Goal: Task Accomplishment & Management: Manage account settings

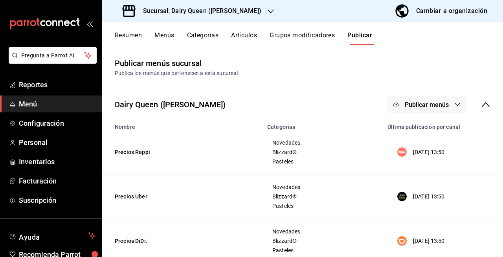
click at [380, 74] on div "Publica los menús que pertenecen a esta sucursal." at bounding box center [303, 73] width 376 height 8
click at [255, 8] on div "Sucursal: Dairy Queen ([PERSON_NAME])" at bounding box center [192, 11] width 169 height 22
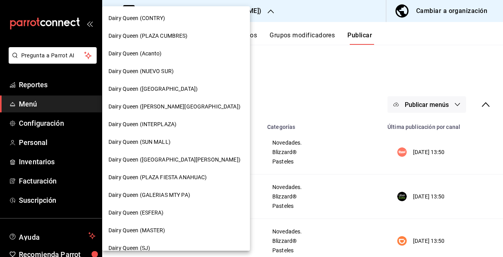
click at [279, 70] on div at bounding box center [251, 128] width 503 height 257
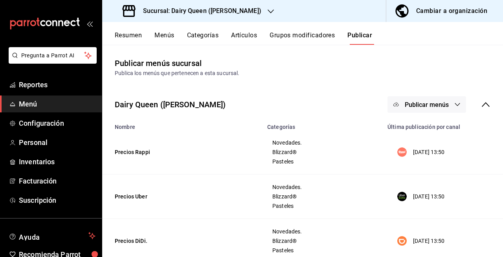
click at [251, 13] on h3 "Sucursal: Dairy Queen ([PERSON_NAME])" at bounding box center [199, 10] width 125 height 9
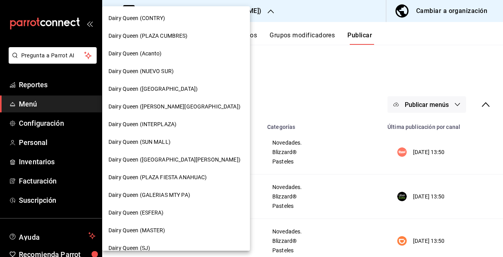
click at [261, 55] on div at bounding box center [251, 128] width 503 height 257
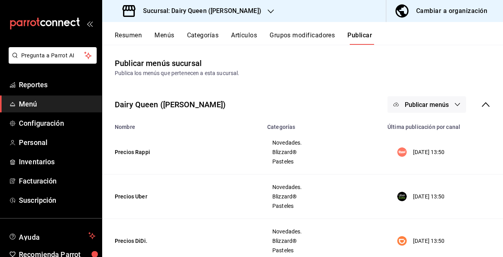
click at [233, 16] on div "Sucursal: Dairy Queen ([PERSON_NAME])" at bounding box center [192, 11] width 169 height 22
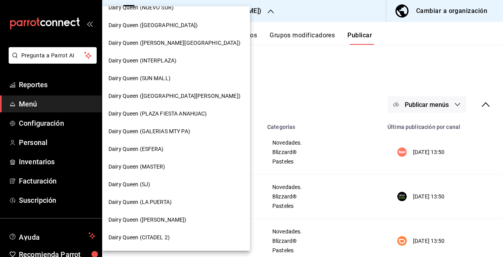
scroll to position [71, 0]
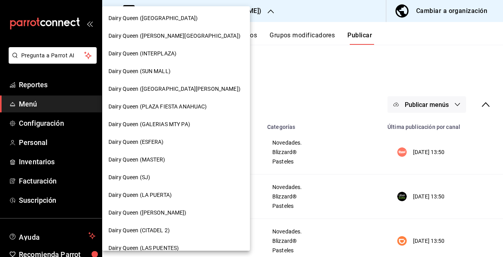
click at [191, 175] on div "Dairy Queen (SJ)" at bounding box center [175, 177] width 135 height 8
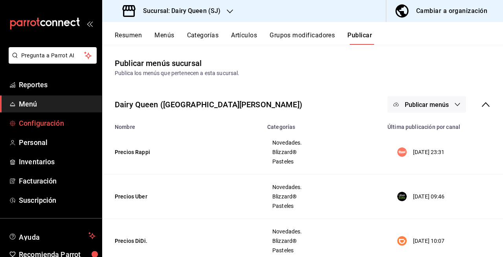
click at [53, 121] on span "Configuración" at bounding box center [57, 123] width 77 height 11
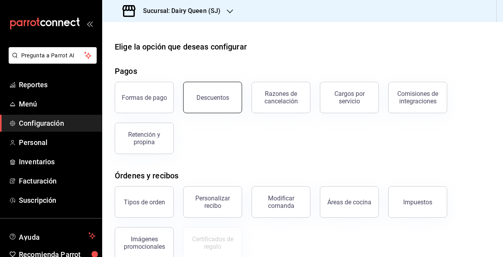
click at [204, 111] on button "Descuentos" at bounding box center [212, 97] width 59 height 31
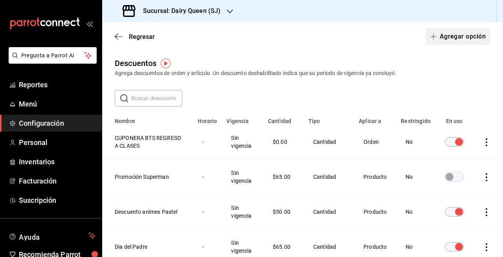
click at [434, 30] on button "Agregar opción" at bounding box center [458, 36] width 65 height 17
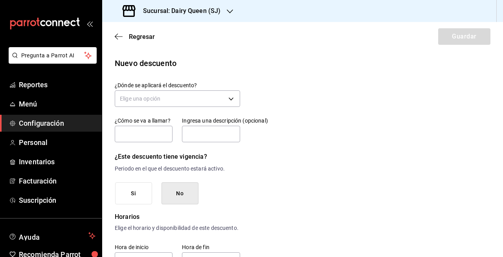
click at [434, 33] on div "Regresar Guardar" at bounding box center [302, 36] width 401 height 29
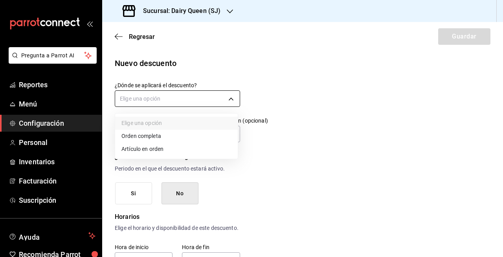
click at [213, 103] on body "Pregunta a Parrot AI Reportes Menú Configuración Personal Inventarios Facturaci…" at bounding box center [251, 128] width 503 height 257
click at [196, 147] on li "Artículo en orden" at bounding box center [176, 149] width 123 height 13
type input "ORDER_ITEM"
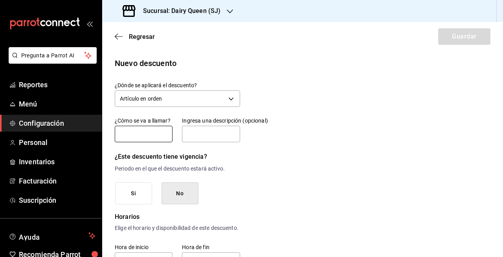
click at [165, 141] on input "text" at bounding box center [144, 134] width 58 height 17
type input "Descuento 10% Mercadotecnia"
click at [205, 134] on input "text" at bounding box center [211, 134] width 58 height 17
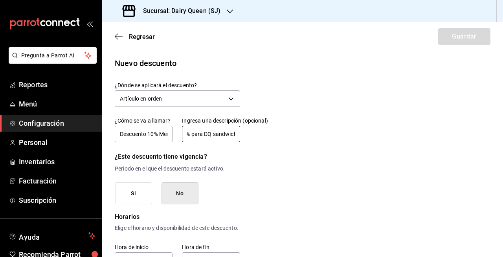
scroll to position [0, 46]
type input "Descuento de 10% para DQ sandwich"
click at [175, 194] on button "No" at bounding box center [180, 193] width 37 height 22
click at [146, 193] on button "Si" at bounding box center [133, 193] width 37 height 22
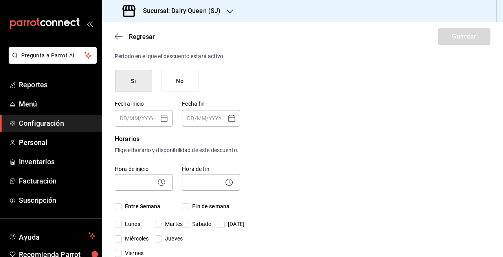
scroll to position [114, 0]
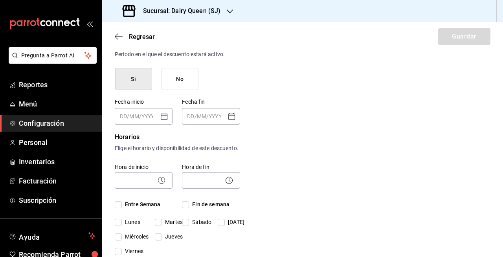
click at [202, 81] on div "Si No" at bounding box center [177, 79] width 125 height 22
click at [192, 83] on button "No" at bounding box center [180, 79] width 37 height 22
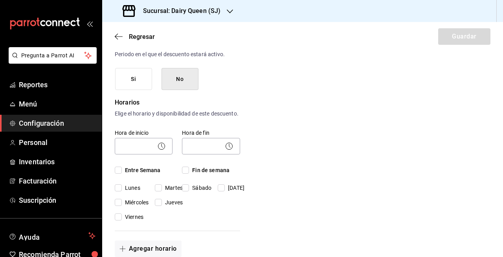
click at [123, 175] on span "Entre Semana" at bounding box center [141, 170] width 39 height 8
click at [122, 174] on input "Entre Semana" at bounding box center [118, 170] width 7 height 7
checkbox input "true"
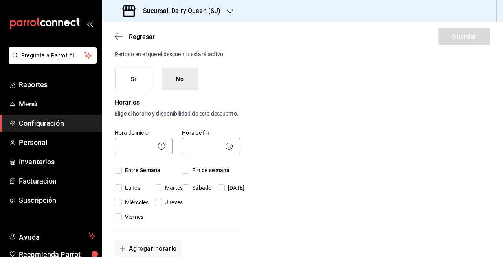
checkbox input "true"
click at [206, 175] on span "Fin de semana" at bounding box center [209, 170] width 40 height 8
click at [189, 174] on input "Fin de semana" at bounding box center [185, 170] width 7 height 7
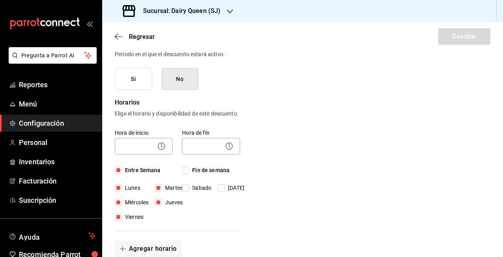
checkbox input "true"
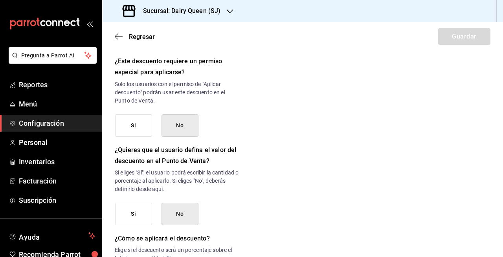
scroll to position [424, 0]
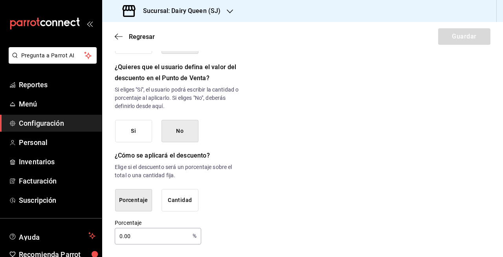
click at [134, 204] on button "Porcentaje" at bounding box center [133, 200] width 37 height 22
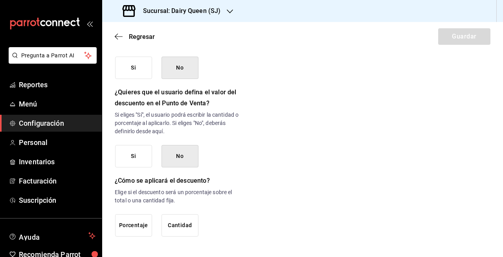
click at [137, 224] on button "Porcentaje" at bounding box center [133, 225] width 37 height 22
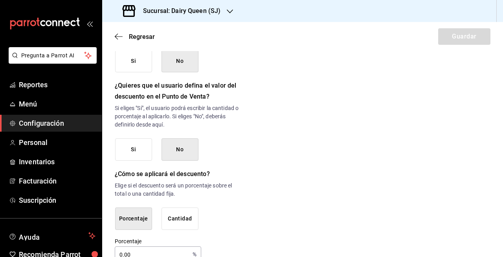
scroll to position [424, 0]
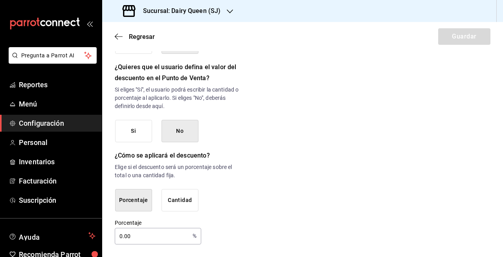
click at [172, 238] on input "0.00" at bounding box center [152, 236] width 75 height 16
type input "0"
type input "10"
click at [235, 236] on div "Porcentaje 10 % Porcentaje" at bounding box center [177, 231] width 125 height 25
click at [149, 239] on input "10" at bounding box center [152, 236] width 75 height 16
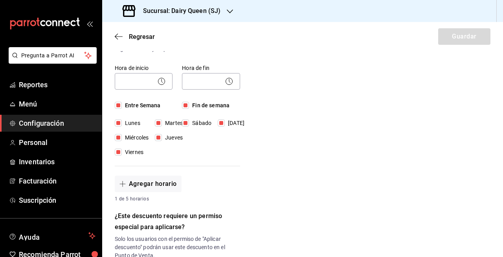
scroll to position [178, 0]
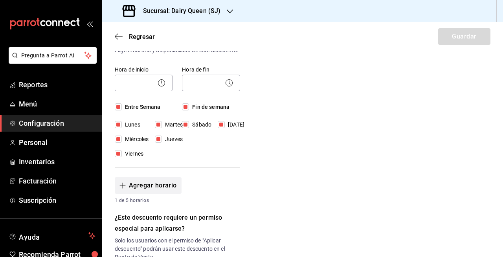
click at [166, 193] on button "Agregar horario" at bounding box center [148, 185] width 67 height 17
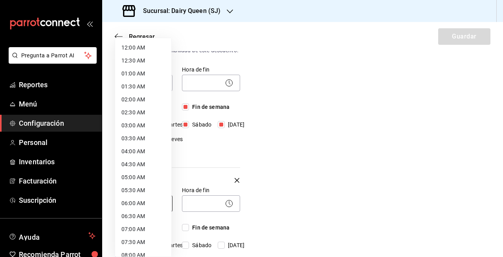
click at [147, 214] on body "Pregunta a Parrot AI Reportes Menú Configuración Personal Inventarios Facturaci…" at bounding box center [251, 128] width 503 height 257
click at [140, 48] on li "12:00 AM" at bounding box center [143, 47] width 56 height 13
type input "00:00"
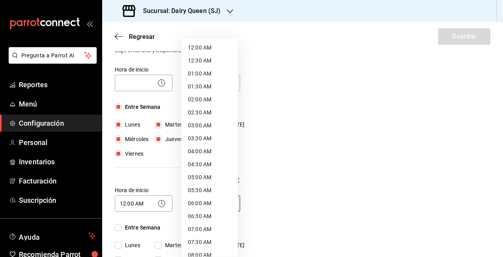
click at [215, 204] on body "Pregunta a Parrot AI Reportes Menú Configuración Personal Inventarios Facturaci…" at bounding box center [251, 128] width 503 height 257
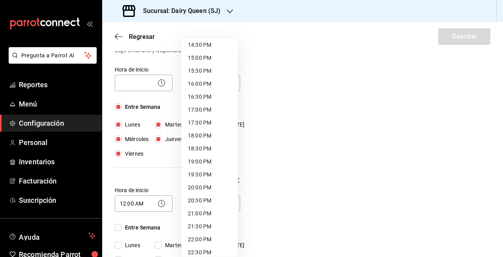
scroll to position [423, 0]
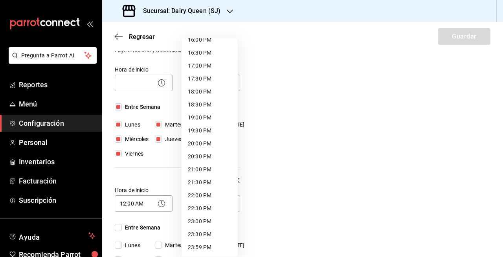
click at [208, 244] on li "23:59 PM" at bounding box center [210, 247] width 56 height 13
type input "23:59"
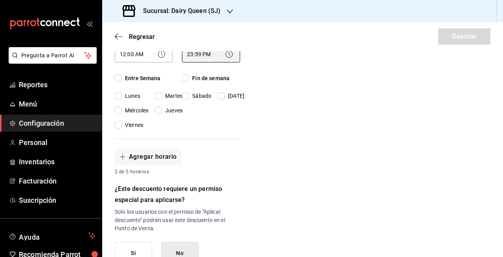
scroll to position [331, 0]
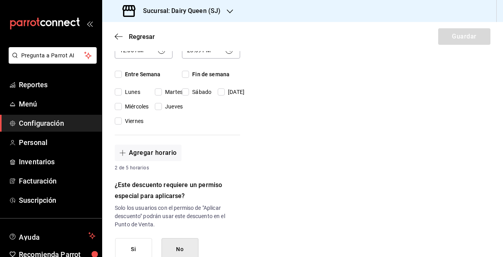
click at [154, 79] on span "Entre Semana" at bounding box center [141, 74] width 39 height 8
click at [122, 78] on input "Entre Semana" at bounding box center [118, 74] width 7 height 7
checkbox input "true"
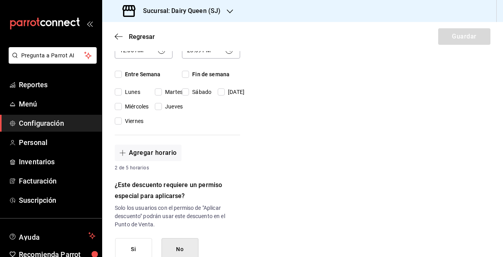
checkbox input "true"
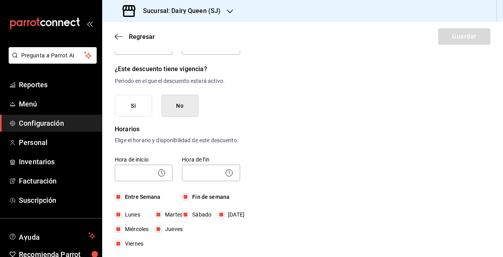
scroll to position [86, 0]
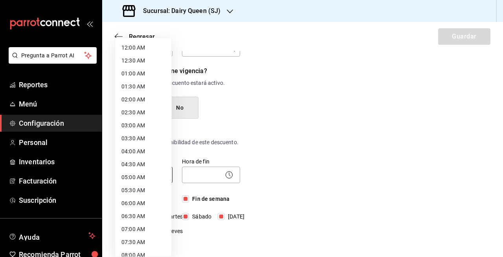
click at [148, 184] on body "Pregunta a Parrot AI Reportes Menú Configuración Personal Inventarios Facturaci…" at bounding box center [251, 128] width 503 height 257
click at [132, 47] on li "12:00 AM" at bounding box center [143, 47] width 56 height 13
type input "00:00"
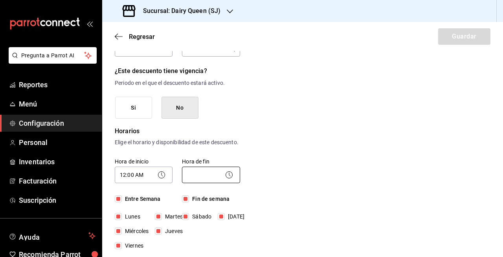
click at [206, 182] on body "Pregunta a Parrot AI Reportes Menú Configuración Personal Inventarios Facturaci…" at bounding box center [251, 128] width 503 height 257
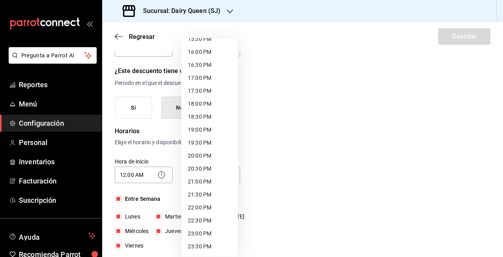
scroll to position [423, 0]
click at [214, 245] on li "23:59 PM" at bounding box center [210, 247] width 56 height 13
type input "23:59"
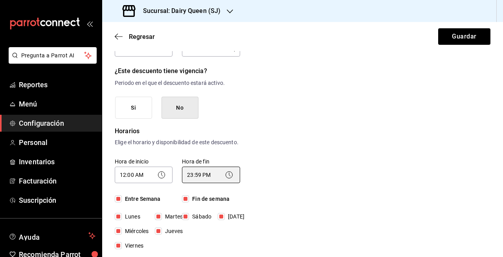
scroll to position [0, 0]
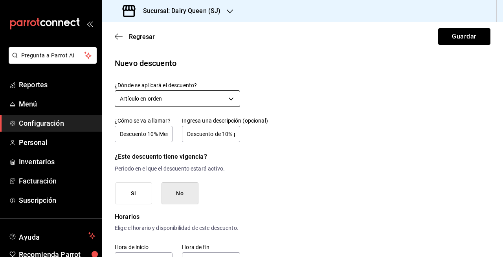
click at [222, 95] on body "Pregunta a Parrot AI Reportes Menú Configuración Personal Inventarios Facturaci…" at bounding box center [251, 128] width 503 height 257
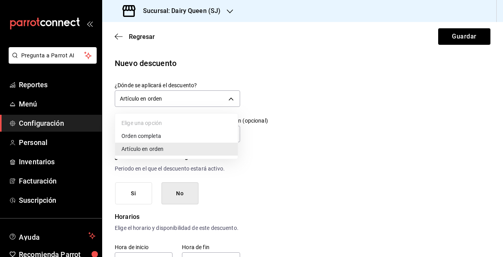
click at [417, 86] on div at bounding box center [251, 128] width 503 height 257
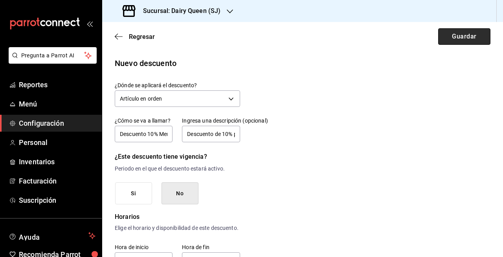
click at [464, 42] on button "Guardar" at bounding box center [464, 36] width 52 height 17
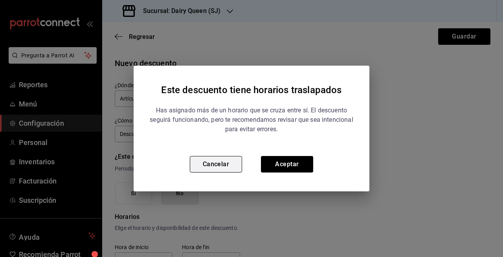
click at [220, 164] on button "Cancelar" at bounding box center [216, 164] width 52 height 17
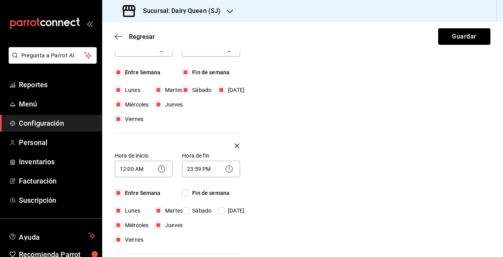
scroll to position [213, 0]
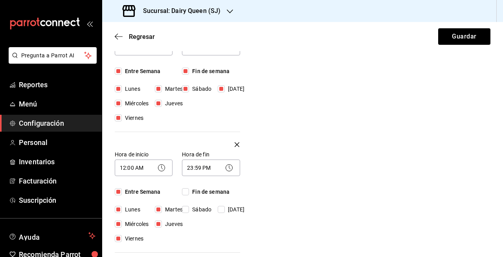
click at [235, 149] on icon "button" at bounding box center [237, 144] width 5 height 9
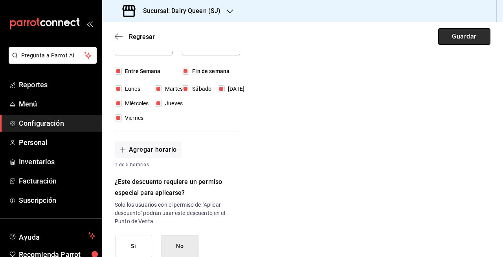
click at [439, 29] on button "Guardar" at bounding box center [464, 36] width 52 height 17
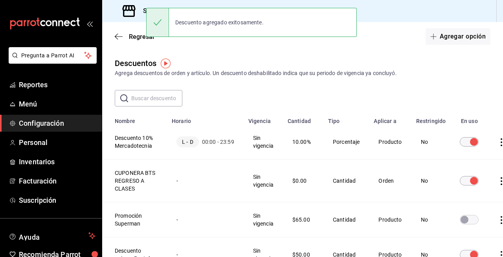
click at [206, 46] on div "Regresar Agregar opción" at bounding box center [302, 36] width 401 height 29
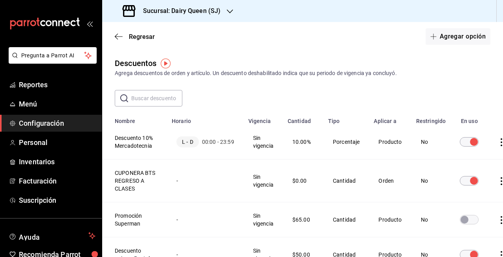
click at [201, 1] on div "Sucursal: Dairy Queen (SJ)" at bounding box center [172, 11] width 128 height 22
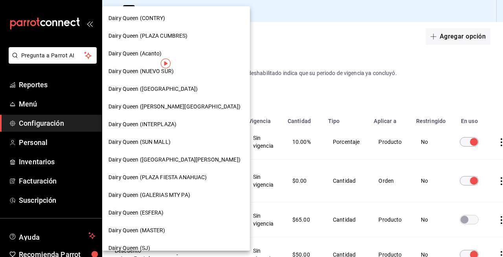
click at [204, 19] on div "Dairy Queen (CONTRY)" at bounding box center [175, 18] width 135 height 8
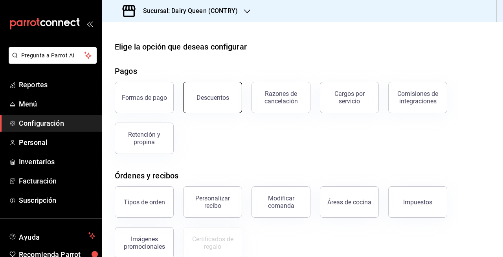
click at [219, 100] on div "Descuentos" at bounding box center [213, 97] width 33 height 7
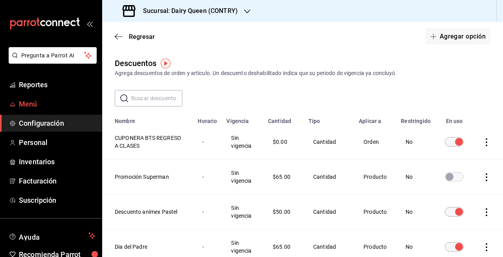
click at [30, 99] on span "Menú" at bounding box center [57, 104] width 77 height 11
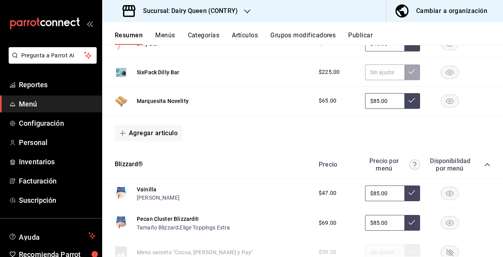
scroll to position [243, 0]
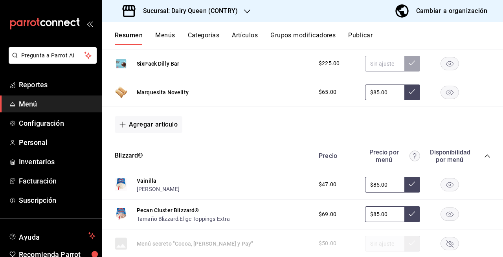
click at [447, 95] on rect "button" at bounding box center [450, 92] width 18 height 13
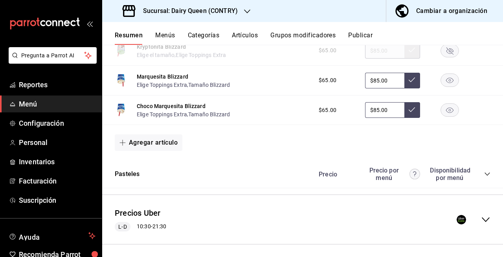
scroll to position [1230, 0]
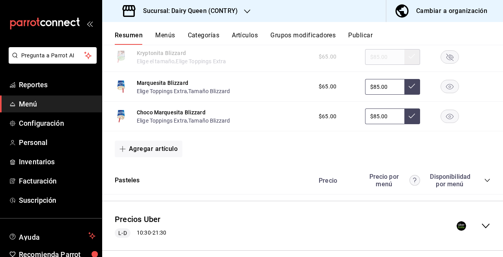
click at [448, 93] on rect "button" at bounding box center [450, 86] width 18 height 13
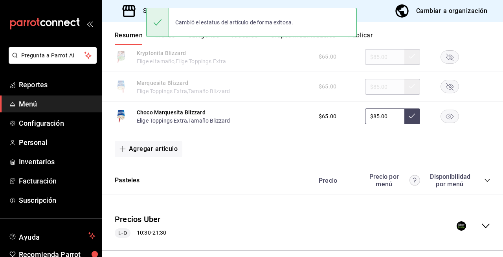
click at [441, 119] on rect "button" at bounding box center [450, 116] width 18 height 13
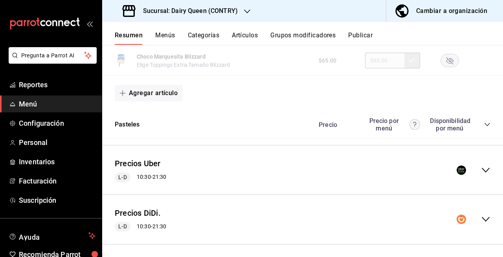
scroll to position [1341, 0]
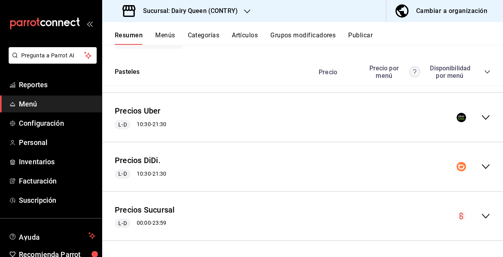
click at [482, 119] on icon "collapse-menu-row" at bounding box center [486, 117] width 8 height 5
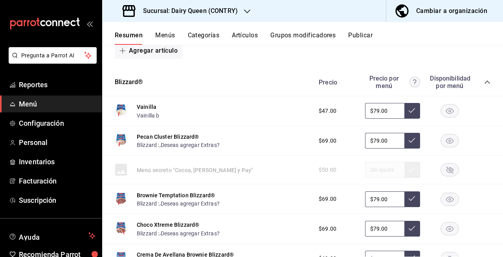
scroll to position [1559, 0]
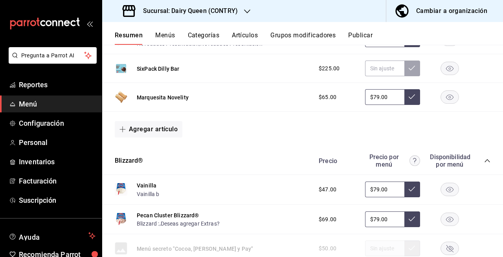
click at [442, 101] on rect "button" at bounding box center [450, 97] width 18 height 13
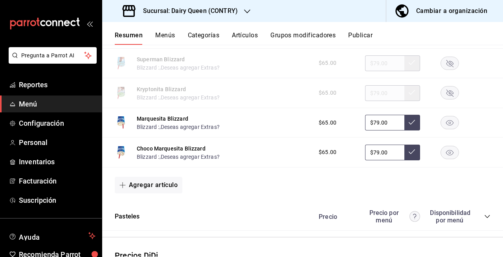
scroll to position [2508, 0]
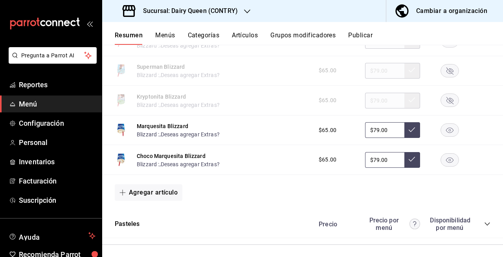
click at [447, 137] on rect "button" at bounding box center [450, 130] width 18 height 13
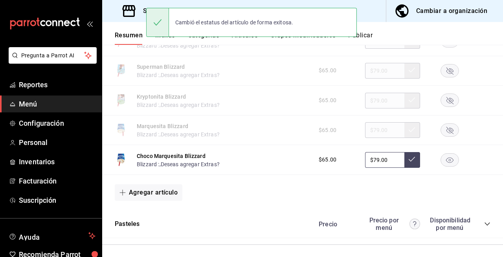
click at [445, 166] on rect "button" at bounding box center [450, 159] width 18 height 13
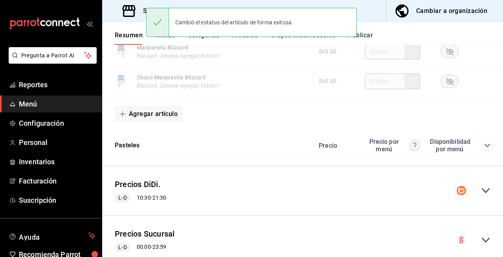
scroll to position [2617, 0]
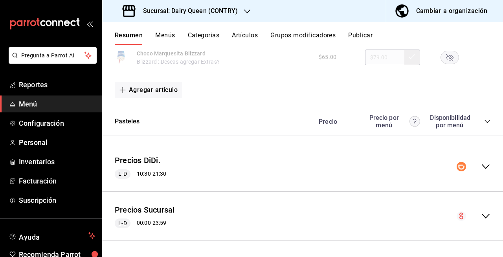
click at [482, 167] on icon "collapse-menu-row" at bounding box center [485, 166] width 9 height 9
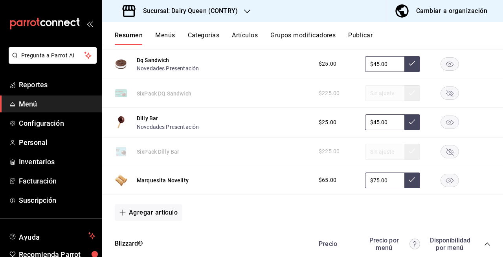
scroll to position [2862, 0]
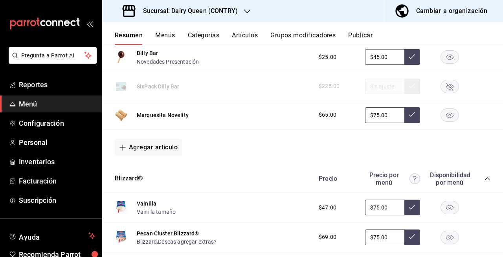
click at [442, 121] on rect "button" at bounding box center [450, 114] width 18 height 13
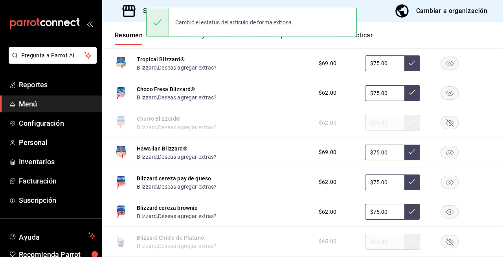
scroll to position [3893, 0]
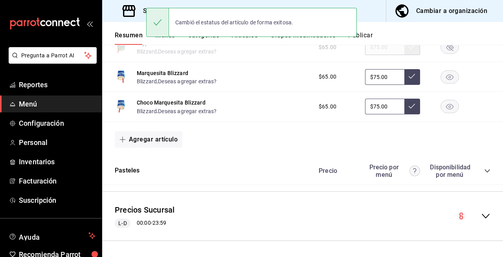
click at [443, 79] on rect "button" at bounding box center [450, 76] width 18 height 13
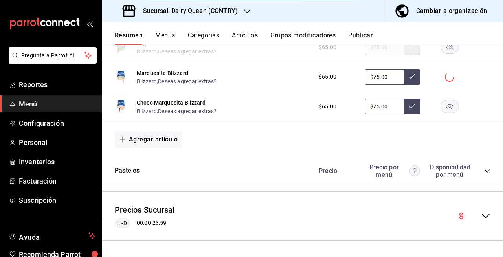
click at [442, 112] on rect "button" at bounding box center [450, 106] width 18 height 13
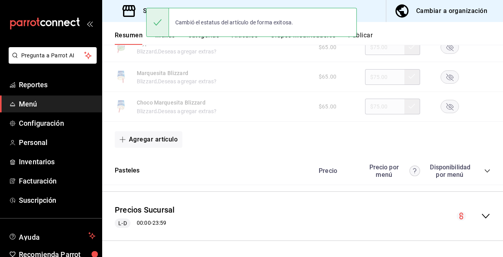
click at [413, 33] on div "Resumen Menús Categorías Artículos Grupos modificadores Publicar" at bounding box center [309, 37] width 388 height 13
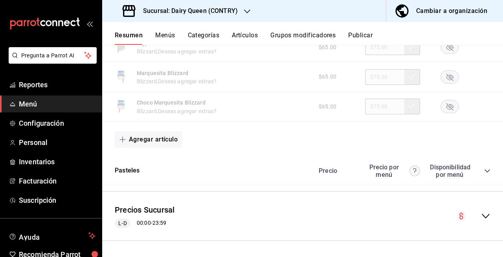
click at [371, 36] on button "Publicar" at bounding box center [360, 37] width 24 height 13
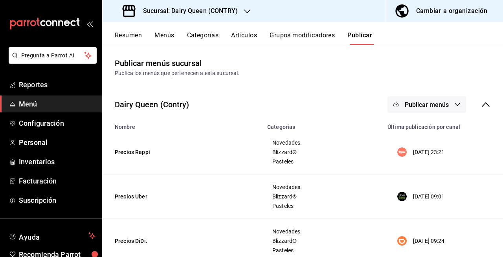
click at [426, 107] on span "Publicar menús" at bounding box center [427, 104] width 44 height 7
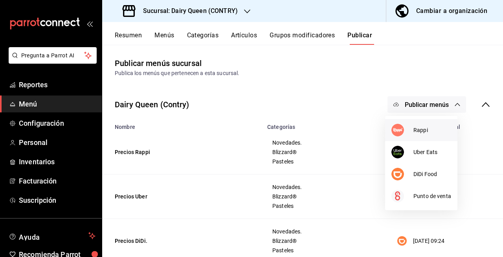
click at [420, 124] on li "Rappi" at bounding box center [421, 130] width 72 height 22
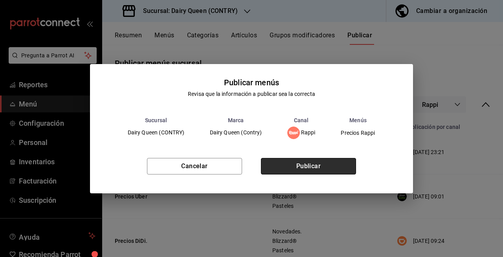
click at [322, 169] on button "Publicar" at bounding box center [308, 166] width 95 height 17
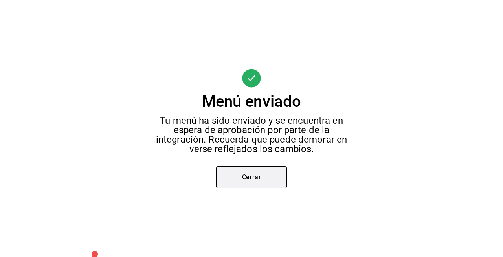
click at [277, 184] on button "Cerrar" at bounding box center [251, 177] width 71 height 22
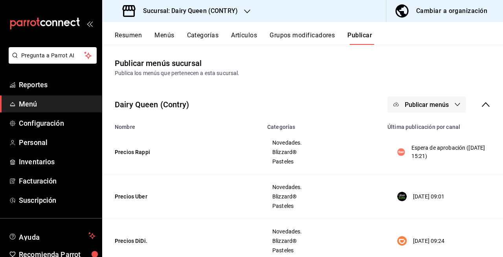
click at [409, 107] on span "Publicar menús" at bounding box center [427, 104] width 44 height 7
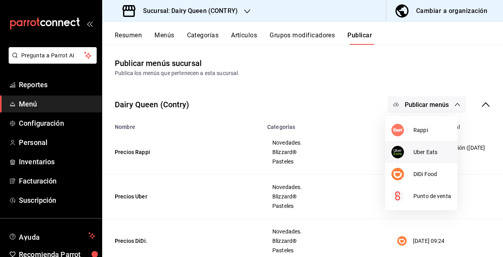
click at [393, 151] on img at bounding box center [397, 152] width 13 height 13
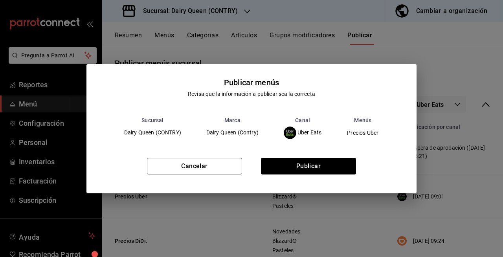
click at [313, 156] on div "Cancelar Publicar" at bounding box center [251, 169] width 330 height 48
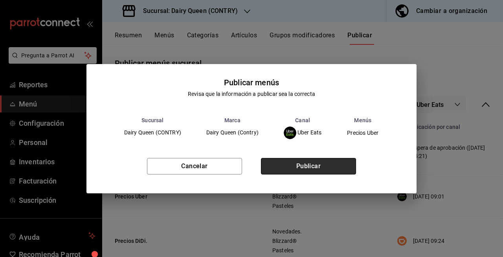
click at [316, 160] on button "Publicar" at bounding box center [308, 166] width 95 height 17
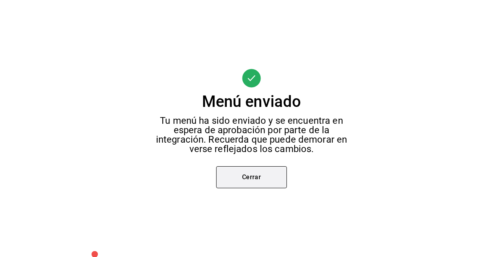
click at [265, 175] on button "Cerrar" at bounding box center [251, 177] width 71 height 22
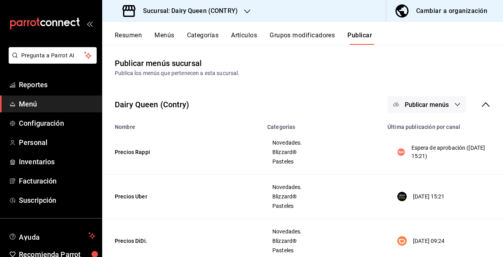
click at [431, 109] on button "Publicar menús" at bounding box center [427, 104] width 79 height 17
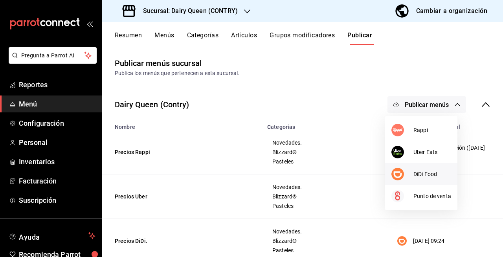
click at [402, 169] on div at bounding box center [402, 174] width 22 height 13
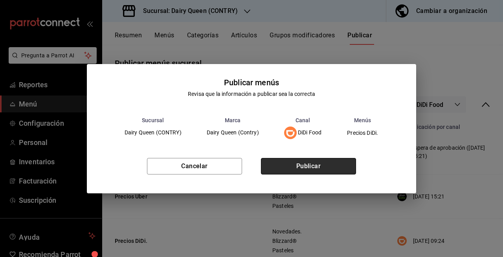
click at [349, 168] on button "Publicar" at bounding box center [308, 166] width 95 height 17
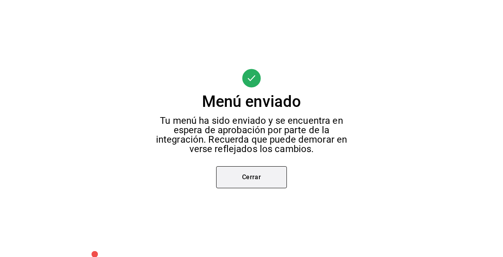
click at [233, 168] on button "Cerrar" at bounding box center [251, 177] width 71 height 22
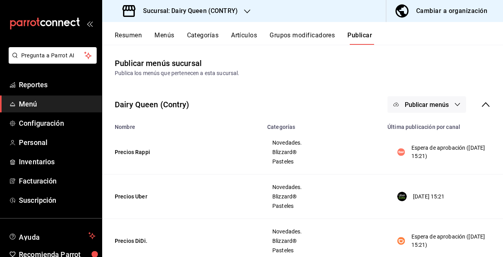
click at [135, 41] on button "Resumen" at bounding box center [128, 37] width 27 height 13
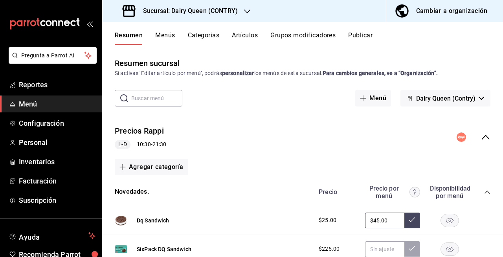
click at [182, 9] on h3 "Sucursal: Dairy Queen (CONTRY)" at bounding box center [187, 10] width 101 height 9
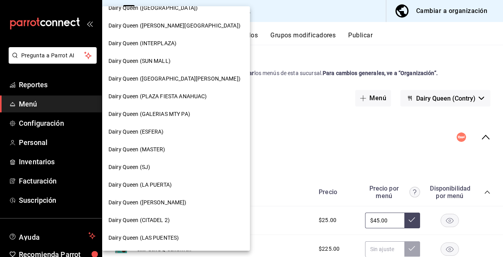
scroll to position [82, 0]
click at [204, 149] on div "Dairy Queen (MASTER)" at bounding box center [175, 149] width 135 height 8
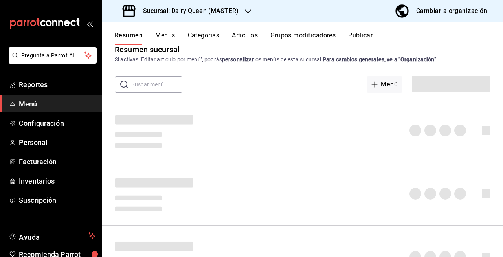
scroll to position [14, 0]
click at [60, 122] on span "Configuración" at bounding box center [57, 123] width 77 height 11
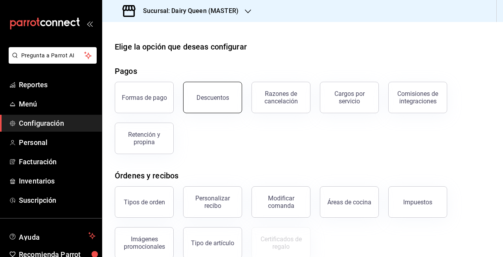
click at [216, 110] on button "Descuentos" at bounding box center [212, 97] width 59 height 31
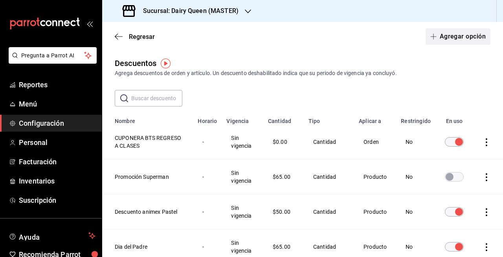
click at [443, 36] on button "Agregar opción" at bounding box center [458, 36] width 65 height 17
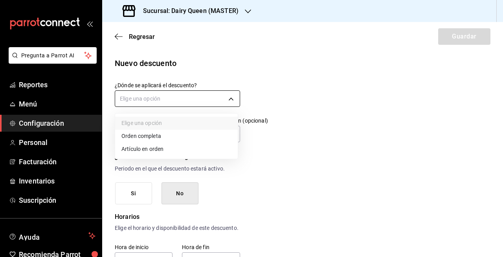
click at [143, 97] on body "Pregunta a Parrot AI Reportes Menú Configuración Personal Facturación Inventari…" at bounding box center [251, 128] width 503 height 257
click at [175, 135] on li "Orden completa" at bounding box center [176, 136] width 123 height 13
type input "ORDER"
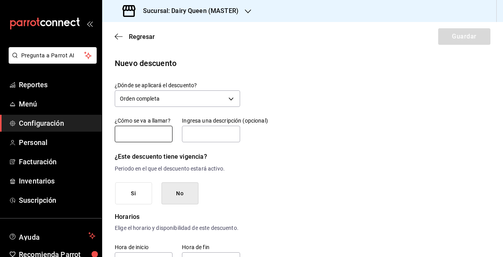
click at [160, 134] on input "text" at bounding box center [144, 134] width 58 height 17
type input "30 pesos"
click at [189, 137] on input "text" at bounding box center [211, 134] width 58 height 17
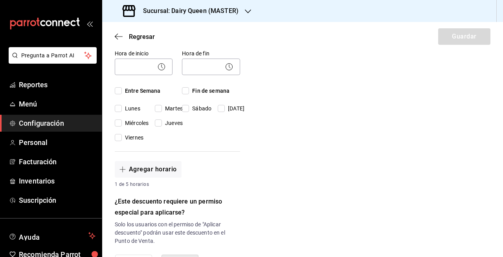
scroll to position [196, 0]
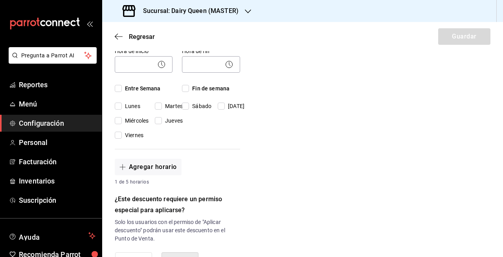
type input "cuponera prueba"
click at [136, 93] on span "Entre Semana" at bounding box center [141, 89] width 39 height 8
click at [122, 92] on input "Entre Semana" at bounding box center [118, 88] width 7 height 7
checkbox input "true"
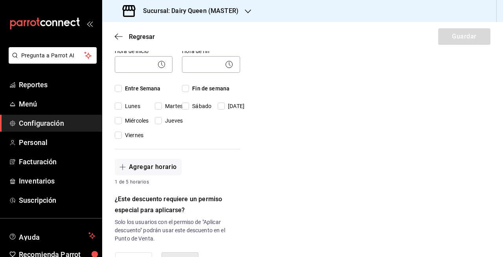
checkbox input "true"
click at [191, 93] on span "Fin de semana" at bounding box center [209, 89] width 40 height 8
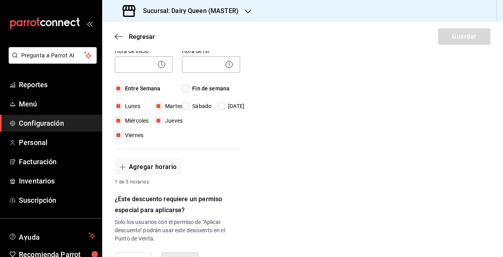
click at [189, 92] on input "Fin de semana" at bounding box center [185, 88] width 7 height 7
checkbox input "true"
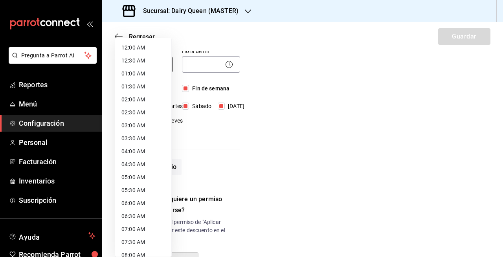
click at [148, 75] on body "Pregunta a Parrot AI Reportes Menú Configuración Personal Facturación Inventari…" at bounding box center [251, 128] width 503 height 257
click at [151, 43] on li "12:00 AM" at bounding box center [143, 47] width 56 height 13
type input "00:00"
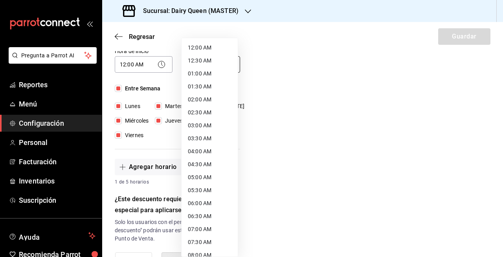
click at [192, 72] on body "Pregunta a Parrot AI Reportes Menú Configuración Personal Facturación Inventari…" at bounding box center [251, 128] width 503 height 257
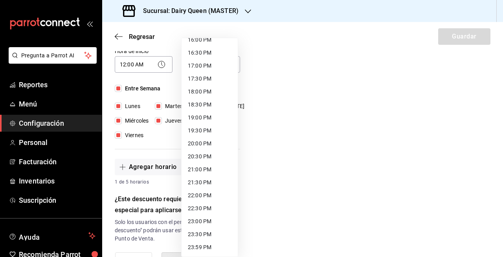
click at [215, 241] on li "23:59 PM" at bounding box center [210, 247] width 56 height 13
type input "23:59"
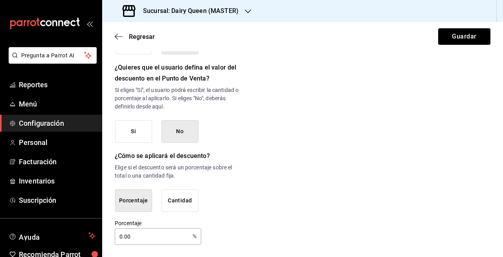
scroll to position [424, 0]
click at [185, 208] on button "Cantidad" at bounding box center [180, 200] width 37 height 22
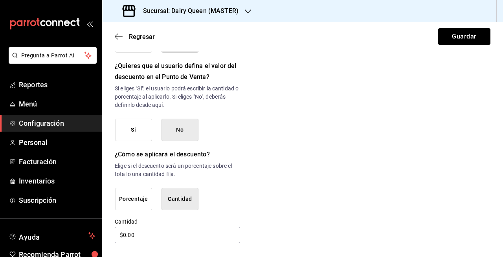
click at [140, 227] on div "Cantidad $0.00" at bounding box center [177, 231] width 125 height 26
click at [139, 236] on input "$0.00" at bounding box center [177, 235] width 125 height 17
type input "$0.00"
type input "$3.00"
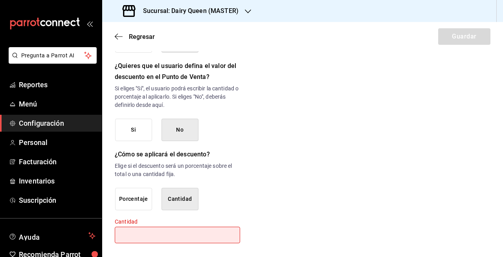
click at [120, 36] on icon "button" at bounding box center [119, 36] width 8 height 7
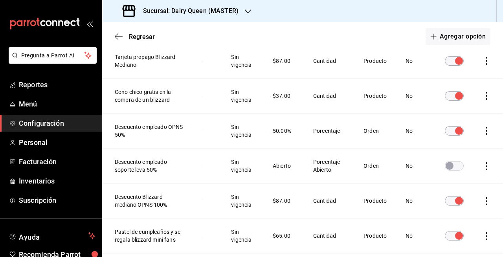
scroll to position [655, 0]
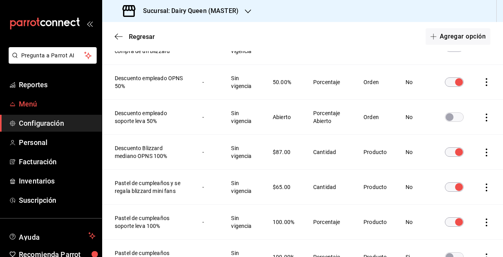
click at [66, 108] on span "Menú" at bounding box center [57, 104] width 77 height 11
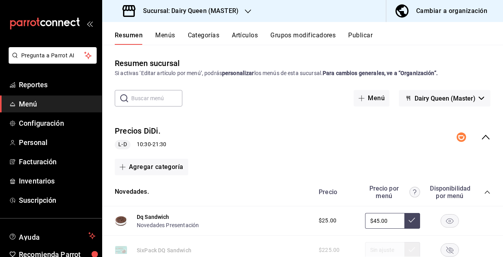
click at [182, 97] on div "​ ​ Menú Dairy Queen (Master)" at bounding box center [302, 98] width 401 height 17
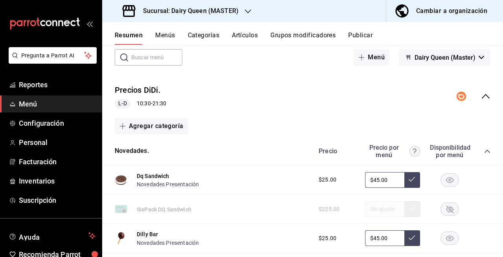
scroll to position [39, 0]
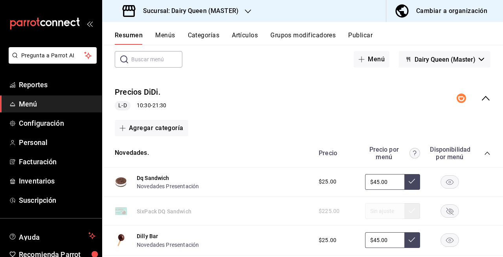
click at [233, 9] on h3 "Sucursal: Dairy Queen (MASTER)" at bounding box center [188, 10] width 102 height 9
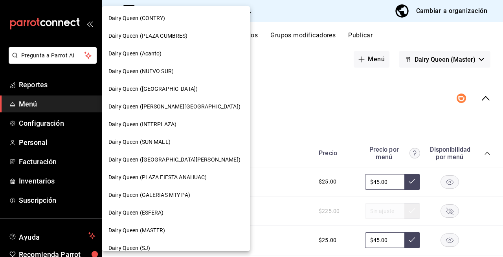
click at [208, 38] on div "Dairy Queen (PLAZA CUMBRES)" at bounding box center [175, 36] width 135 height 8
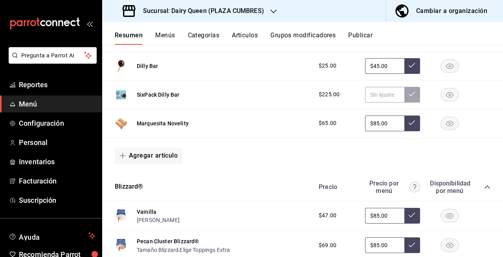
scroll to position [244, 0]
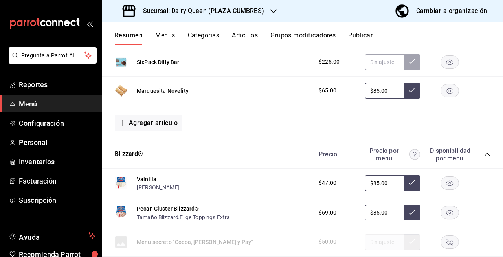
click at [446, 88] on icon "button" at bounding box center [449, 91] width 7 height 6
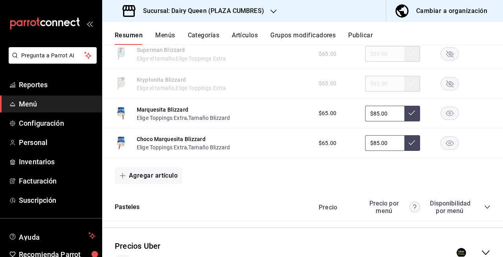
scroll to position [1206, 0]
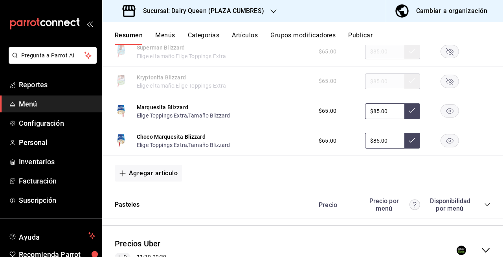
click at [441, 116] on rect "button" at bounding box center [450, 111] width 18 height 13
click at [443, 140] on rect "button" at bounding box center [450, 140] width 18 height 13
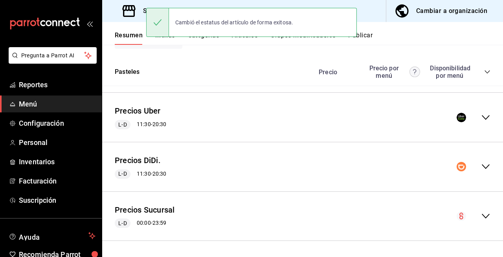
scroll to position [1341, 0]
click at [481, 117] on icon "collapse-menu-row" at bounding box center [485, 117] width 9 height 9
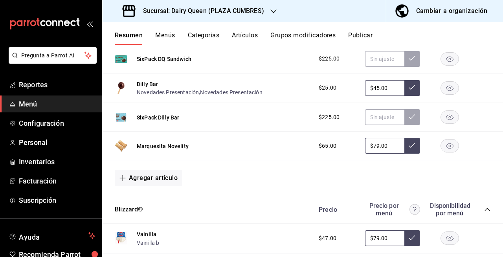
scroll to position [1473, 0]
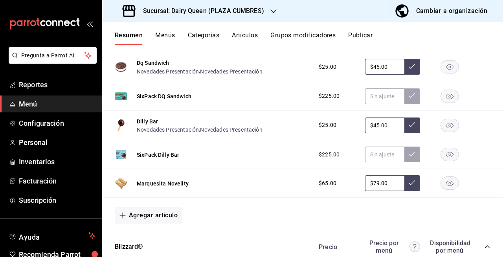
click at [450, 190] on rect "button" at bounding box center [450, 183] width 18 height 13
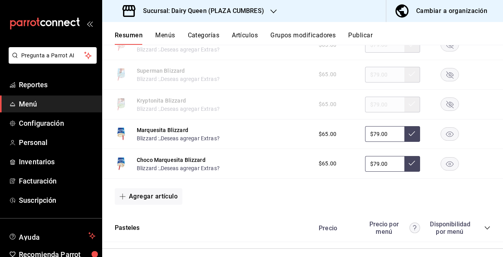
scroll to position [2485, 0]
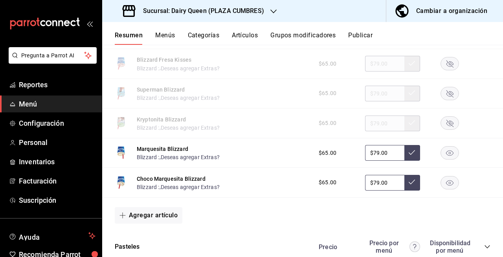
click at [441, 160] on rect "button" at bounding box center [450, 153] width 18 height 13
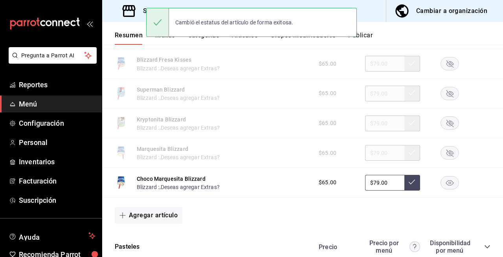
click at [445, 189] on rect "button" at bounding box center [450, 182] width 18 height 13
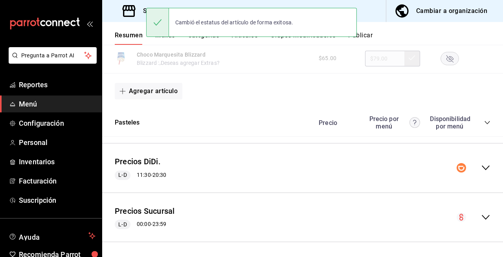
scroll to position [2613, 0]
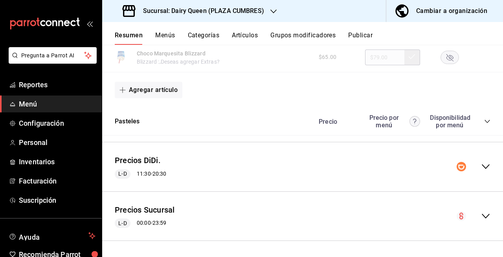
click at [482, 169] on icon "collapse-menu-row" at bounding box center [486, 166] width 8 height 5
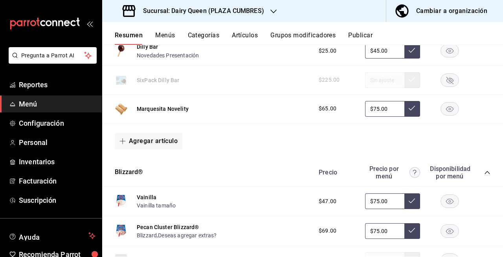
scroll to position [2890, 0]
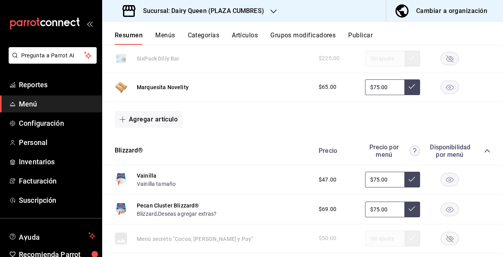
click at [442, 94] on rect "button" at bounding box center [450, 87] width 18 height 13
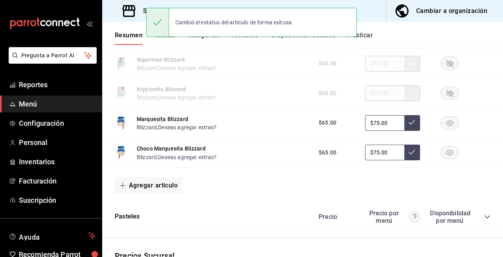
scroll to position [3893, 0]
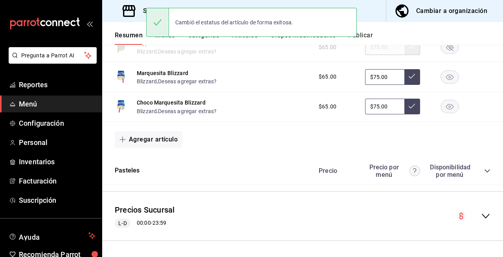
click at [446, 79] on icon "button" at bounding box center [449, 77] width 7 height 6
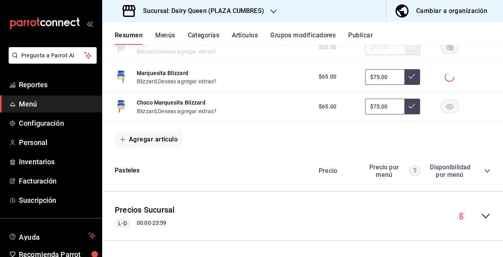
click at [446, 108] on icon "button" at bounding box center [449, 107] width 7 height 6
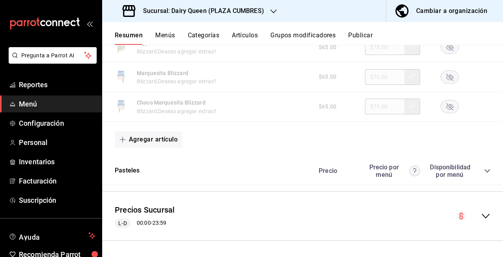
click at [353, 34] on button "Publicar" at bounding box center [360, 37] width 24 height 13
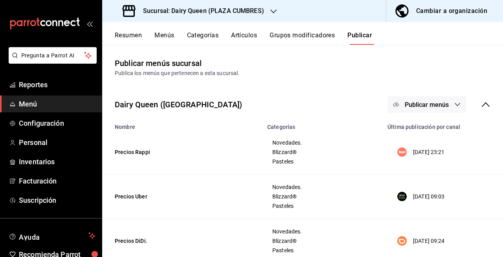
click at [159, 43] on button "Menús" at bounding box center [164, 37] width 20 height 13
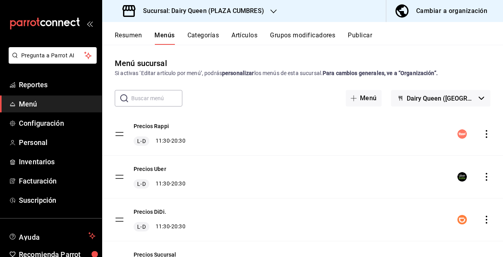
click at [134, 32] on button "Resumen" at bounding box center [128, 37] width 27 height 13
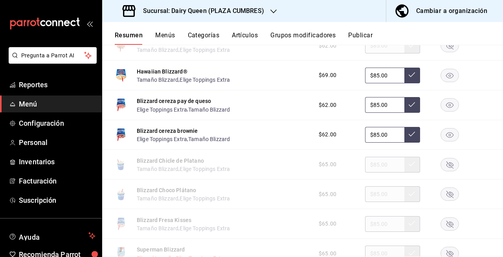
scroll to position [971, 0]
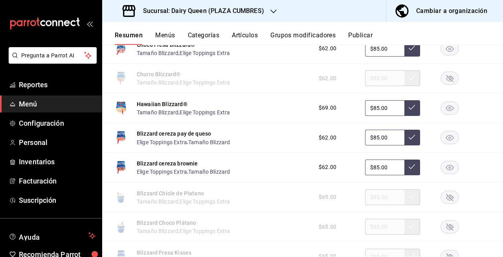
click at [362, 41] on button "Publicar" at bounding box center [360, 37] width 24 height 13
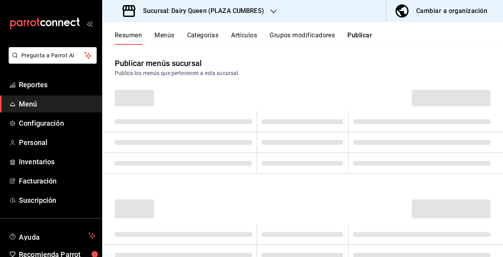
click at [361, 36] on button "Publicar" at bounding box center [359, 37] width 25 height 13
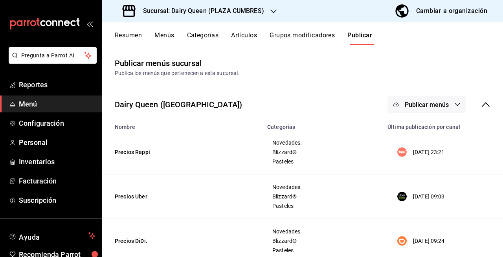
click at [410, 110] on button "Publicar menús" at bounding box center [427, 104] width 79 height 17
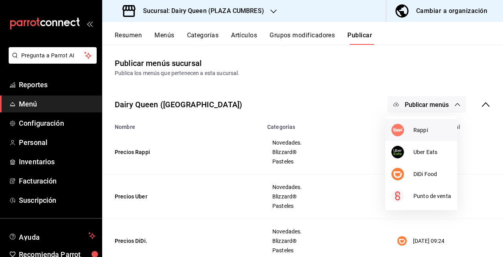
click at [405, 131] on div at bounding box center [402, 130] width 22 height 13
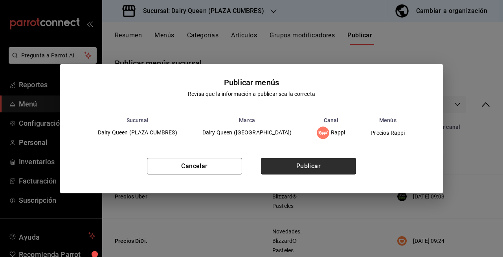
click at [333, 159] on button "Publicar" at bounding box center [308, 166] width 95 height 17
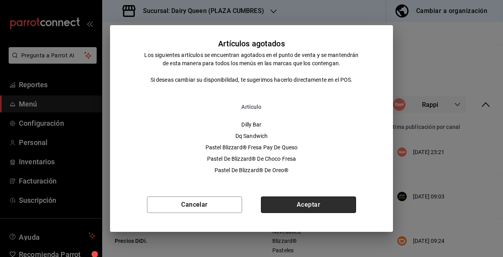
click at [320, 211] on button "Aceptar" at bounding box center [308, 205] width 95 height 17
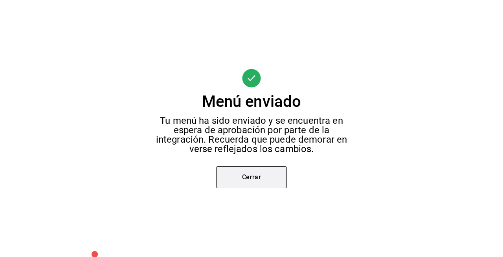
click at [252, 174] on button "Cerrar" at bounding box center [251, 177] width 71 height 22
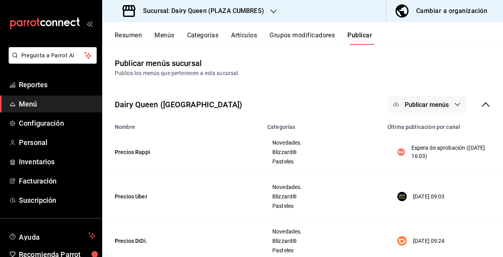
click at [405, 100] on button "Publicar menús" at bounding box center [427, 104] width 79 height 17
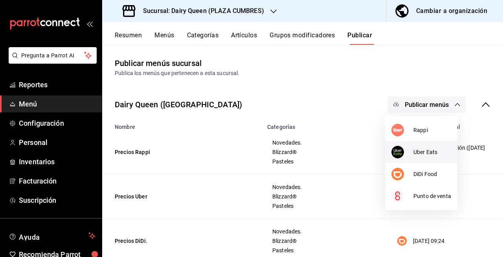
click at [403, 153] on img at bounding box center [397, 152] width 13 height 13
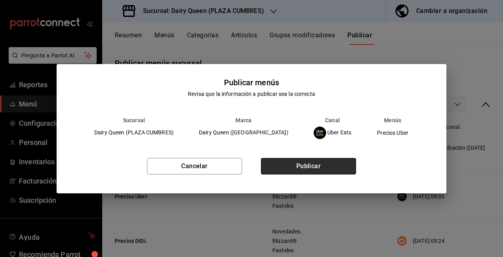
click at [318, 171] on button "Publicar" at bounding box center [308, 166] width 95 height 17
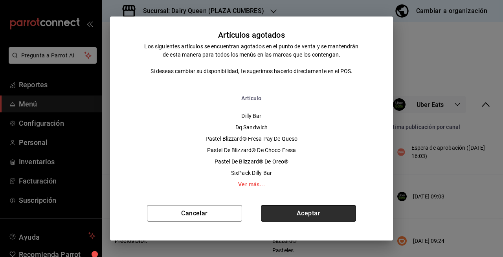
click at [301, 219] on button "Aceptar" at bounding box center [308, 213] width 95 height 17
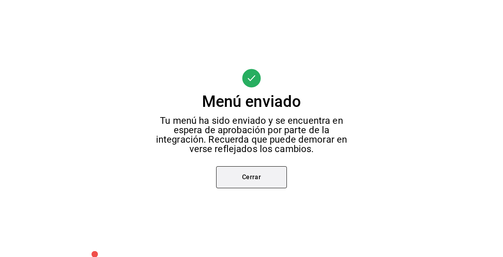
click at [252, 169] on button "Cerrar" at bounding box center [251, 177] width 71 height 22
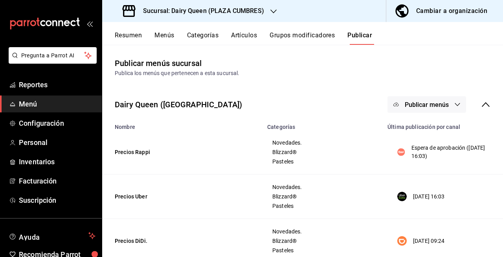
click at [439, 112] on button "Publicar menús" at bounding box center [427, 104] width 79 height 17
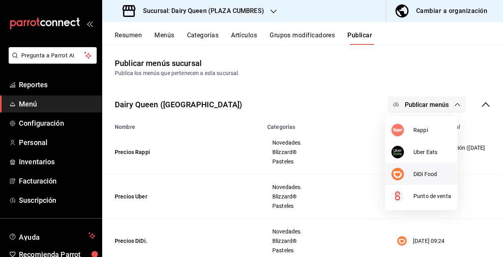
click at [420, 176] on span "DiDi Food" at bounding box center [432, 174] width 38 height 8
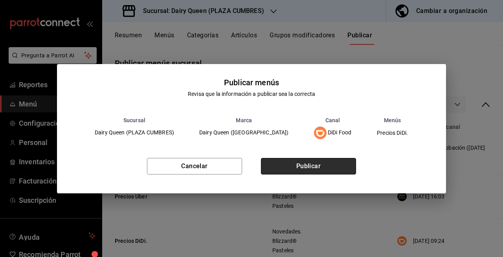
click at [354, 168] on button "Publicar" at bounding box center [308, 166] width 95 height 17
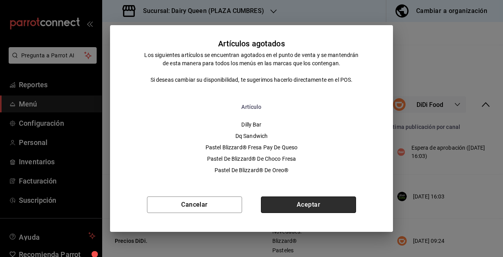
click at [333, 210] on button "Aceptar" at bounding box center [308, 205] width 95 height 17
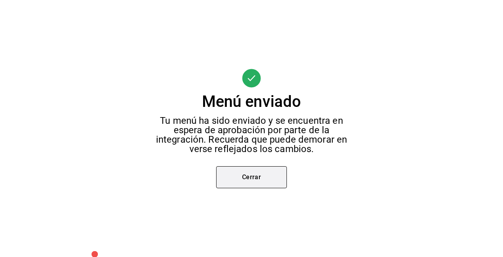
click at [249, 172] on button "Cerrar" at bounding box center [251, 177] width 71 height 22
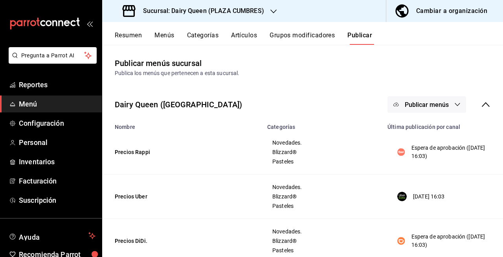
click at [254, 5] on div "Sucursal: Dairy Queen (PLAZA CUMBRES)" at bounding box center [193, 11] width 171 height 22
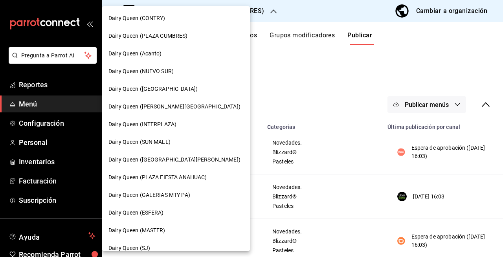
click at [171, 50] on div "Dairy Queen (Acanto)" at bounding box center [175, 54] width 135 height 8
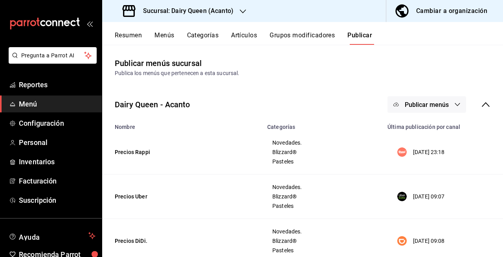
click at [132, 38] on button "Resumen" at bounding box center [128, 37] width 27 height 13
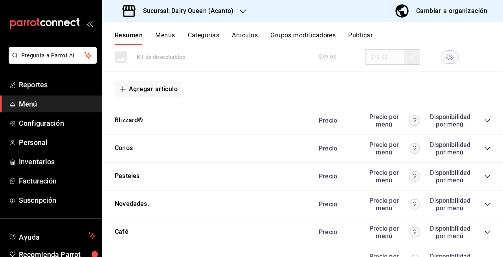
scroll to position [460, 0]
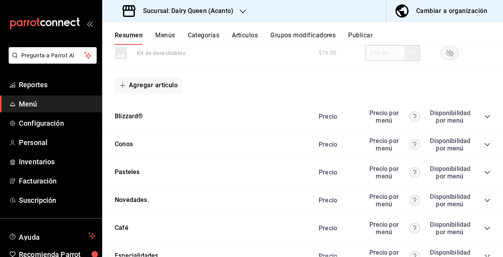
click at [484, 114] on icon "collapse-category-row" at bounding box center [487, 117] width 6 height 6
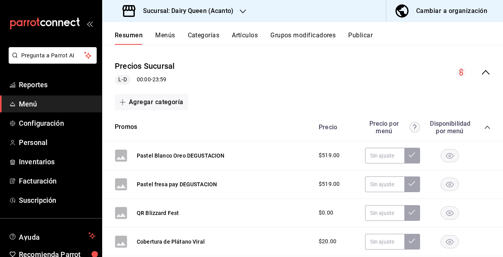
scroll to position [83, 0]
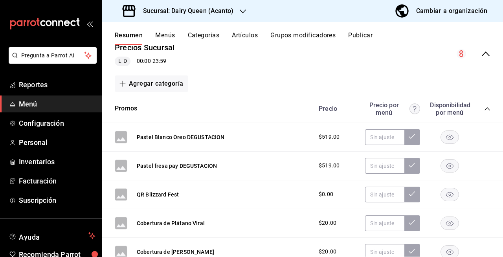
click at [484, 108] on icon "collapse-category-row" at bounding box center [487, 109] width 6 height 6
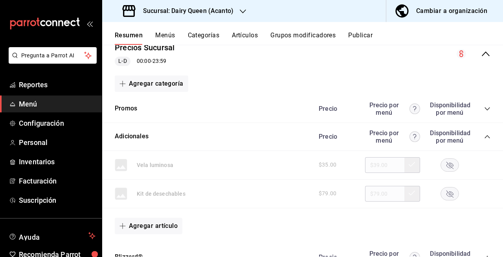
click at [484, 136] on icon "collapse-category-row" at bounding box center [487, 137] width 6 height 6
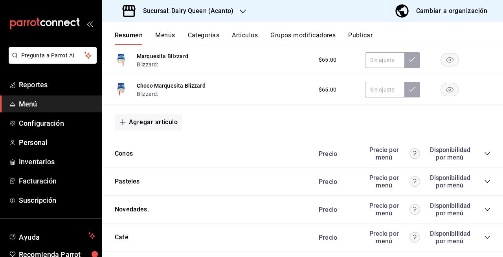
scroll to position [1104, 0]
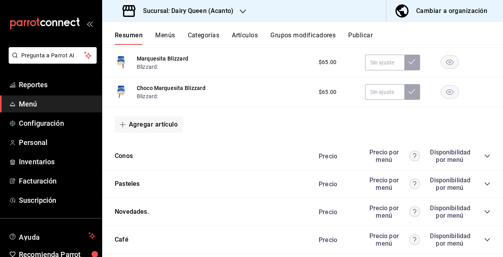
click at [441, 97] on rect "button" at bounding box center [450, 92] width 18 height 13
click at [441, 66] on rect "button" at bounding box center [450, 62] width 18 height 13
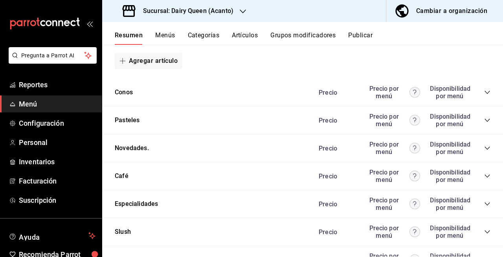
scroll to position [1172, 0]
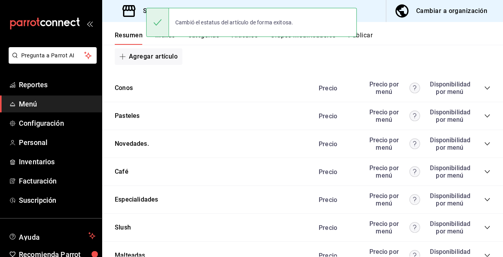
click at [484, 146] on icon "collapse-category-row" at bounding box center [487, 144] width 6 height 6
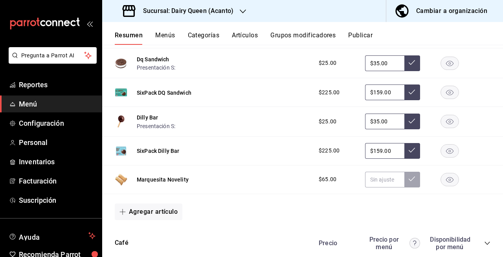
scroll to position [1322, 0]
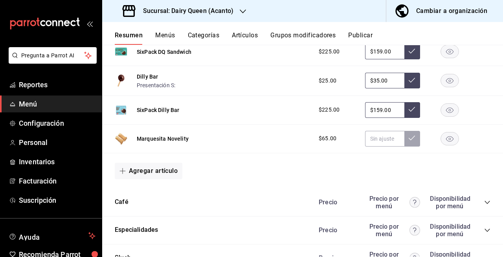
click at [433, 138] on div at bounding box center [449, 138] width 39 height 13
click at [441, 143] on rect "button" at bounding box center [450, 138] width 18 height 13
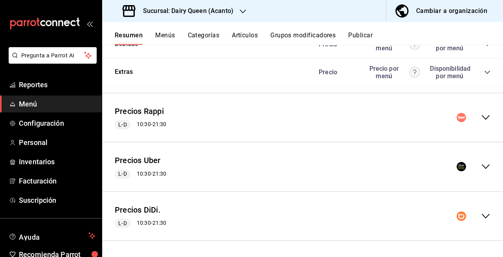
scroll to position [1624, 0]
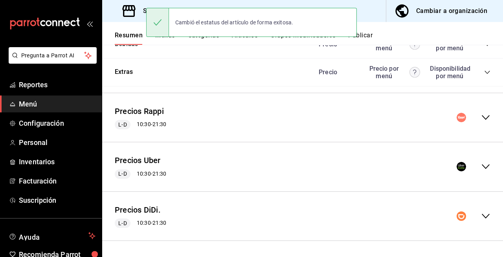
click at [477, 123] on div "Precios Rappi L-D 10:30 - 21:30" at bounding box center [302, 117] width 401 height 37
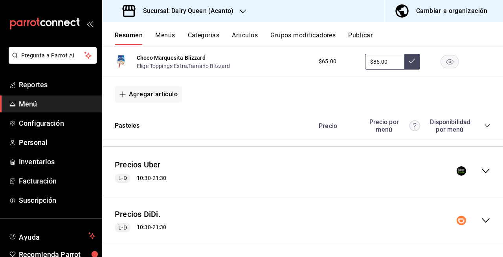
scroll to position [2898, 0]
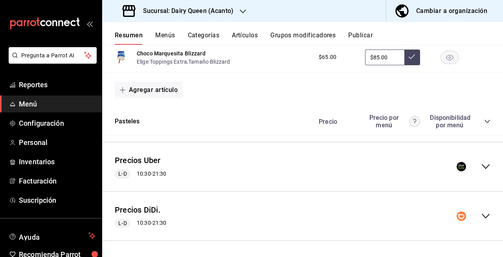
click at [446, 58] on icon "button" at bounding box center [449, 58] width 7 height 6
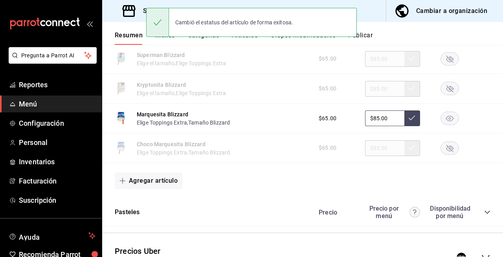
scroll to position [2712, 0]
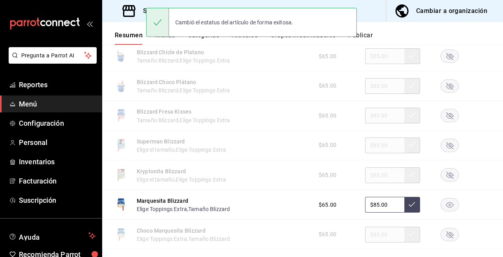
click at [441, 211] on rect "button" at bounding box center [450, 204] width 18 height 13
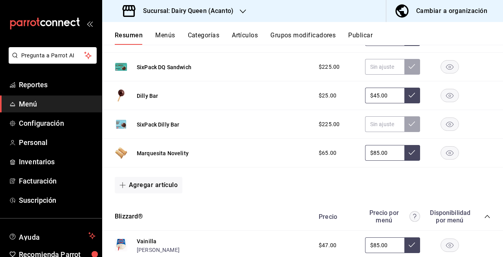
scroll to position [1778, 0]
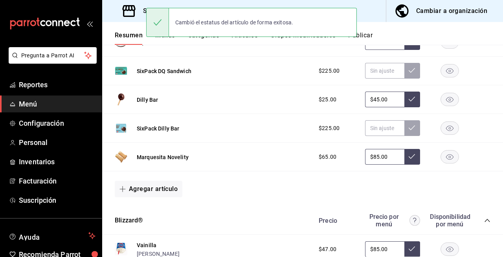
click at [443, 158] on rect "button" at bounding box center [450, 157] width 18 height 13
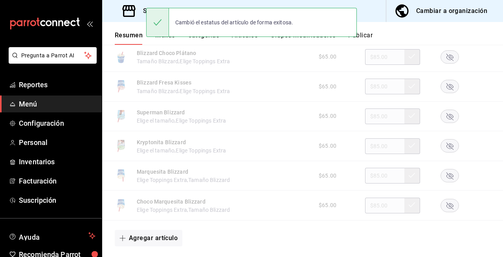
scroll to position [2898, 0]
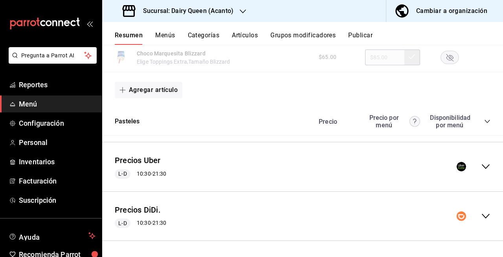
click at [484, 121] on icon "collapse-category-row" at bounding box center [487, 121] width 6 height 6
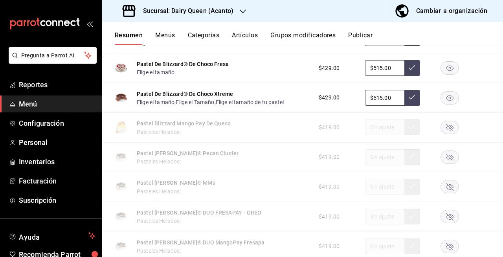
scroll to position [3381, 0]
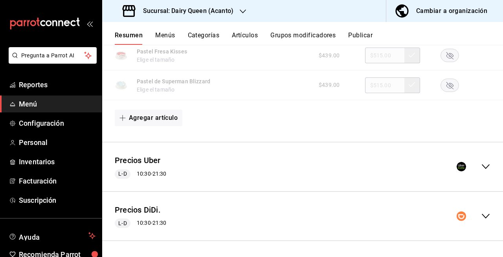
click at [482, 168] on icon "collapse-menu-row" at bounding box center [486, 166] width 8 height 5
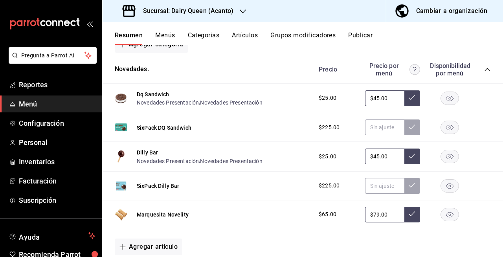
scroll to position [3529, 0]
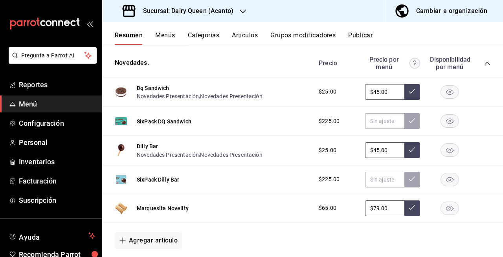
click at [441, 215] on rect "button" at bounding box center [450, 208] width 18 height 13
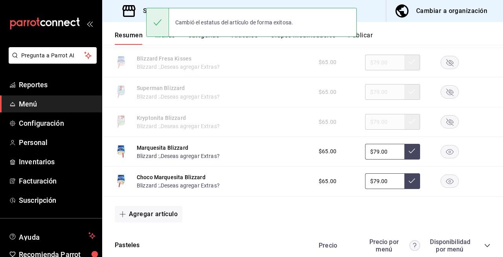
scroll to position [4651, 0]
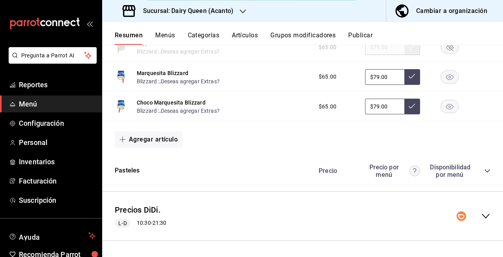
click at [446, 110] on icon "button" at bounding box center [449, 107] width 7 height 6
click at [443, 78] on rect "button" at bounding box center [450, 76] width 18 height 13
click at [481, 218] on icon "collapse-menu-row" at bounding box center [485, 215] width 9 height 9
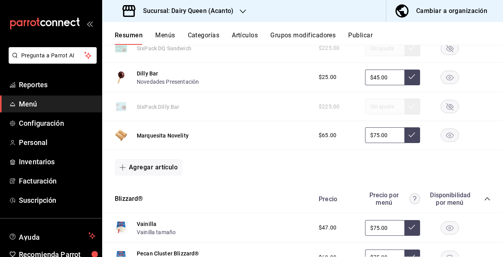
scroll to position [4914, 0]
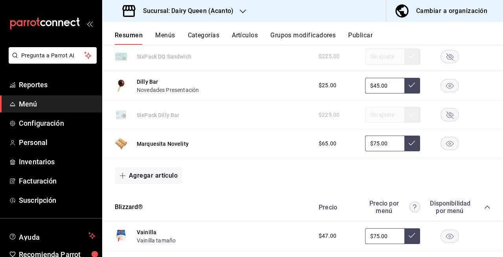
click at [443, 150] on rect "button" at bounding box center [450, 143] width 18 height 13
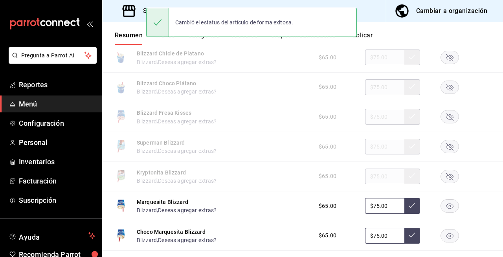
scroll to position [5932, 0]
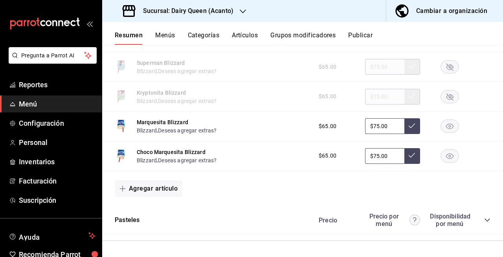
click at [443, 131] on rect "button" at bounding box center [450, 126] width 18 height 13
click at [441, 156] on rect "button" at bounding box center [450, 155] width 18 height 13
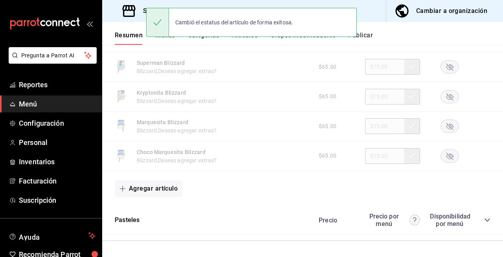
click at [353, 35] on div "Cambió el estatus del artículo de forma exitosa." at bounding box center [251, 22] width 211 height 29
click at [365, 36] on button "Publicar" at bounding box center [360, 37] width 24 height 13
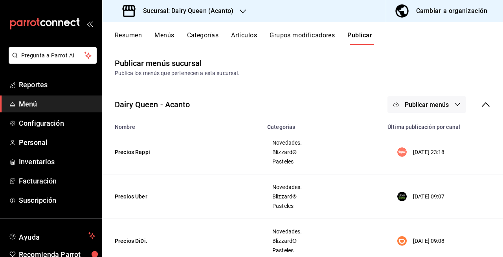
click at [405, 103] on span "Publicar menús" at bounding box center [427, 104] width 44 height 7
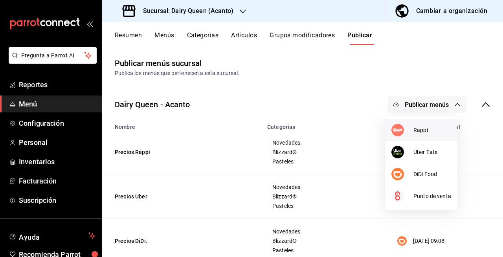
click at [399, 129] on img at bounding box center [397, 130] width 13 height 13
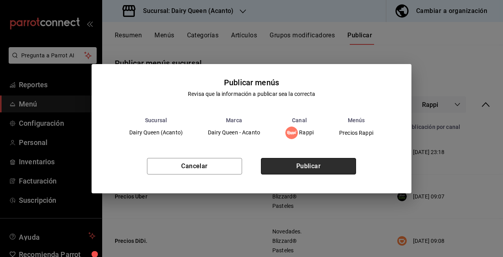
click at [322, 166] on button "Publicar" at bounding box center [308, 166] width 95 height 17
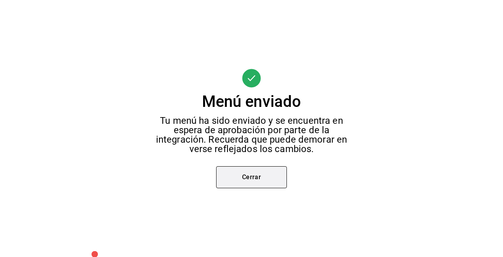
click at [273, 179] on button "Cerrar" at bounding box center [251, 177] width 71 height 22
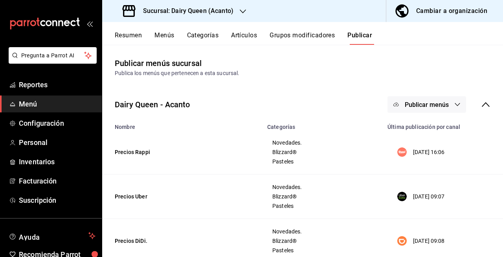
click at [435, 111] on button "Publicar menús" at bounding box center [427, 104] width 79 height 17
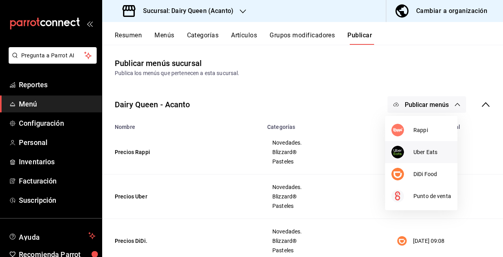
click at [429, 157] on li "Uber Eats" at bounding box center [421, 152] width 72 height 22
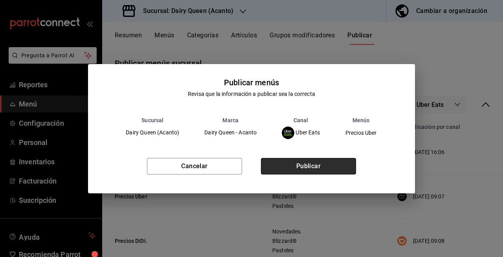
click at [296, 166] on button "Publicar" at bounding box center [308, 166] width 95 height 17
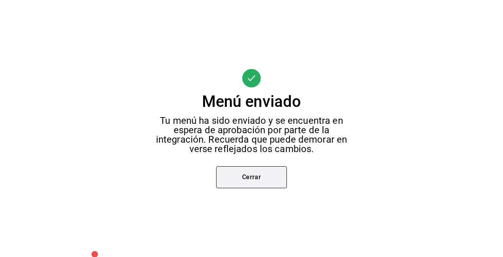
click at [252, 177] on button "Cerrar" at bounding box center [251, 177] width 71 height 22
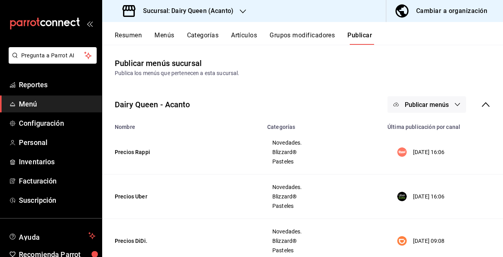
click at [440, 99] on button "Publicar menús" at bounding box center [427, 104] width 79 height 17
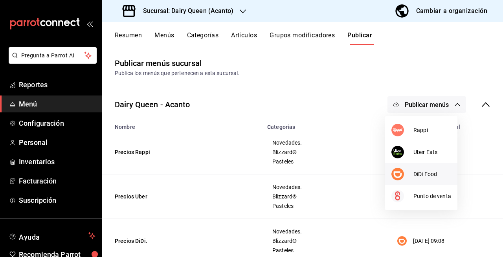
click at [421, 174] on span "DiDi Food" at bounding box center [432, 174] width 38 height 8
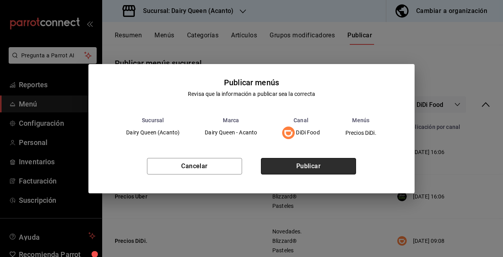
click at [330, 171] on button "Publicar" at bounding box center [308, 166] width 95 height 17
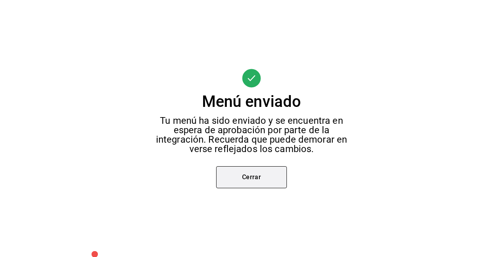
click at [266, 176] on button "Cerrar" at bounding box center [251, 177] width 71 height 22
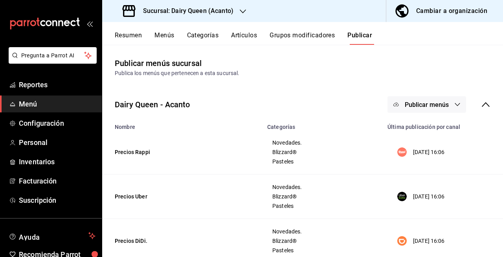
drag, startPoint x: 266, startPoint y: 176, endPoint x: 397, endPoint y: 146, distance: 133.5
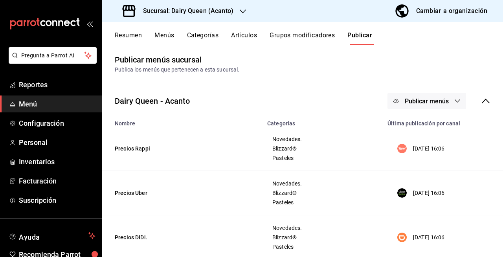
scroll to position [4, 0]
click at [230, 11] on h3 "Sucursal: Dairy Queen (Acanto)" at bounding box center [185, 10] width 97 height 9
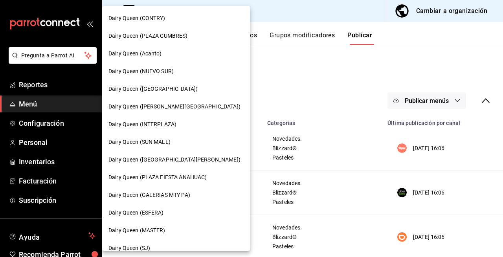
click at [200, 75] on div "Dairy Queen (NUEVO SUR)" at bounding box center [175, 71] width 135 height 8
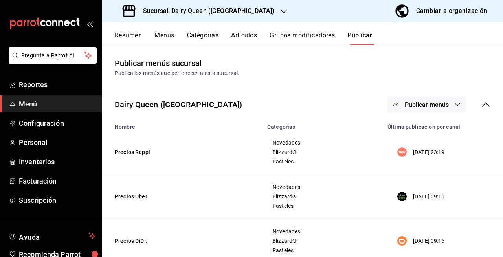
click at [436, 102] on span "Publicar menús" at bounding box center [427, 104] width 44 height 7
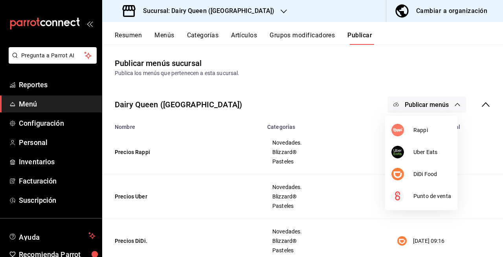
click at [432, 81] on div at bounding box center [251, 128] width 503 height 257
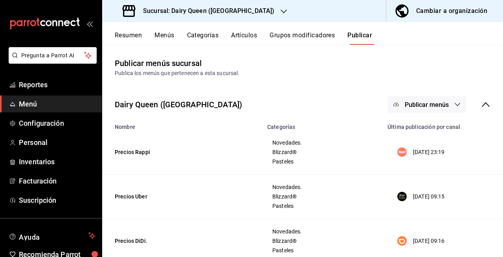
click at [135, 35] on button "Resumen" at bounding box center [128, 37] width 27 height 13
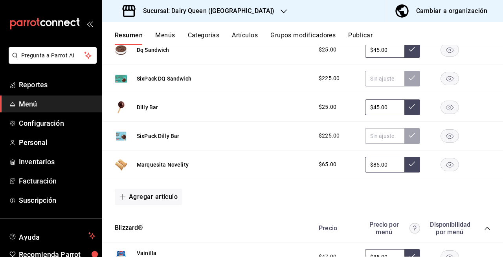
scroll to position [204, 0]
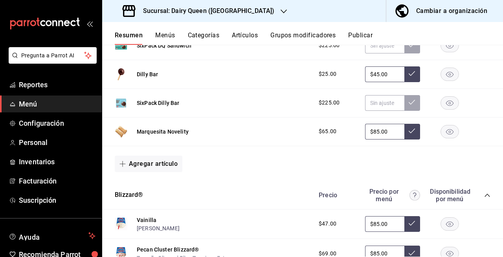
click at [449, 128] on rect "button" at bounding box center [450, 131] width 18 height 13
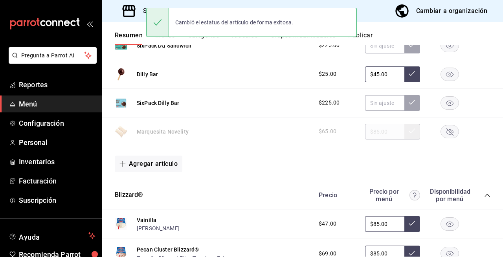
click at [495, 91] on div "SixPack Dilly Bar $225.00" at bounding box center [302, 103] width 401 height 29
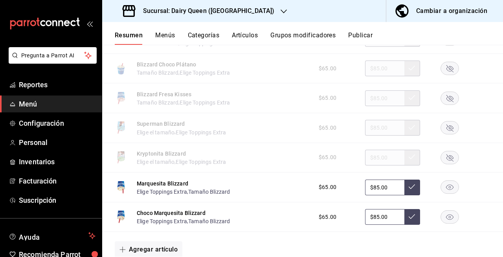
scroll to position [1132, 0]
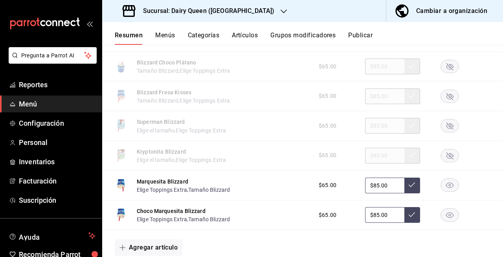
click at [449, 188] on rect "button" at bounding box center [450, 185] width 18 height 13
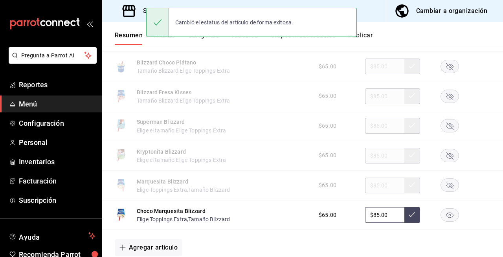
click at [441, 217] on rect "button" at bounding box center [450, 215] width 18 height 13
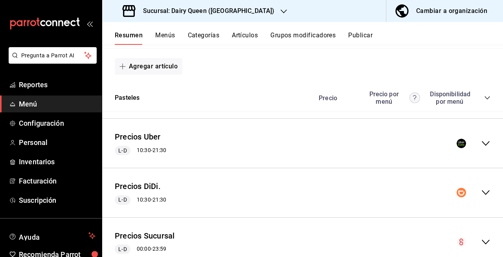
scroll to position [1341, 0]
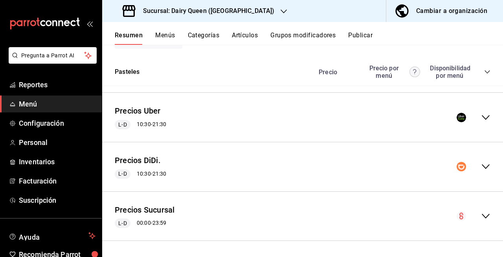
click at [484, 112] on div "Precios Uber L-D 10:30 - 21:30" at bounding box center [302, 117] width 401 height 37
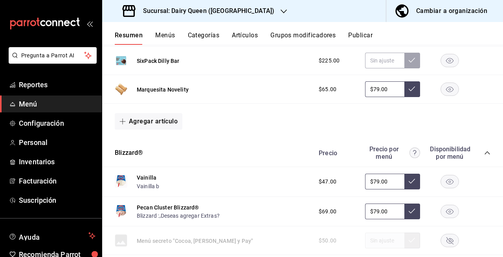
scroll to position [1570, 0]
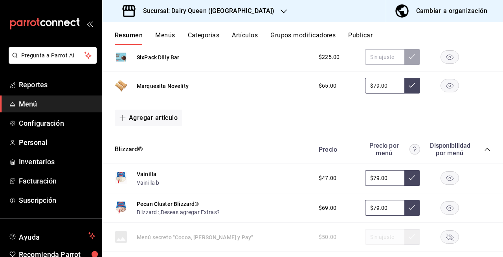
click at [448, 90] on rect "button" at bounding box center [450, 85] width 18 height 13
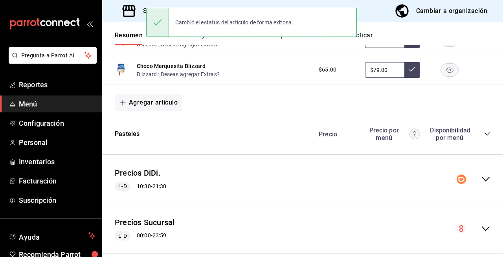
scroll to position [2594, 0]
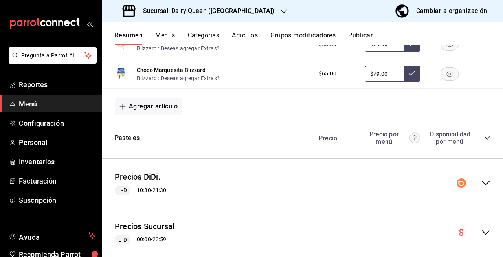
click at [441, 51] on rect "button" at bounding box center [450, 44] width 18 height 13
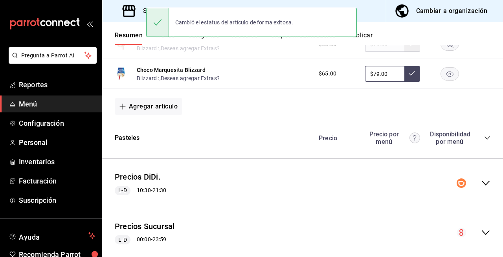
click at [446, 76] on rect "button" at bounding box center [450, 73] width 18 height 13
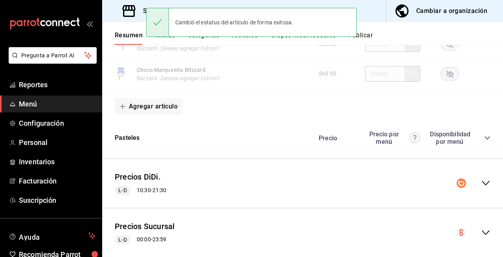
click at [481, 188] on icon "collapse-menu-row" at bounding box center [485, 182] width 9 height 9
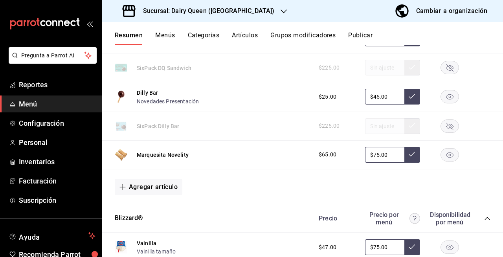
scroll to position [2833, 0]
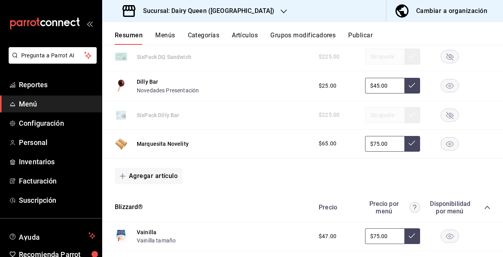
click at [443, 150] on rect "button" at bounding box center [450, 143] width 18 height 13
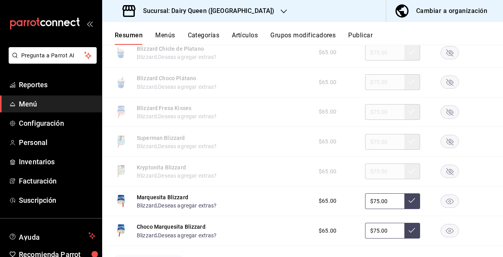
scroll to position [3888, 0]
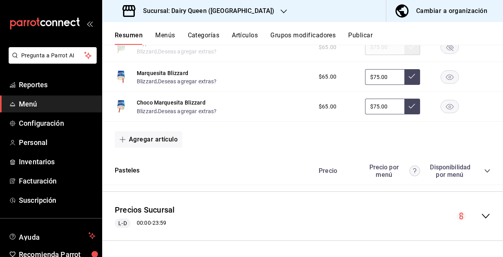
click at [443, 83] on rect "button" at bounding box center [450, 76] width 18 height 13
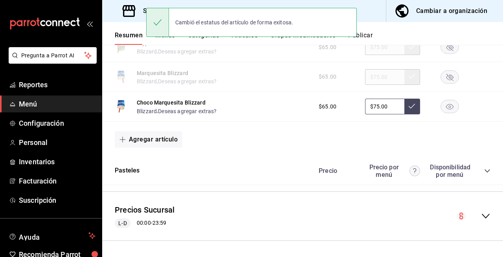
click at [445, 108] on rect "button" at bounding box center [450, 106] width 18 height 13
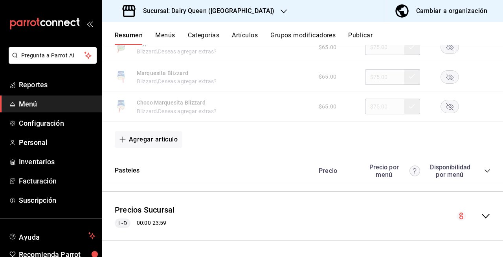
click at [364, 33] on button "Publicar" at bounding box center [360, 37] width 24 height 13
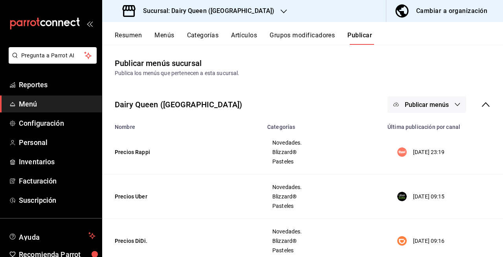
click at [455, 104] on icon "button" at bounding box center [457, 104] width 5 height 3
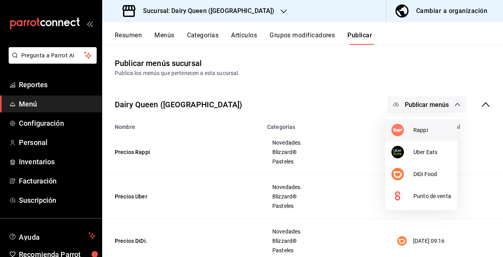
click at [447, 136] on li "Rappi" at bounding box center [421, 130] width 72 height 22
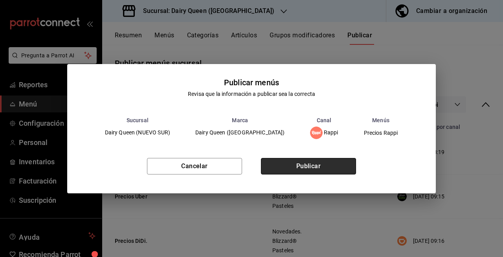
click at [344, 161] on button "Publicar" at bounding box center [308, 166] width 95 height 17
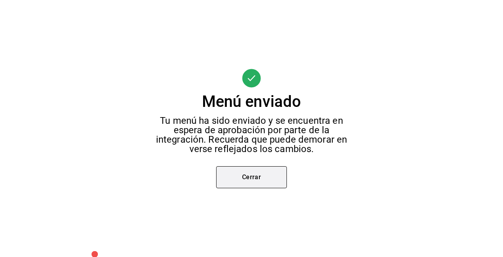
click at [267, 167] on button "Cerrar" at bounding box center [251, 177] width 71 height 22
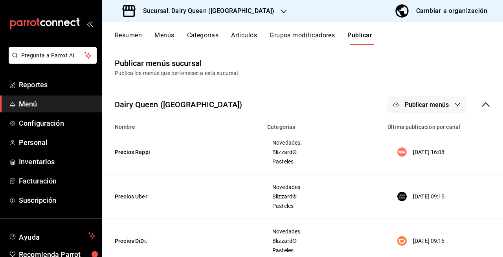
click at [394, 101] on button "Publicar menús" at bounding box center [427, 104] width 79 height 17
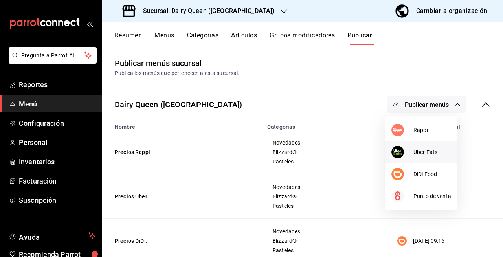
click at [399, 149] on img at bounding box center [397, 152] width 13 height 13
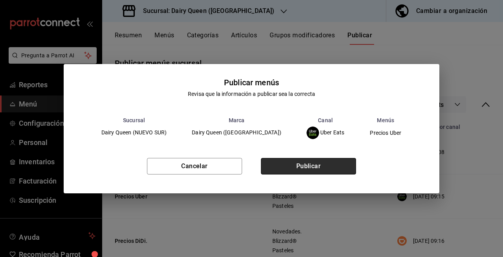
click at [294, 163] on button "Publicar" at bounding box center [308, 166] width 95 height 17
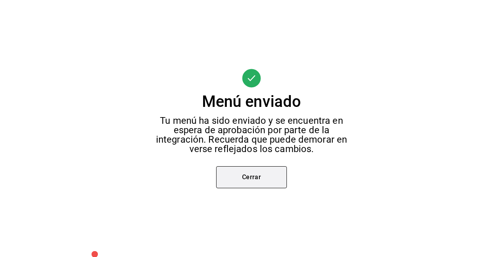
click at [270, 176] on button "Cerrar" at bounding box center [251, 177] width 71 height 22
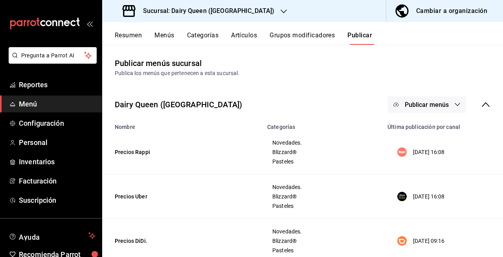
click at [438, 105] on span "Publicar menús" at bounding box center [427, 104] width 44 height 7
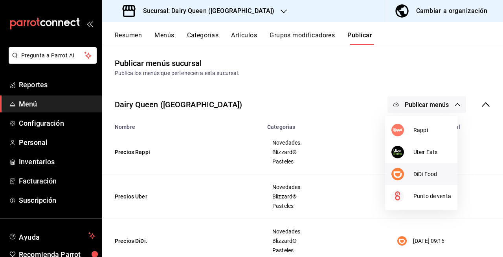
click at [420, 173] on span "DiDi Food" at bounding box center [432, 174] width 38 height 8
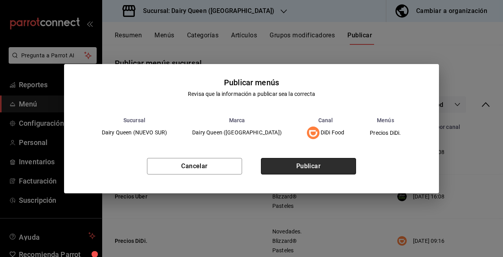
click at [348, 169] on button "Publicar" at bounding box center [308, 166] width 95 height 17
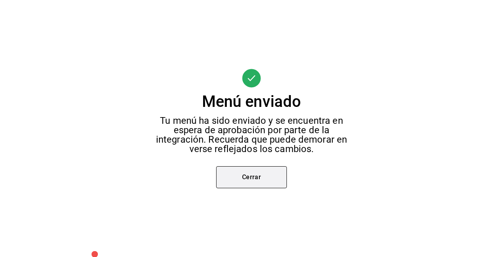
click at [276, 178] on button "Cerrar" at bounding box center [251, 177] width 71 height 22
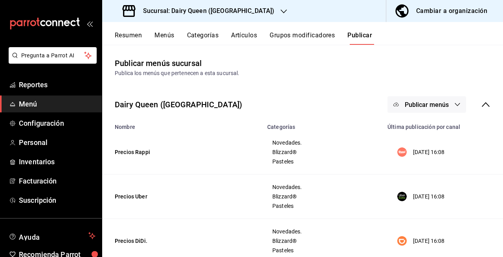
click at [275, 191] on div "Novedades. Blizzard® Pasteles" at bounding box center [322, 196] width 101 height 25
click at [173, 6] on h3 "Sucursal: Dairy Queen ([GEOGRAPHIC_DATA])" at bounding box center [206, 10] width 138 height 9
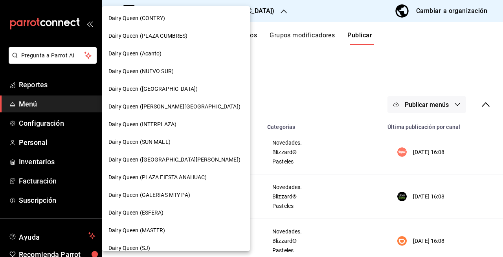
click at [202, 92] on div "Dairy Queen ([GEOGRAPHIC_DATA])" at bounding box center [175, 89] width 135 height 8
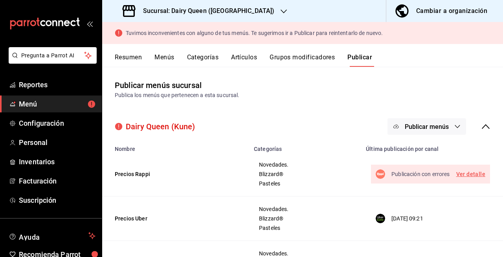
click at [70, 102] on span "Menú" at bounding box center [57, 104] width 77 height 11
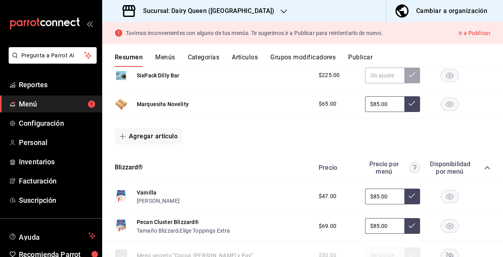
scroll to position [255, 0]
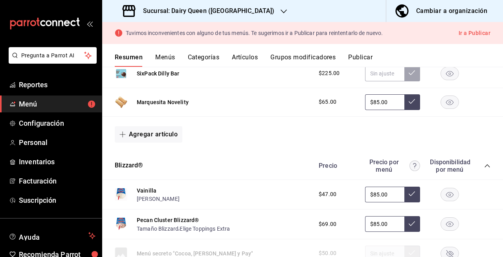
click at [441, 103] on rect "button" at bounding box center [450, 102] width 18 height 13
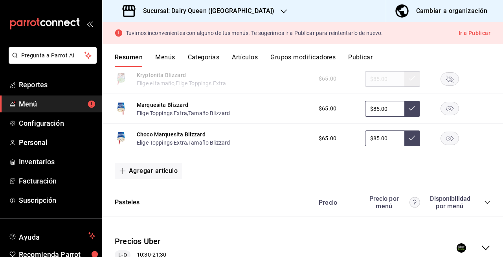
scroll to position [1212, 0]
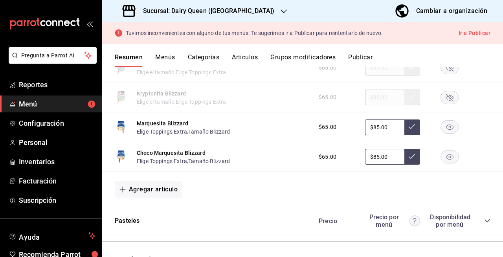
click at [441, 157] on rect "button" at bounding box center [450, 157] width 18 height 13
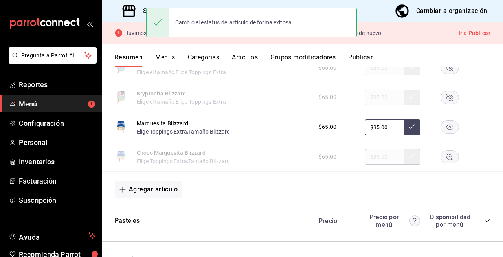
click at [441, 126] on rect "button" at bounding box center [450, 127] width 18 height 13
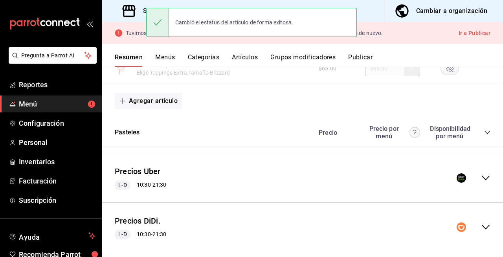
scroll to position [1341, 0]
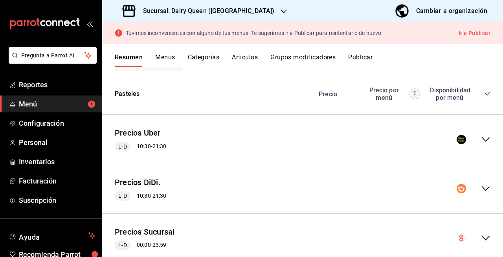
click at [481, 140] on icon "collapse-menu-row" at bounding box center [485, 139] width 9 height 9
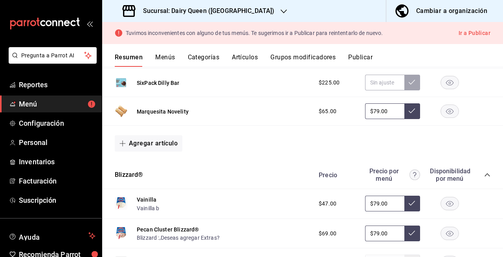
scroll to position [1570, 0]
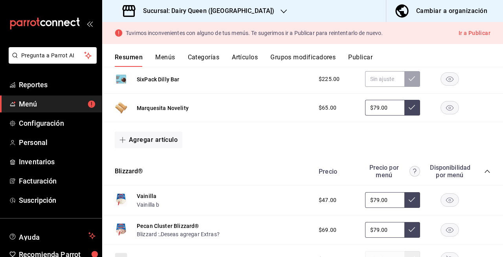
click at [441, 114] on rect "button" at bounding box center [450, 107] width 18 height 13
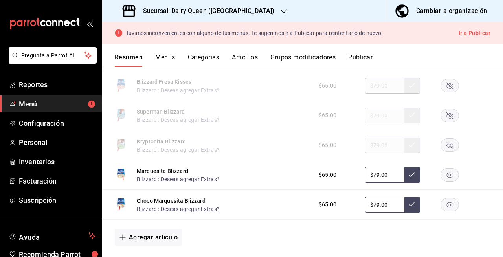
scroll to position [2508, 0]
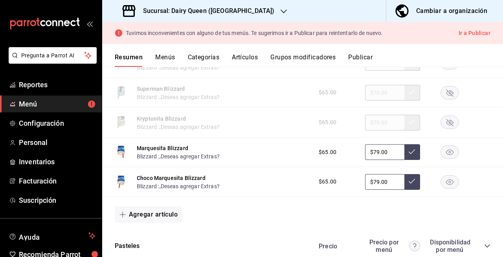
click at [434, 152] on div "$65.00 $79.00" at bounding box center [401, 152] width 180 height 16
click at [441, 159] on rect "button" at bounding box center [450, 152] width 18 height 13
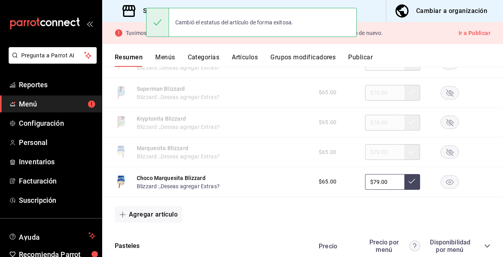
click at [441, 188] on rect "button" at bounding box center [450, 181] width 18 height 13
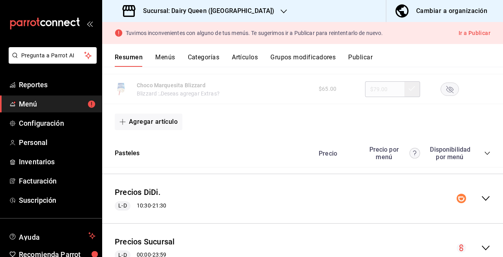
scroll to position [2617, 0]
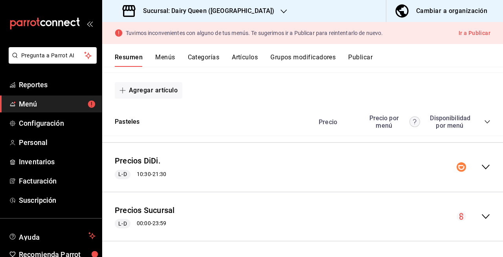
click at [481, 165] on icon "collapse-menu-row" at bounding box center [485, 166] width 9 height 9
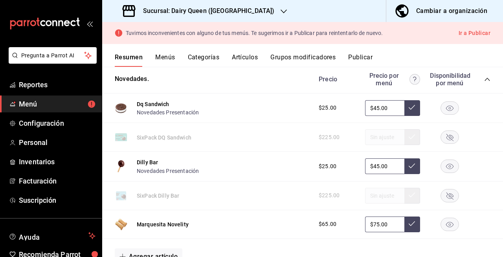
scroll to position [2802, 0]
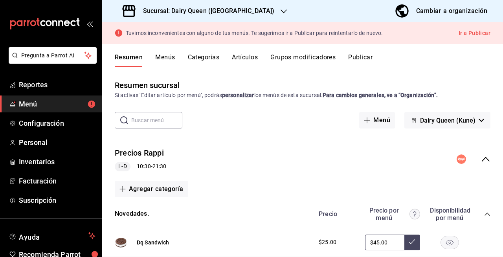
scroll to position [2856, 0]
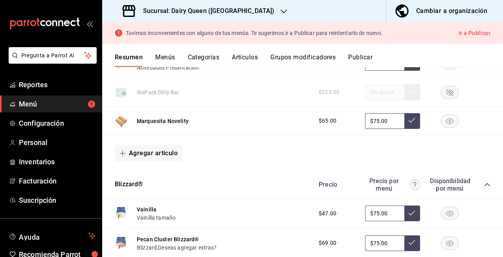
click at [441, 125] on rect "button" at bounding box center [450, 120] width 18 height 13
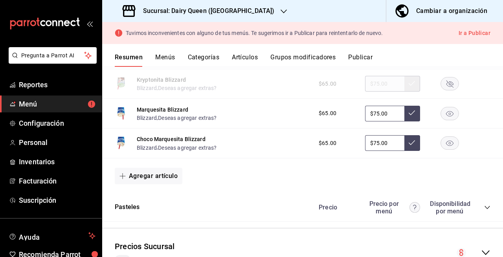
scroll to position [3868, 0]
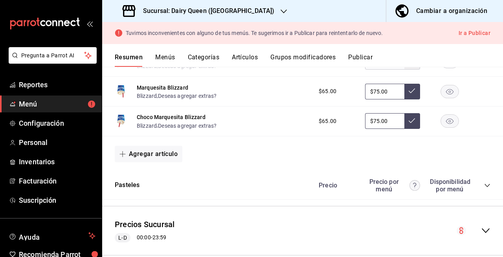
click at [441, 128] on rect "button" at bounding box center [450, 121] width 18 height 13
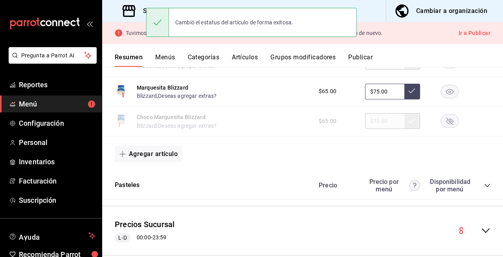
click at [446, 94] on icon "button" at bounding box center [449, 92] width 7 height 6
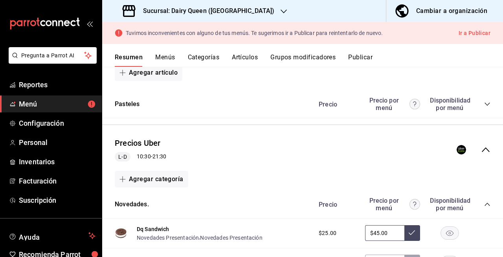
scroll to position [176, 0]
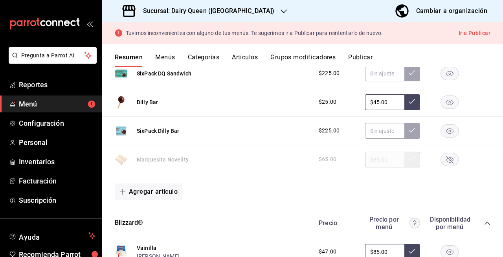
click at [369, 61] on button "Publicar" at bounding box center [360, 59] width 24 height 13
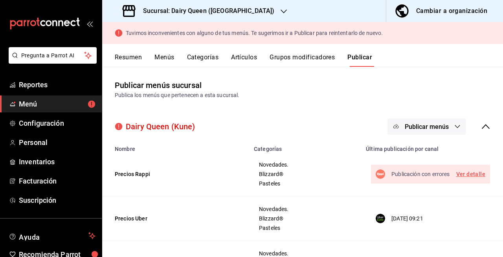
click at [400, 122] on button "Publicar menús" at bounding box center [427, 126] width 79 height 17
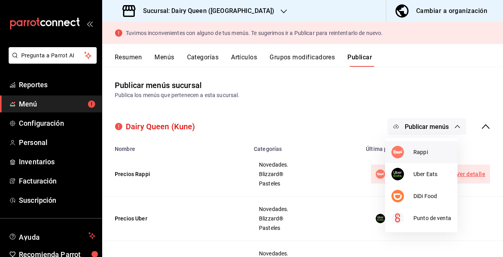
click at [401, 154] on img at bounding box center [397, 152] width 13 height 13
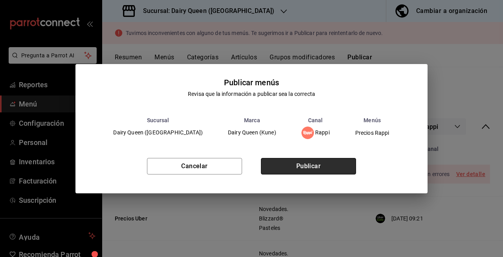
click at [342, 171] on button "Publicar" at bounding box center [308, 166] width 95 height 17
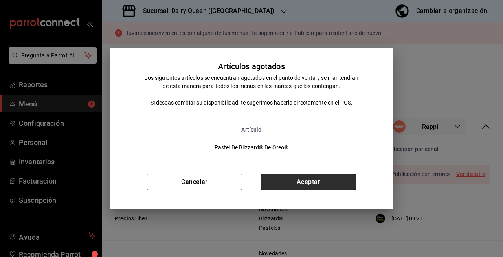
click at [340, 176] on button "Aceptar" at bounding box center [308, 182] width 95 height 17
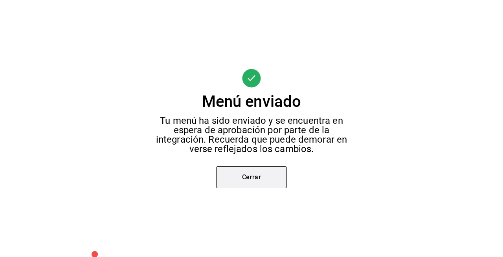
click at [270, 178] on button "Cerrar" at bounding box center [251, 177] width 71 height 22
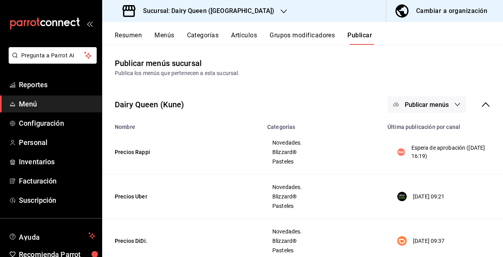
click at [436, 111] on button "Publicar menús" at bounding box center [427, 104] width 79 height 17
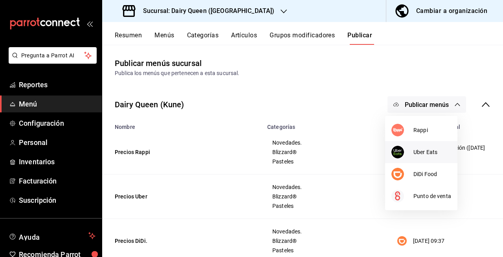
click at [432, 153] on span "Uber Eats" at bounding box center [432, 152] width 38 height 8
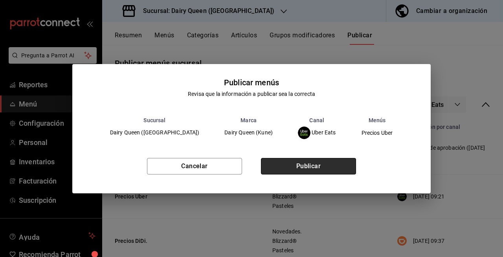
click at [333, 164] on button "Publicar" at bounding box center [308, 166] width 95 height 17
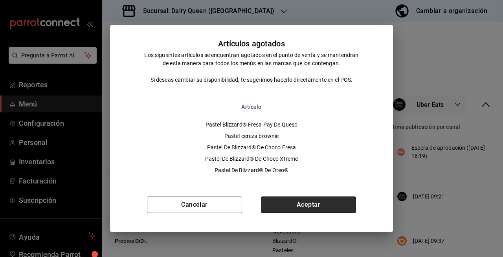
click at [321, 211] on button "Aceptar" at bounding box center [308, 205] width 95 height 17
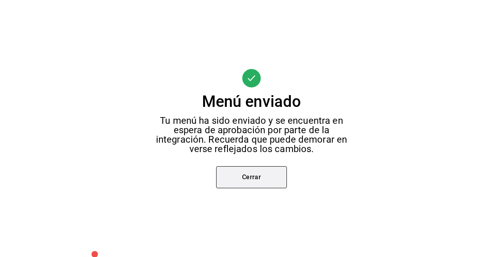
click at [258, 179] on button "Cerrar" at bounding box center [251, 177] width 71 height 22
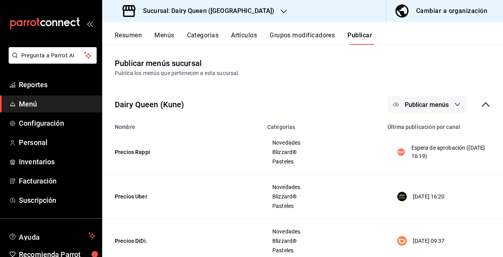
click at [433, 95] on div "Dairy Queen (Kune) Publicar menús" at bounding box center [302, 104] width 401 height 29
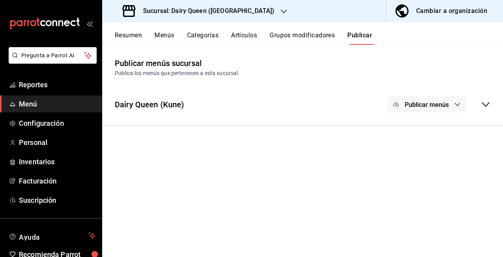
click at [429, 104] on span "Publicar menús" at bounding box center [427, 104] width 44 height 7
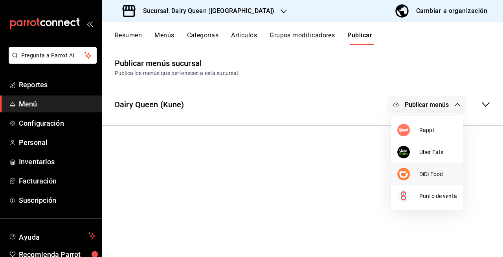
click at [426, 169] on li "DiDi Food" at bounding box center [427, 174] width 72 height 22
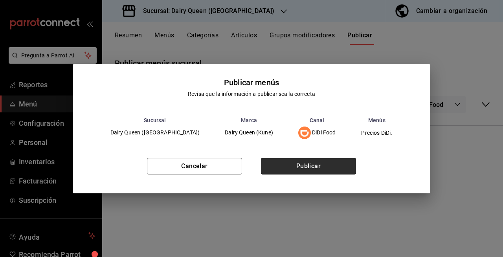
click at [338, 172] on button "Publicar" at bounding box center [308, 166] width 95 height 17
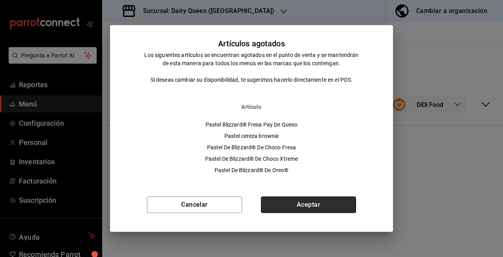
click at [321, 207] on button "Aceptar" at bounding box center [308, 205] width 95 height 17
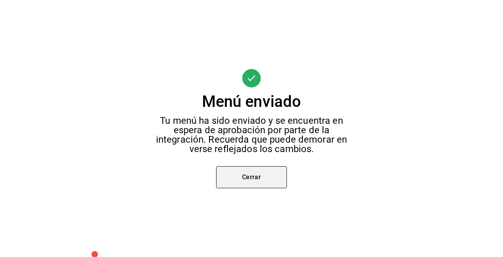
click at [272, 176] on button "Cerrar" at bounding box center [251, 177] width 71 height 22
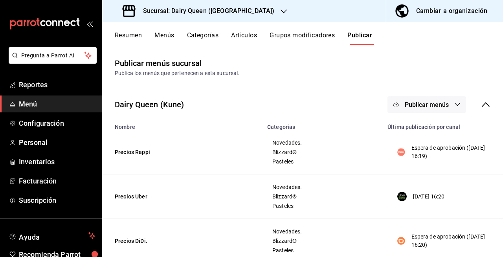
click at [253, 14] on div "Sucursal: Dairy Queen ([GEOGRAPHIC_DATA])" at bounding box center [199, 11] width 182 height 22
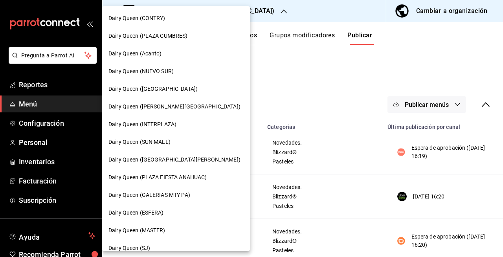
click at [199, 112] on div "Dairy Queen ([PERSON_NAME][GEOGRAPHIC_DATA])" at bounding box center [176, 107] width 148 height 18
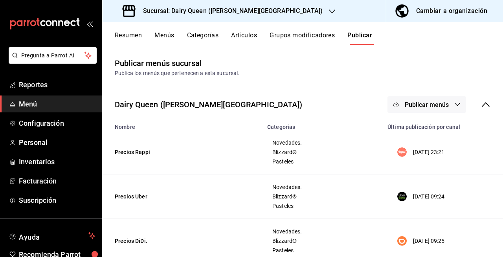
click at [134, 35] on button "Resumen" at bounding box center [128, 37] width 27 height 13
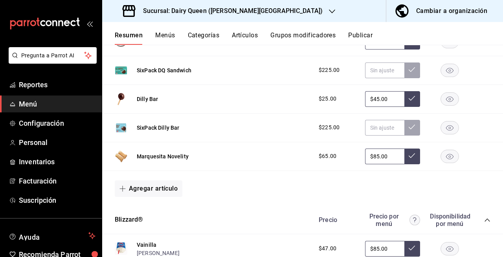
scroll to position [259, 0]
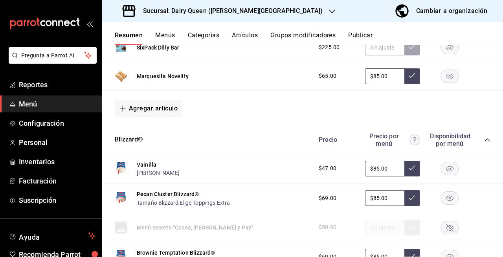
click at [451, 75] on rect "button" at bounding box center [450, 76] width 18 height 13
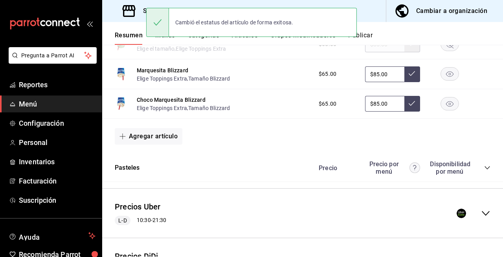
scroll to position [1239, 0]
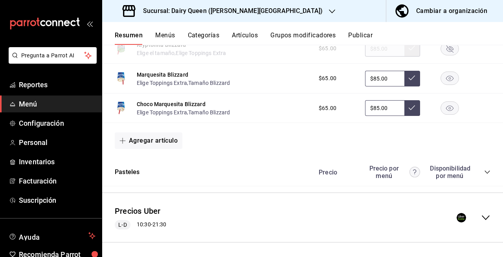
click at [446, 111] on rect "button" at bounding box center [450, 108] width 18 height 13
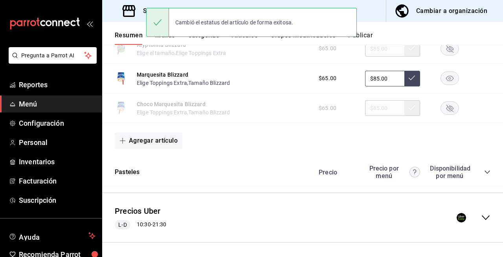
click at [441, 85] on rect "button" at bounding box center [450, 78] width 18 height 13
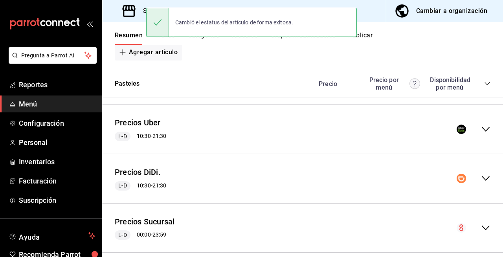
scroll to position [1341, 0]
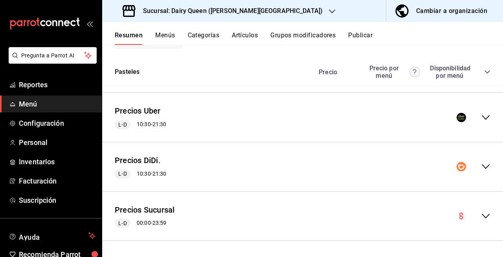
click at [481, 119] on icon "collapse-menu-row" at bounding box center [485, 117] width 9 height 9
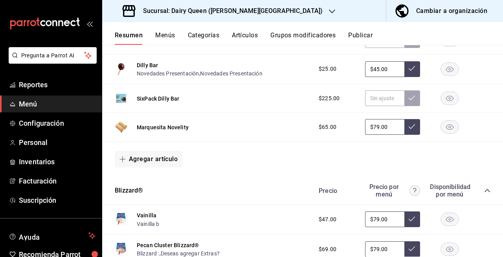
scroll to position [1533, 0]
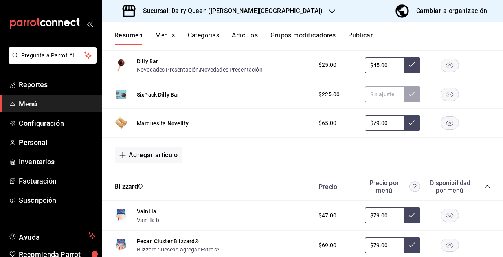
click at [447, 127] on rect "button" at bounding box center [450, 123] width 18 height 13
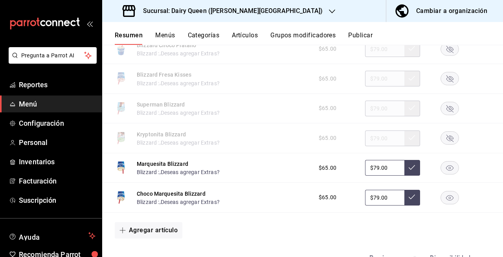
scroll to position [2493, 0]
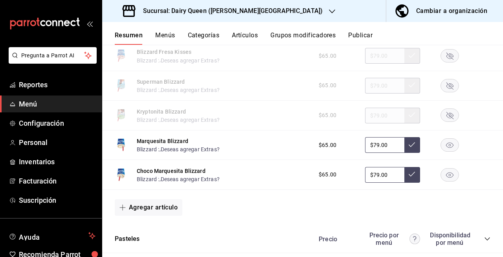
click at [447, 181] on rect "button" at bounding box center [450, 174] width 18 height 13
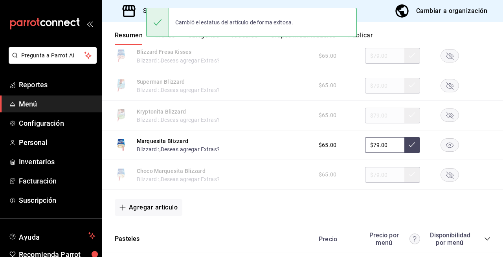
click at [442, 152] on rect "button" at bounding box center [450, 145] width 18 height 13
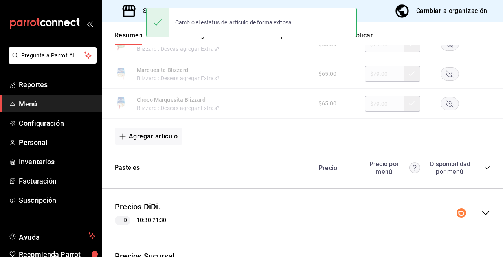
scroll to position [2617, 0]
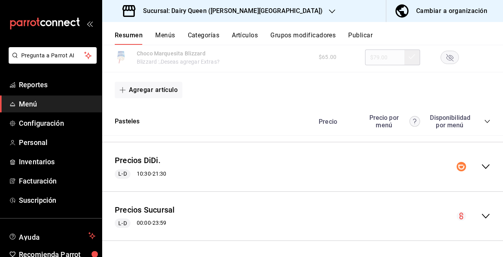
click at [482, 167] on icon "collapse-menu-row" at bounding box center [486, 166] width 8 height 5
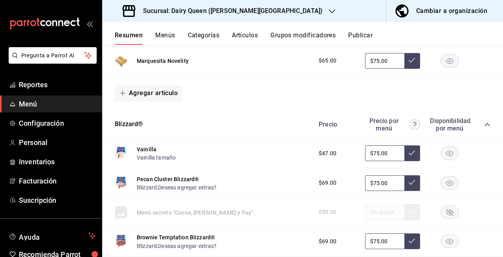
scroll to position [2922, 0]
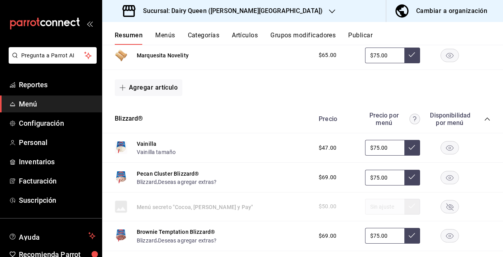
click at [441, 62] on rect "button" at bounding box center [450, 55] width 18 height 13
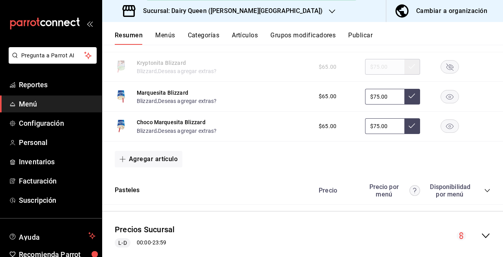
scroll to position [3893, 0]
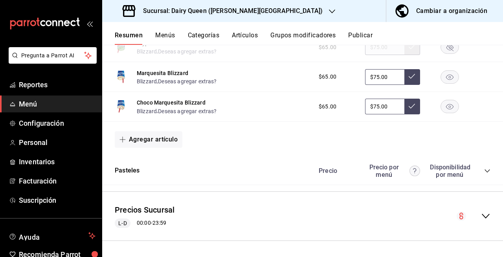
click at [445, 83] on rect "button" at bounding box center [450, 76] width 18 height 13
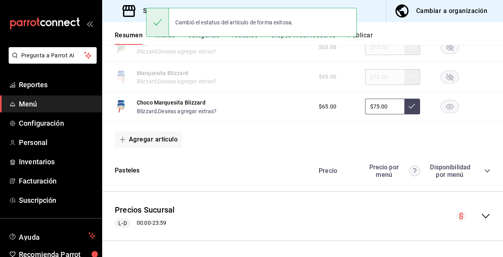
click at [446, 107] on icon "button" at bounding box center [449, 107] width 7 height 6
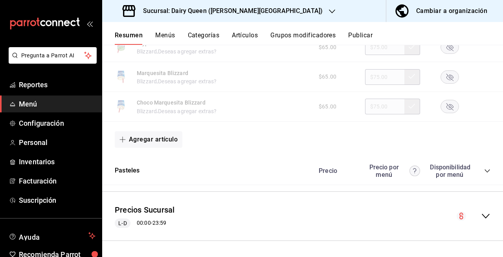
click at [249, 18] on div "Sucursal: Dairy Queen (VALLE ALTO)" at bounding box center [223, 11] width 230 height 22
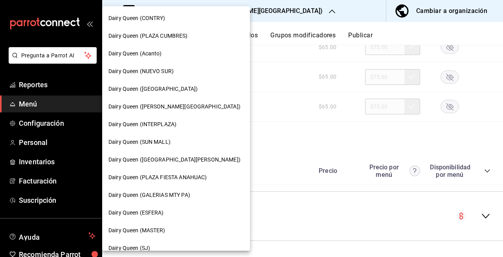
click at [193, 125] on div "Dairy Queen (INTERPLAZA)" at bounding box center [175, 124] width 135 height 8
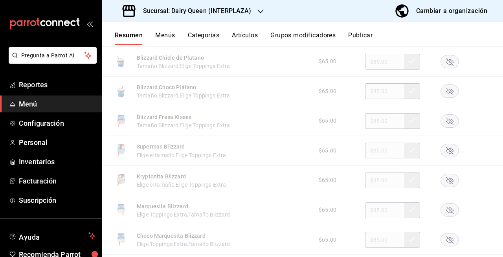
scroll to position [1111, 0]
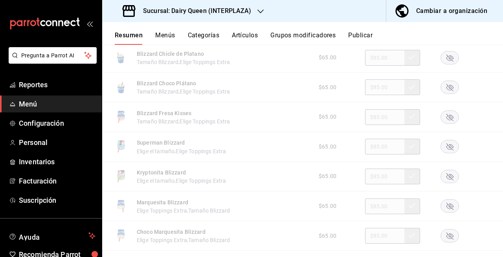
click at [244, 16] on div "Sucursal: Dairy Queen (INTERPLAZA)" at bounding box center [187, 11] width 158 height 22
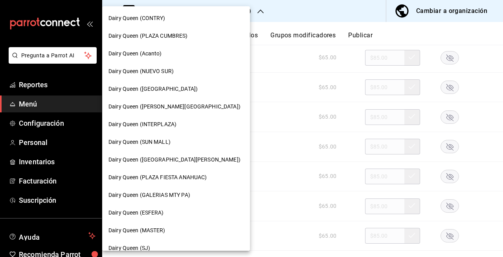
click at [208, 138] on div "Dairy Queen (SUN MALL)" at bounding box center [175, 142] width 135 height 8
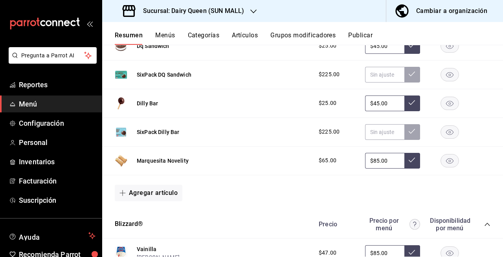
scroll to position [173, 0]
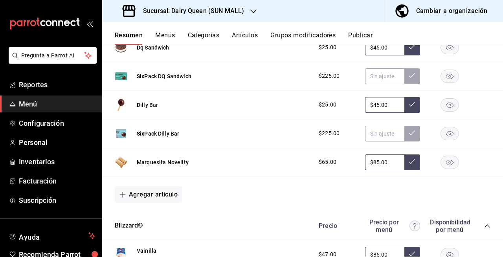
click at [443, 160] on rect "button" at bounding box center [450, 162] width 18 height 13
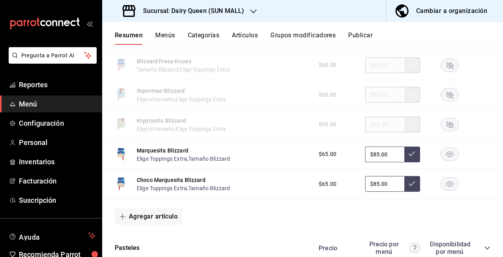
scroll to position [1167, 0]
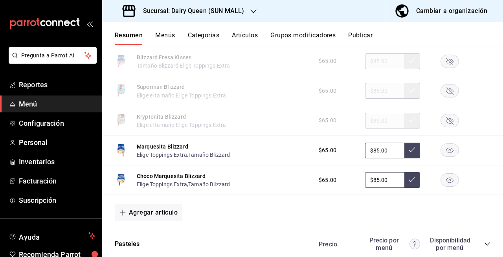
click at [446, 182] on icon "button" at bounding box center [449, 181] width 7 height 6
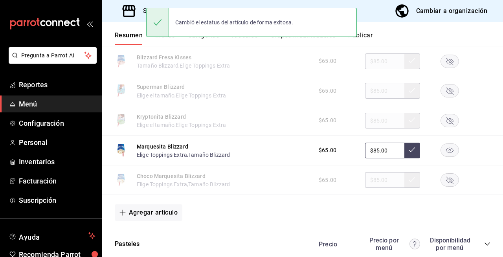
click at [447, 156] on rect "button" at bounding box center [450, 150] width 18 height 13
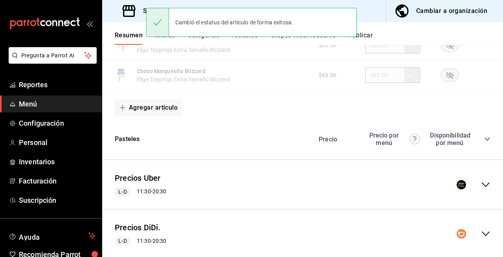
scroll to position [1273, 0]
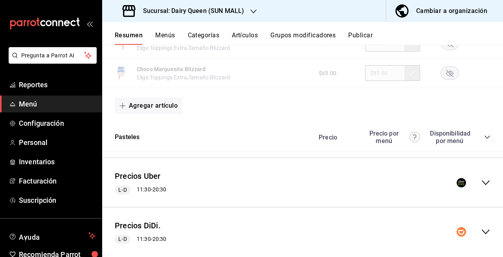
click at [481, 187] on icon "collapse-menu-row" at bounding box center [485, 182] width 9 height 9
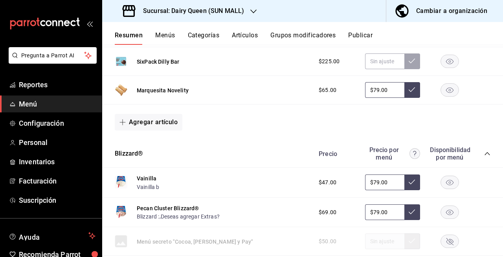
scroll to position [1570, 0]
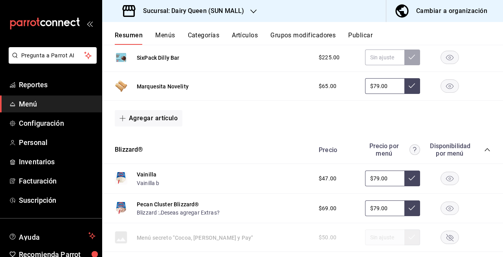
click at [446, 93] on rect "button" at bounding box center [450, 86] width 18 height 13
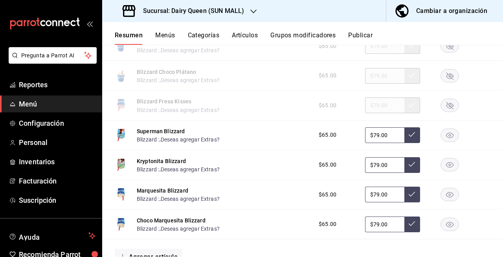
scroll to position [2500, 0]
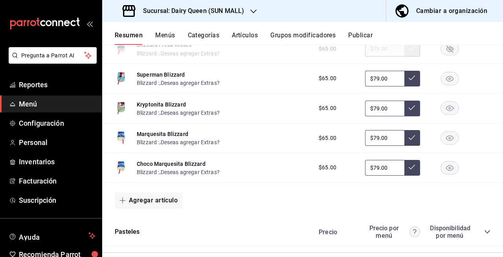
click at [441, 145] on rect "button" at bounding box center [450, 138] width 18 height 13
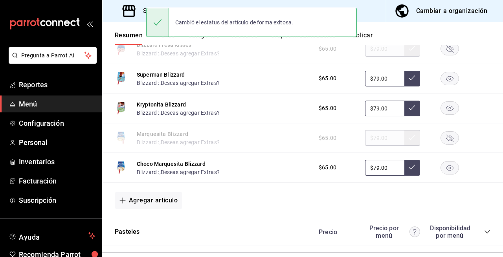
click at [441, 172] on rect "button" at bounding box center [450, 167] width 18 height 13
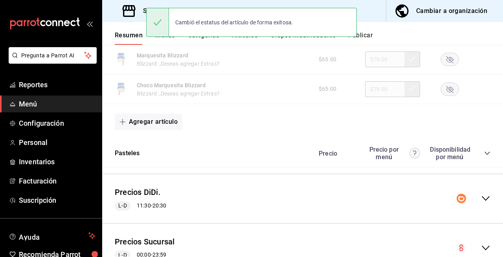
scroll to position [2617, 0]
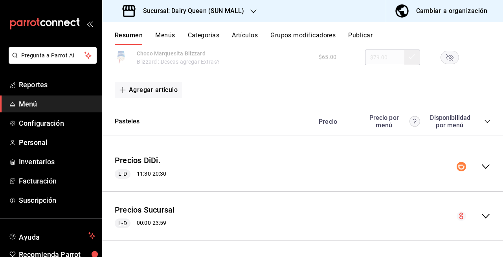
click at [482, 170] on icon "collapse-menu-row" at bounding box center [485, 166] width 9 height 9
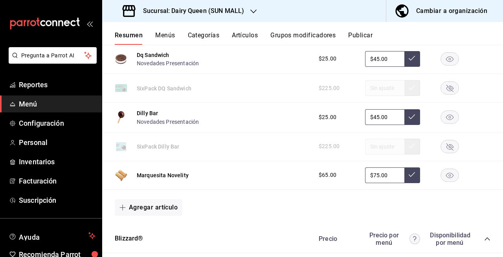
scroll to position [2813, 0]
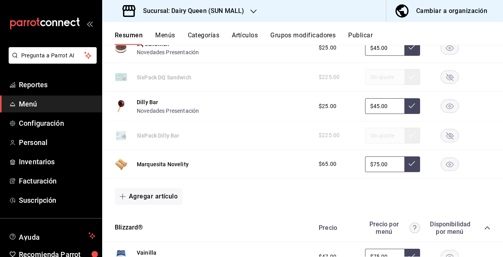
click at [447, 171] on rect "button" at bounding box center [450, 164] width 18 height 13
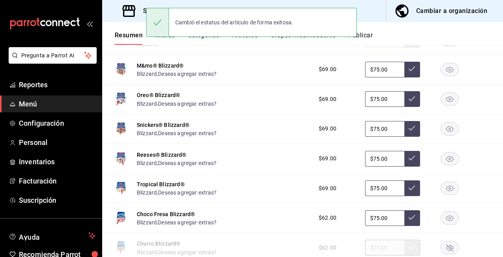
scroll to position [3893, 0]
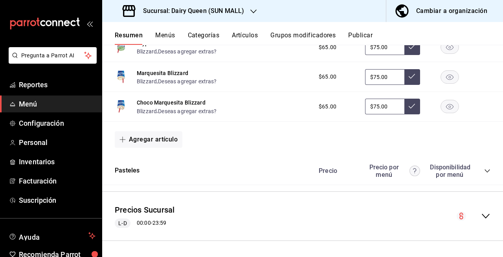
click at [441, 82] on rect "button" at bounding box center [450, 76] width 18 height 13
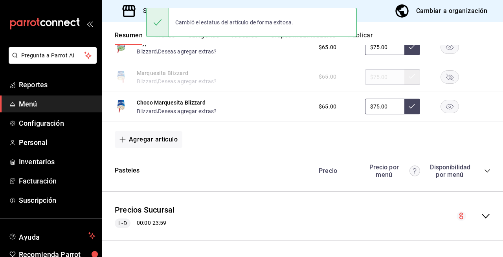
click at [447, 108] on rect "button" at bounding box center [450, 106] width 18 height 13
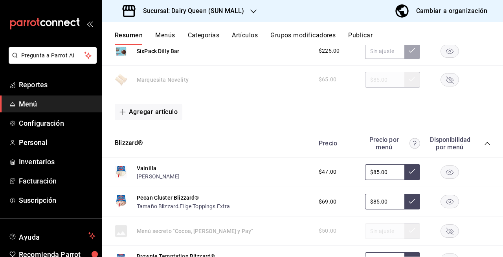
scroll to position [141, 0]
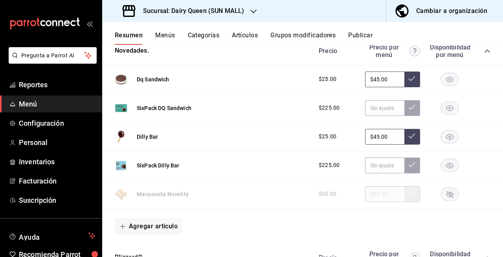
click at [352, 36] on button "Publicar" at bounding box center [360, 37] width 24 height 13
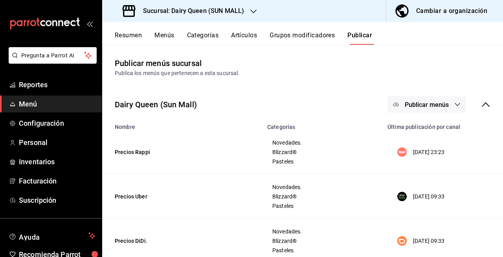
click at [441, 98] on button "Publicar menús" at bounding box center [427, 104] width 79 height 17
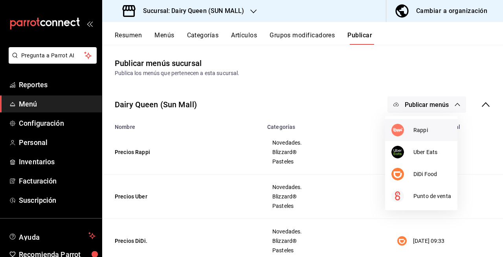
click at [415, 132] on span "Rappi" at bounding box center [432, 130] width 38 height 8
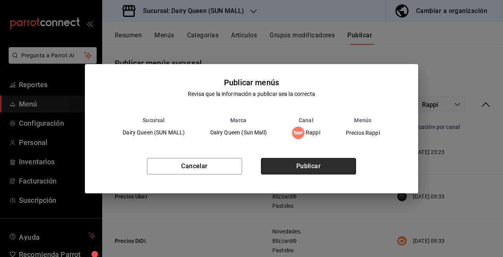
click at [315, 161] on button "Publicar" at bounding box center [308, 166] width 95 height 17
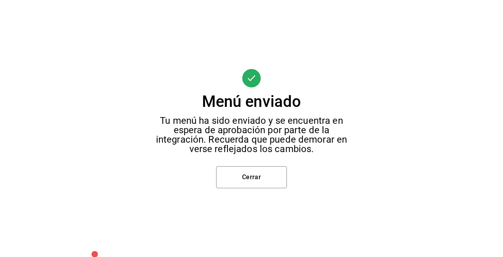
click at [259, 189] on div "Menú enviado Tu menú ha sido enviado y se encuentra en espera de aprobación por…" at bounding box center [251, 128] width 503 height 257
click at [258, 183] on button "Cerrar" at bounding box center [251, 177] width 71 height 22
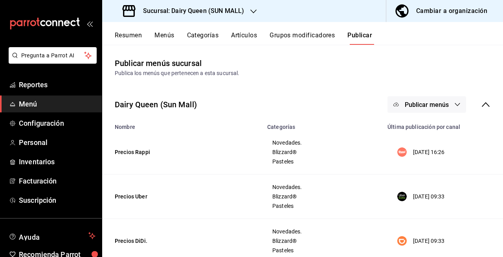
click at [416, 102] on span "Publicar menús" at bounding box center [427, 104] width 44 height 7
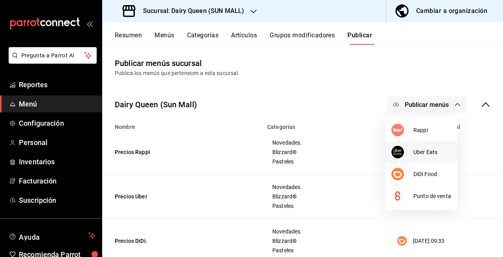
click at [408, 153] on div at bounding box center [402, 152] width 22 height 13
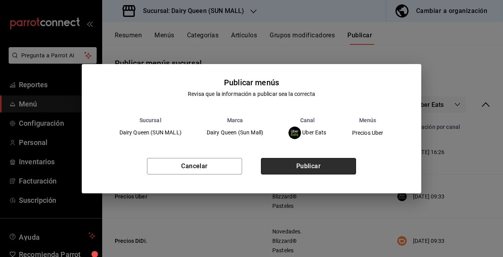
click at [338, 162] on button "Publicar" at bounding box center [308, 166] width 95 height 17
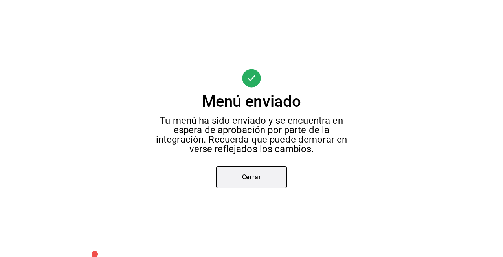
click at [257, 181] on button "Cerrar" at bounding box center [251, 177] width 71 height 22
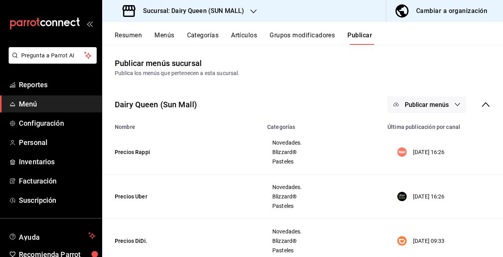
click at [445, 108] on button "Publicar menús" at bounding box center [427, 104] width 79 height 17
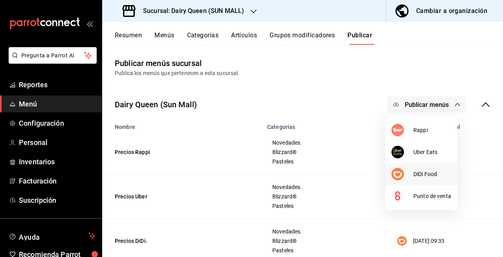
click at [427, 181] on li "DiDi Food" at bounding box center [421, 174] width 72 height 22
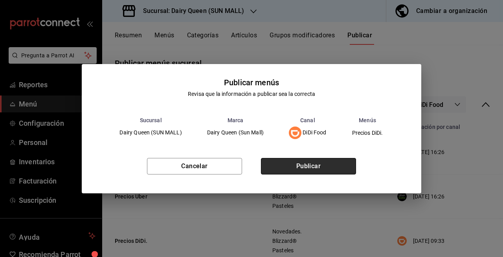
click at [314, 167] on button "Publicar" at bounding box center [308, 166] width 95 height 17
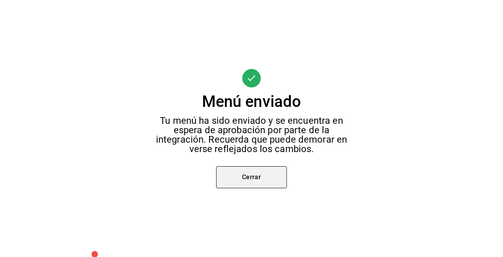
click at [285, 176] on button "Cerrar" at bounding box center [251, 177] width 71 height 22
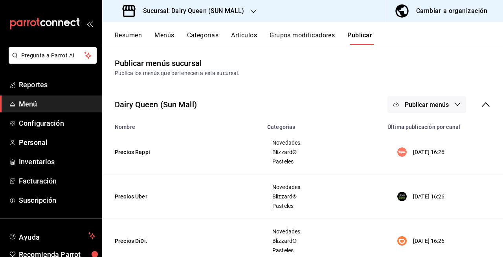
click at [220, 18] on div "Sucursal: Dairy Queen (SUN MALL)" at bounding box center [183, 11] width 151 height 22
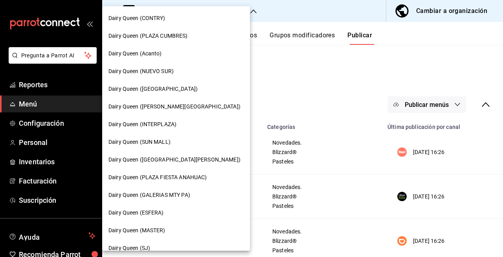
drag, startPoint x: 240, startPoint y: 64, endPoint x: 185, endPoint y: 158, distance: 109.4
click at [185, 158] on div "Dairy Queen (CONTRY) Dairy Queen (PLAZA CUMBRES) Dairy Queen (Acanto) Dairy Que…" at bounding box center [251, 128] width 503 height 257
click at [185, 158] on span "Dairy Queen ([GEOGRAPHIC_DATA][PERSON_NAME])" at bounding box center [174, 160] width 132 height 8
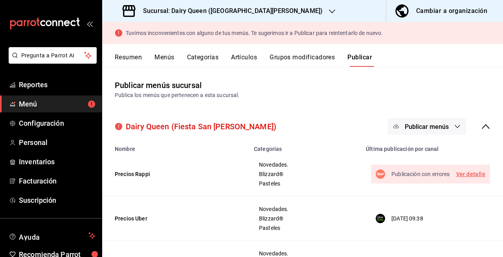
click at [74, 104] on span "Menú" at bounding box center [57, 104] width 77 height 11
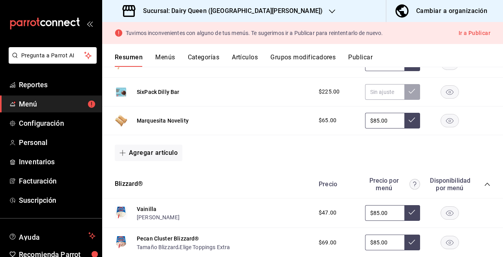
scroll to position [224, 0]
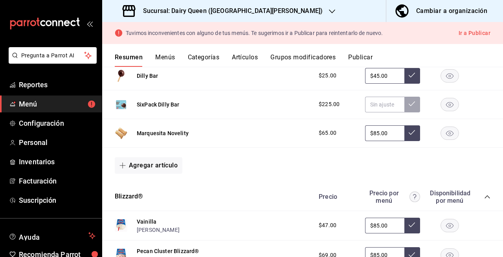
click at [441, 133] on rect "button" at bounding box center [450, 133] width 18 height 13
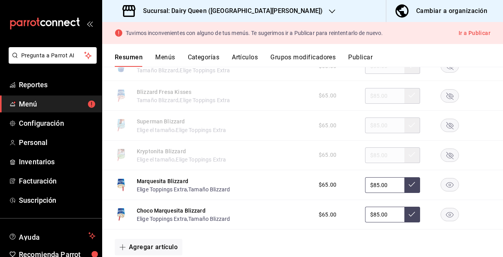
scroll to position [1165, 0]
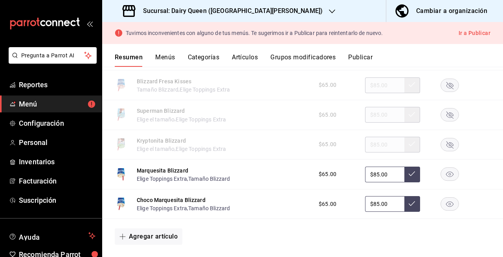
click at [441, 181] on rect "button" at bounding box center [450, 174] width 18 height 13
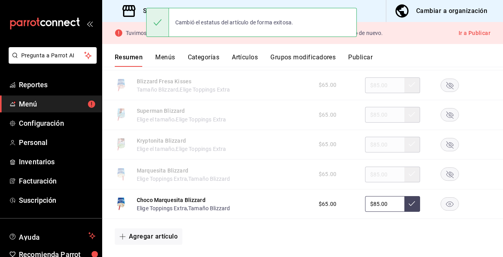
click at [446, 207] on icon "button" at bounding box center [449, 205] width 7 height 6
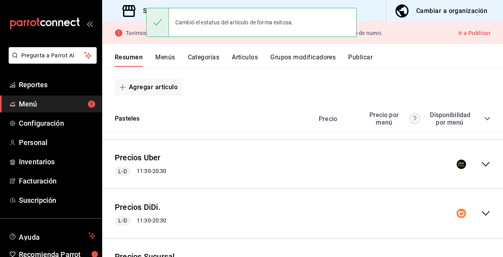
scroll to position [1341, 0]
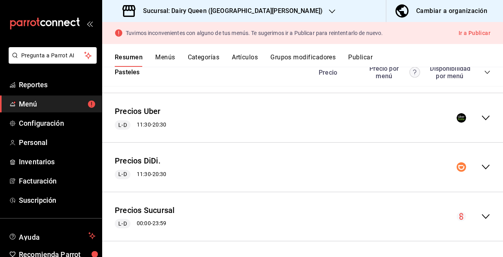
click at [481, 118] on icon "collapse-menu-row" at bounding box center [485, 117] width 9 height 9
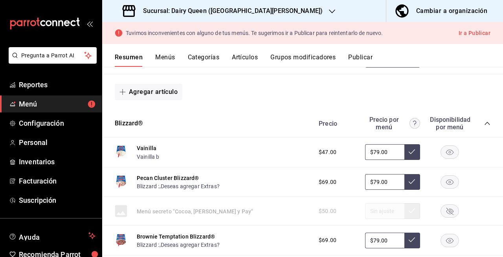
scroll to position [1593, 0]
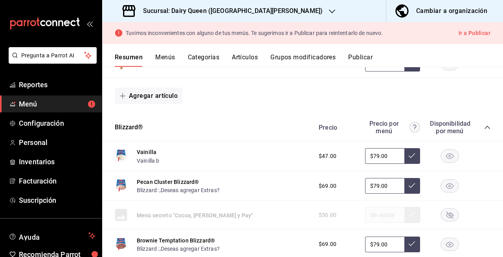
click at [442, 70] on rect "button" at bounding box center [450, 63] width 18 height 13
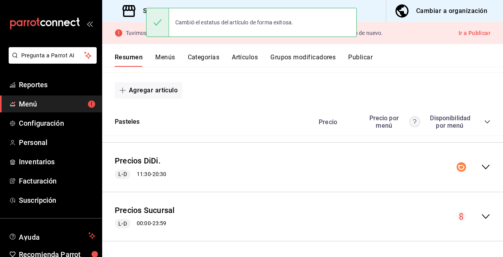
scroll to position [2455, 0]
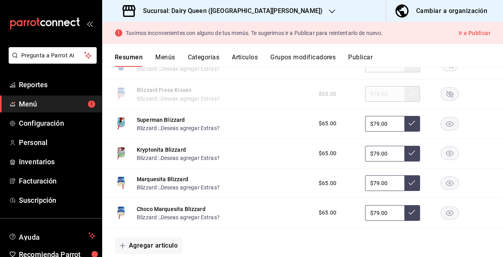
click at [441, 190] on rect "button" at bounding box center [450, 183] width 18 height 13
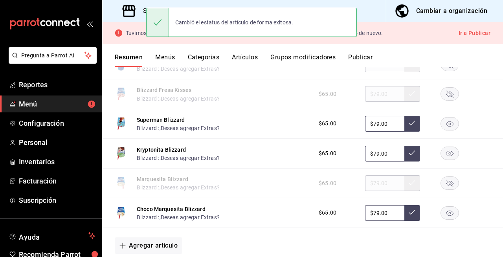
click at [441, 219] on rect "button" at bounding box center [450, 212] width 18 height 13
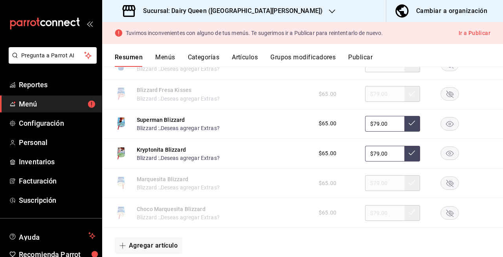
click at [441, 130] on rect "button" at bounding box center [450, 123] width 18 height 13
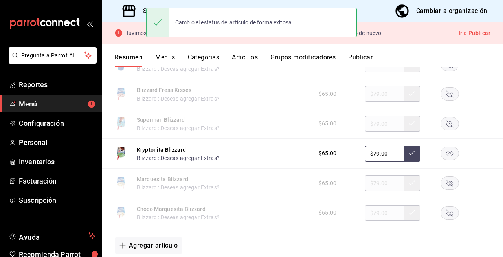
click at [441, 160] on rect "button" at bounding box center [450, 153] width 18 height 13
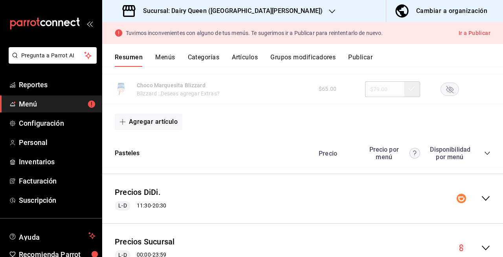
scroll to position [2617, 0]
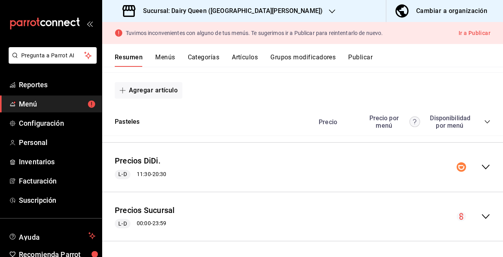
click at [481, 164] on icon "collapse-menu-row" at bounding box center [485, 166] width 9 height 9
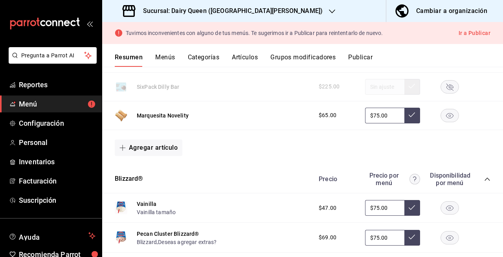
scroll to position [2872, 0]
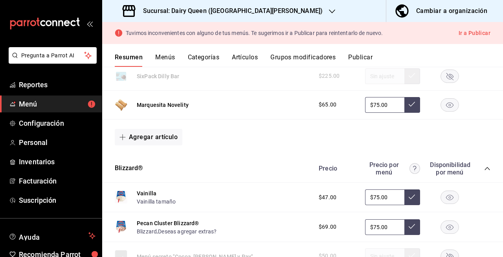
click at [441, 111] on rect "button" at bounding box center [450, 104] width 18 height 13
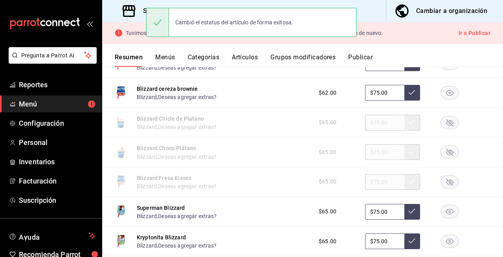
scroll to position [3893, 0]
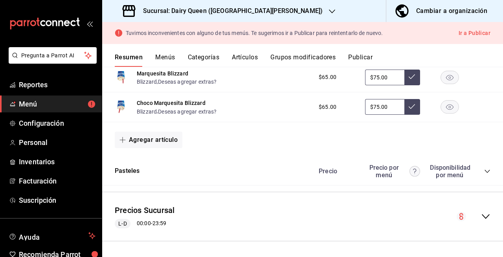
click at [441, 106] on rect "button" at bounding box center [450, 107] width 18 height 13
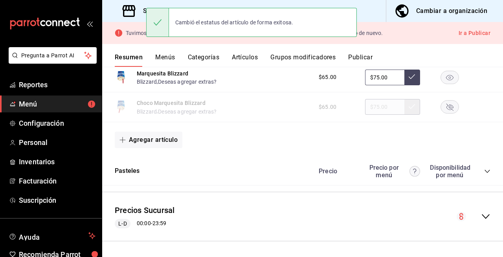
click at [436, 85] on div "$65.00 $75.00" at bounding box center [401, 78] width 180 height 16
click at [436, 86] on div "Marquesita Blizzard Blizzard , Deseas agregar extras? $65.00 $75.00" at bounding box center [302, 77] width 401 height 30
click at [441, 81] on rect "button" at bounding box center [450, 77] width 18 height 13
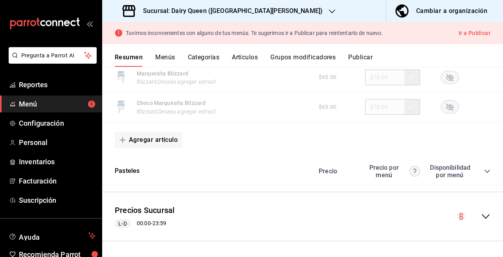
click at [367, 61] on button "Publicar" at bounding box center [360, 59] width 24 height 13
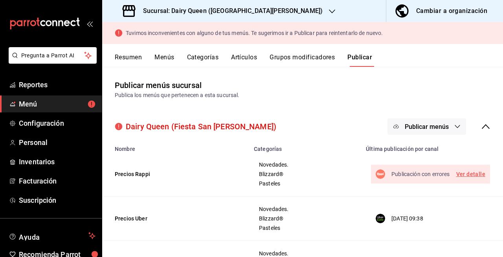
click at [425, 129] on span "Publicar menús" at bounding box center [427, 126] width 44 height 7
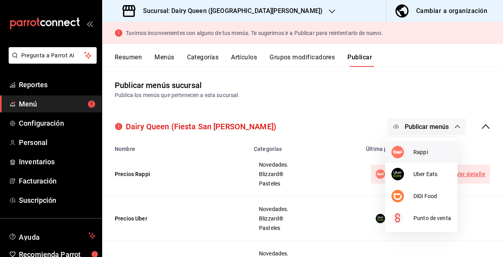
click at [401, 153] on img at bounding box center [397, 152] width 13 height 13
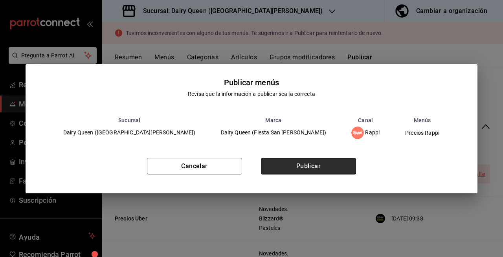
click at [322, 170] on button "Publicar" at bounding box center [308, 166] width 95 height 17
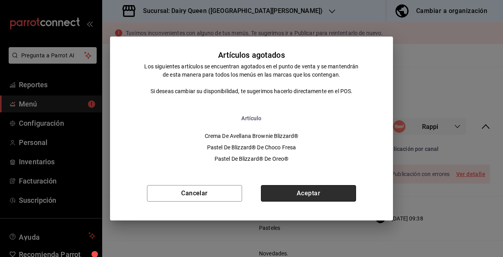
click at [319, 194] on button "Aceptar" at bounding box center [308, 193] width 95 height 17
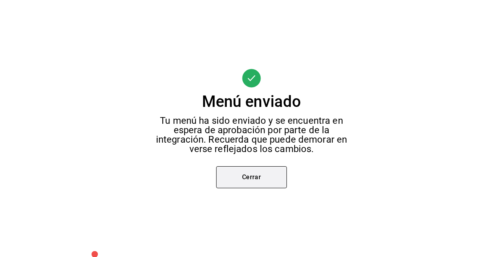
click at [239, 175] on button "Cerrar" at bounding box center [251, 177] width 71 height 22
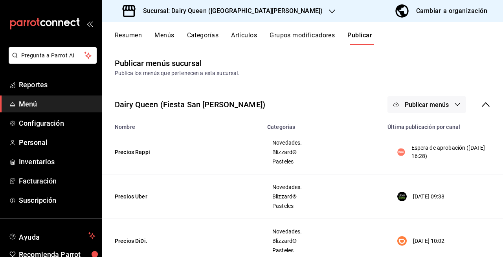
click at [449, 110] on button "Publicar menús" at bounding box center [427, 104] width 79 height 17
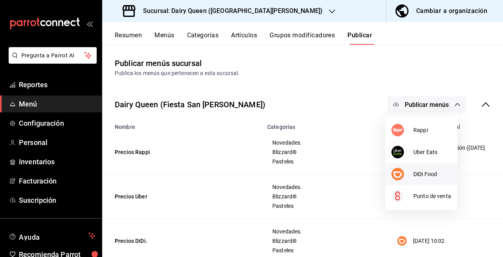
click at [445, 169] on li "DiDi Food" at bounding box center [421, 174] width 72 height 22
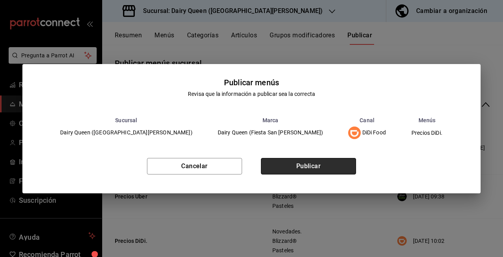
click at [328, 164] on button "Publicar" at bounding box center [308, 166] width 95 height 17
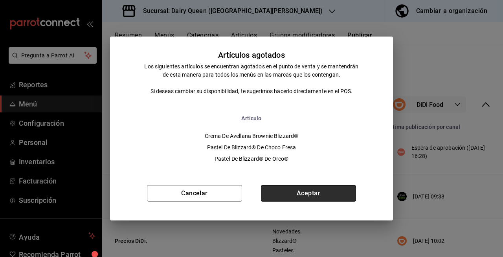
click at [305, 199] on button "Aceptar" at bounding box center [308, 193] width 95 height 17
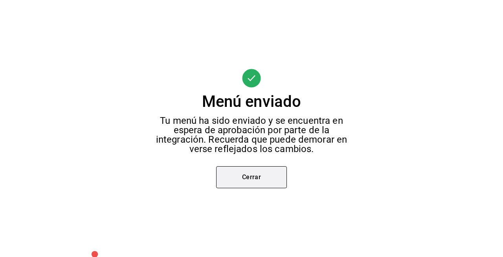
click at [255, 167] on button "Cerrar" at bounding box center [251, 177] width 71 height 22
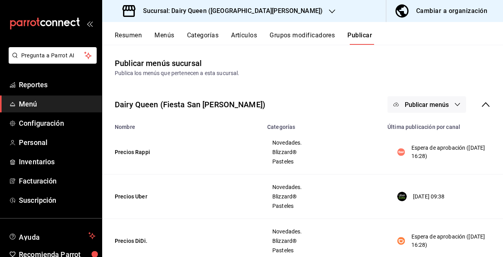
click at [267, 13] on h3 "Sucursal: Dairy Queen (PLAZA FIESTA SAN AGUSTIN)" at bounding box center [230, 10] width 186 height 9
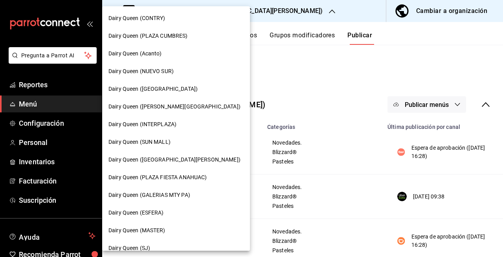
click at [206, 180] on span "Dairy Queen (PLAZA FIESTA ANAHUAC)" at bounding box center [157, 177] width 98 height 8
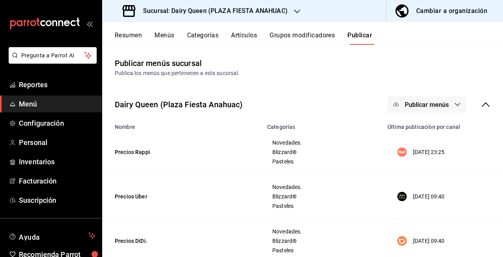
click at [249, 13] on h3 "Sucursal: Dairy Queen (PLAZA FIESTA ANAHUAC)" at bounding box center [212, 10] width 151 height 9
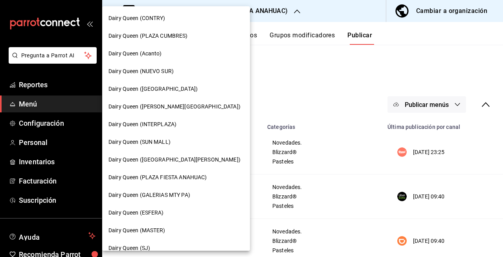
click at [191, 161] on span "Dairy Queen ([GEOGRAPHIC_DATA][PERSON_NAME])" at bounding box center [174, 160] width 132 height 8
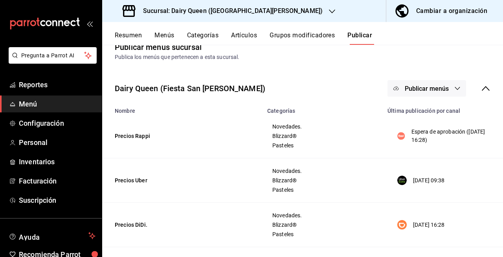
scroll to position [17, 0]
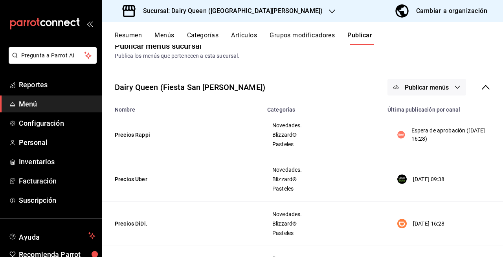
click at [452, 94] on button "Publicar menús" at bounding box center [427, 87] width 79 height 17
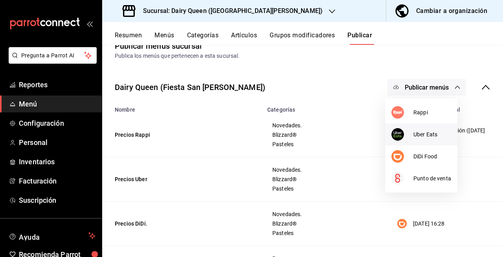
click at [432, 138] on span "Uber Eats" at bounding box center [432, 134] width 38 height 8
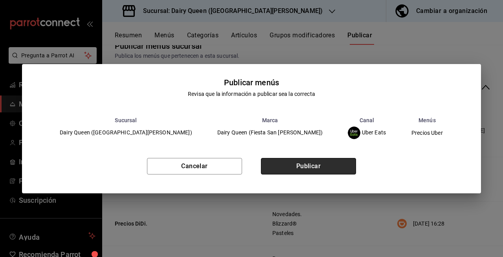
click at [336, 170] on button "Publicar" at bounding box center [308, 166] width 95 height 17
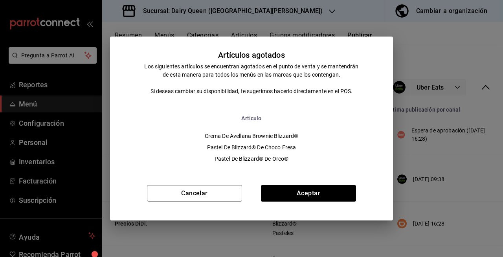
click at [338, 185] on div "Cancelar Aceptar" at bounding box center [251, 197] width 283 height 48
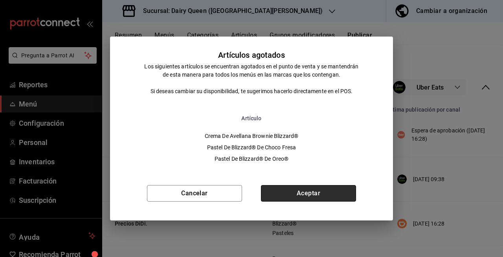
click at [339, 189] on button "Aceptar" at bounding box center [308, 193] width 95 height 17
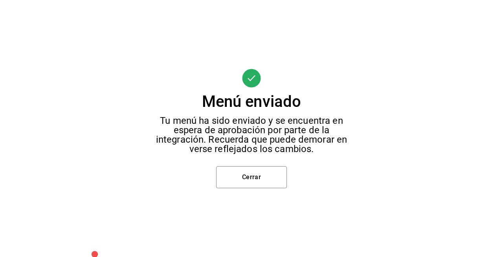
scroll to position [0, 0]
click at [280, 169] on button "Cerrar" at bounding box center [251, 177] width 71 height 22
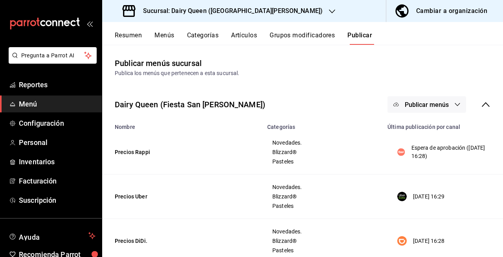
click at [222, 13] on h3 "Sucursal: Dairy Queen (PLAZA FIESTA SAN AGUSTIN)" at bounding box center [230, 10] width 186 height 9
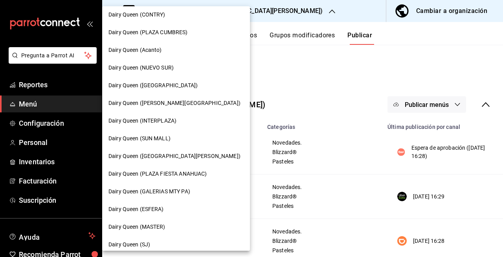
scroll to position [5, 0]
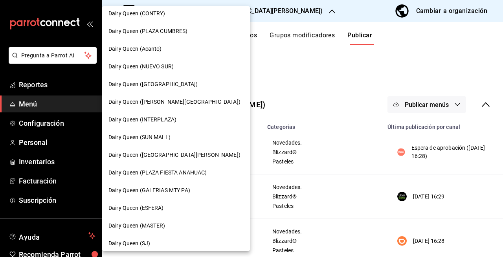
click at [352, 90] on div at bounding box center [251, 128] width 503 height 257
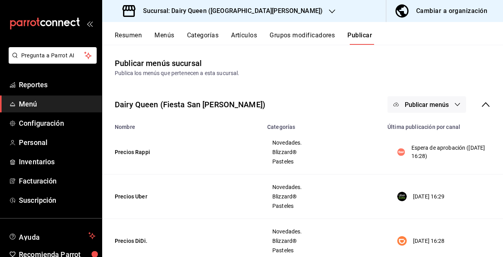
click at [300, 10] on div "Sucursal: Dairy Queen (PLAZA FIESTA SAN AGUSTIN)" at bounding box center [223, 11] width 230 height 22
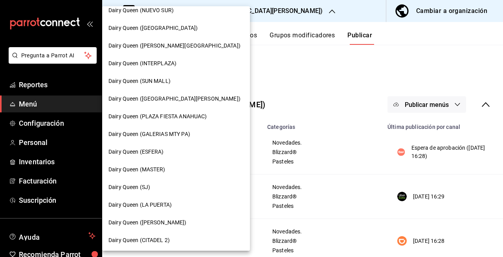
scroll to position [62, 0]
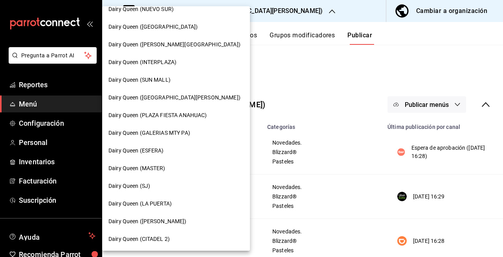
click at [212, 117] on div "Dairy Queen (PLAZA FIESTA ANAHUAC)" at bounding box center [175, 115] width 135 height 8
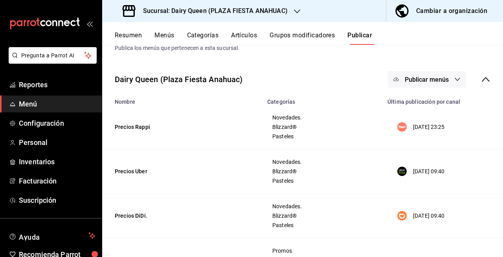
scroll to position [0, 0]
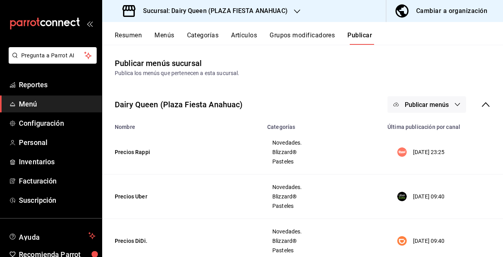
click at [129, 38] on button "Resumen" at bounding box center [128, 37] width 27 height 13
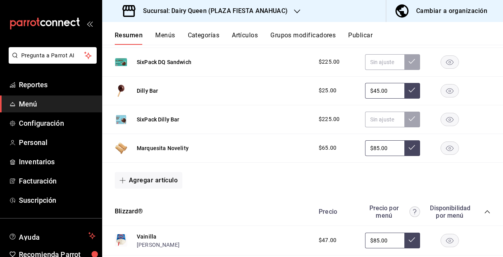
scroll to position [193, 0]
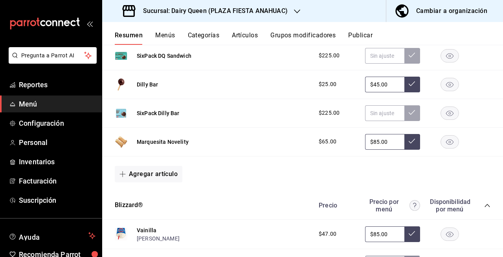
click at [448, 138] on rect "button" at bounding box center [450, 141] width 18 height 13
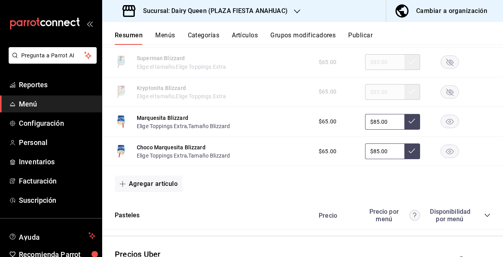
scroll to position [1200, 0]
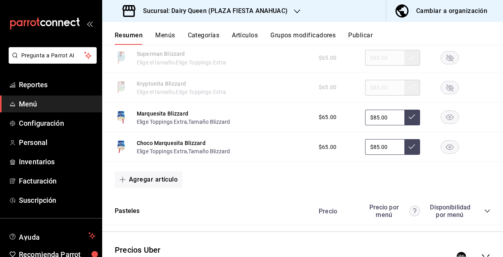
click at [443, 124] on rect "button" at bounding box center [450, 117] width 18 height 13
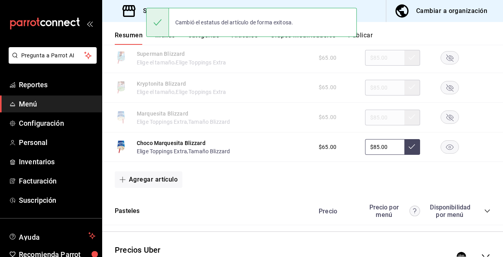
click at [441, 150] on rect "button" at bounding box center [450, 147] width 18 height 13
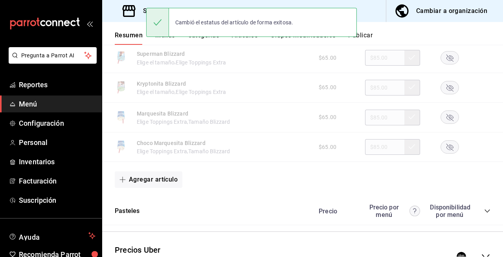
click at [248, 188] on div "Agregar artículo" at bounding box center [303, 179] width 376 height 17
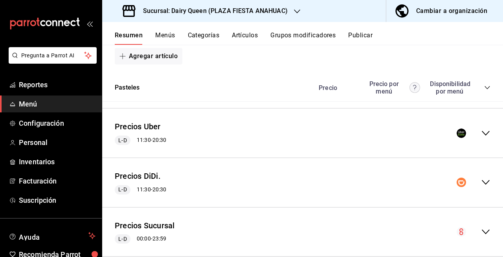
scroll to position [1341, 0]
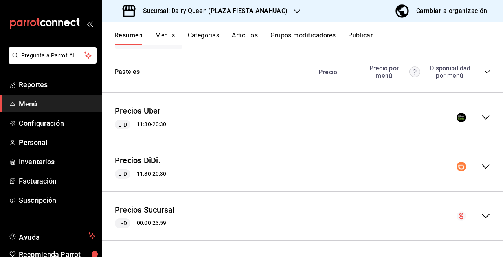
click at [474, 108] on div "Precios Uber L-D 11:30 - 20:30" at bounding box center [302, 117] width 401 height 37
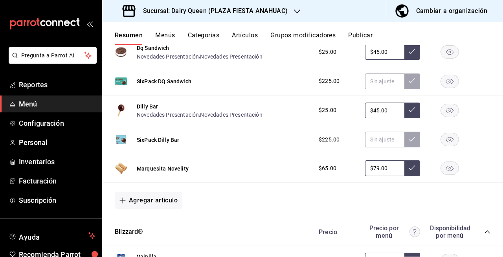
scroll to position [1529, 0]
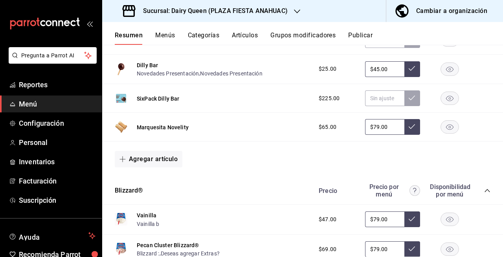
click at [441, 134] on rect "button" at bounding box center [450, 127] width 18 height 13
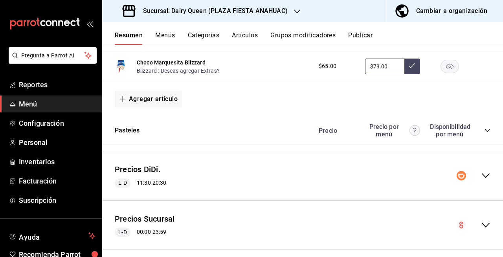
scroll to position [2586, 0]
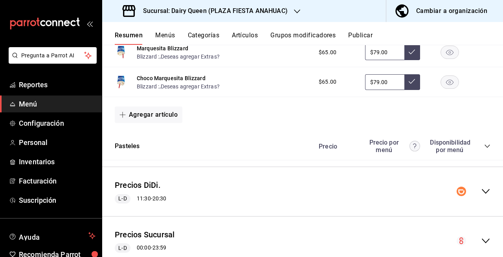
click at [441, 86] on rect "button" at bounding box center [450, 81] width 18 height 13
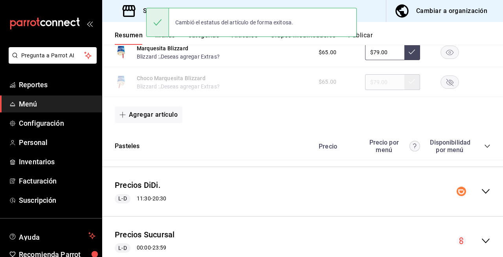
click at [446, 59] on rect "button" at bounding box center [450, 52] width 18 height 13
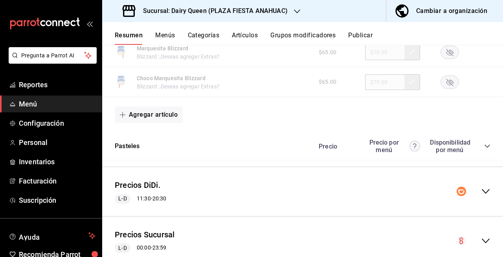
click at [476, 189] on div "Precios DiDi. L-D 11:30 - 20:30" at bounding box center [302, 191] width 401 height 37
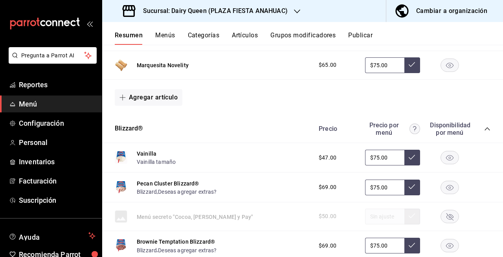
scroll to position [2857, 0]
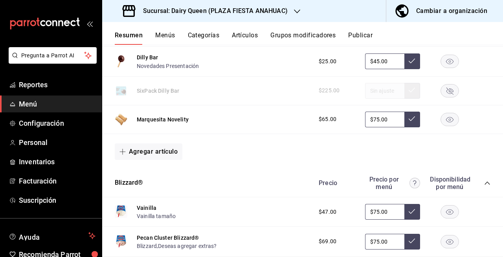
click at [441, 126] on rect "button" at bounding box center [450, 119] width 18 height 13
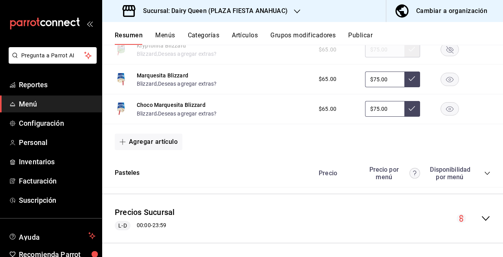
scroll to position [3893, 0]
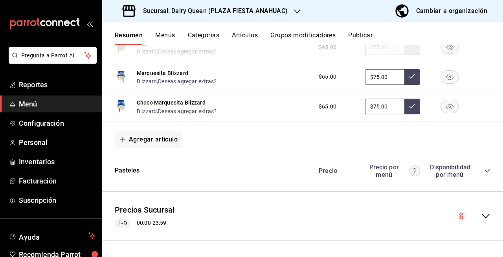
click at [443, 80] on rect "button" at bounding box center [450, 76] width 18 height 13
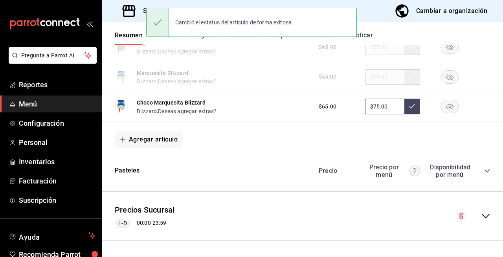
click at [438, 116] on div "Choco Marquesita Blizzard Blizzard , Deseas agregar extras? $65.00 $75.00" at bounding box center [302, 107] width 401 height 30
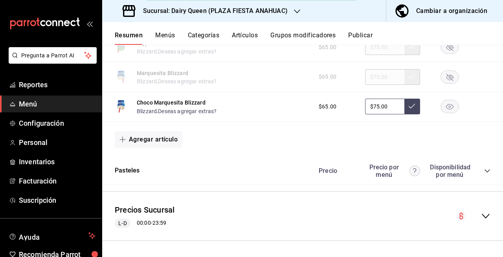
click at [371, 34] on button "Publicar" at bounding box center [360, 37] width 24 height 13
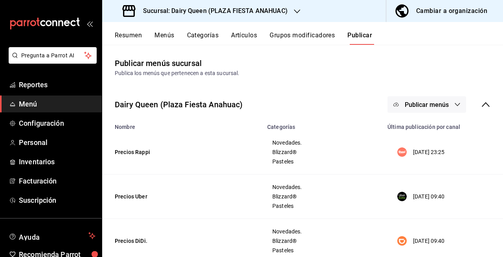
click at [415, 105] on span "Publicar menús" at bounding box center [427, 104] width 44 height 7
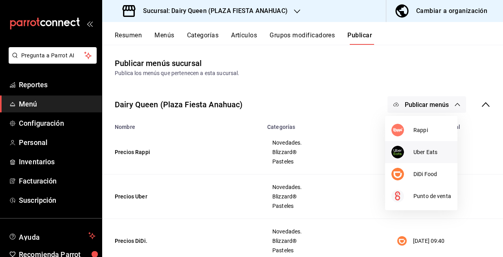
click at [401, 145] on li "Uber Eats" at bounding box center [421, 152] width 72 height 22
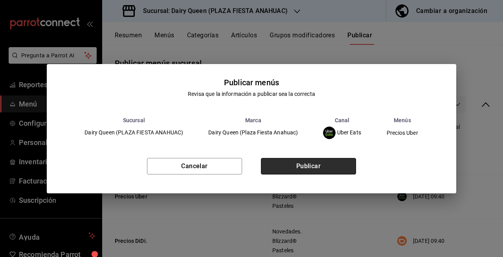
click at [318, 163] on button "Publicar" at bounding box center [308, 166] width 95 height 17
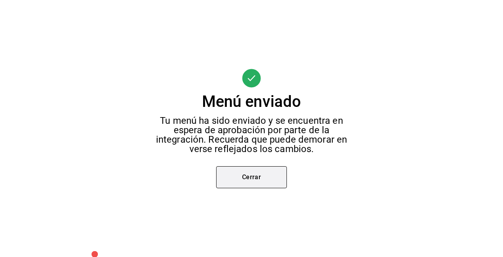
click at [257, 174] on button "Cerrar" at bounding box center [251, 177] width 71 height 22
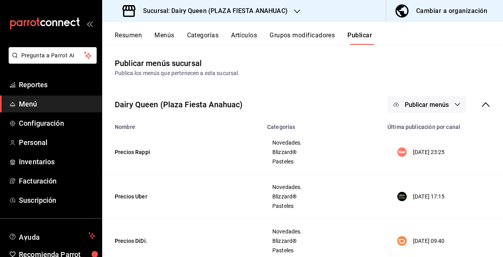
click at [443, 108] on span "Publicar menús" at bounding box center [427, 104] width 44 height 7
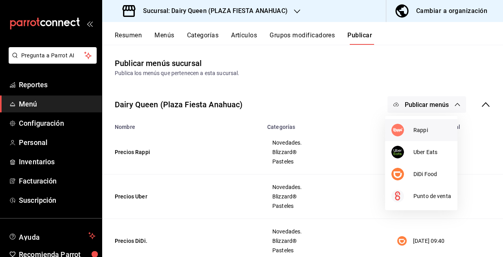
click at [411, 135] on div at bounding box center [402, 130] width 22 height 13
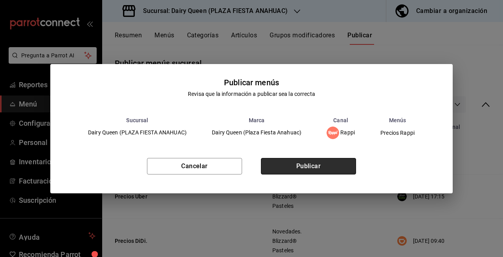
click at [329, 169] on button "Publicar" at bounding box center [308, 166] width 95 height 17
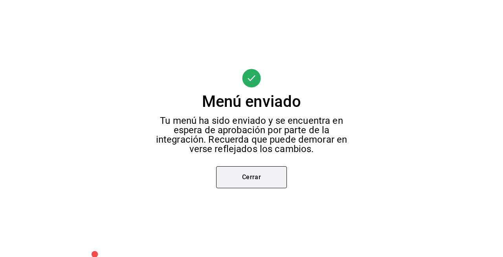
click at [266, 184] on button "Cerrar" at bounding box center [251, 177] width 71 height 22
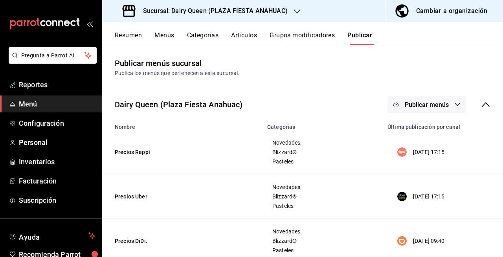
drag, startPoint x: 424, startPoint y: 108, endPoint x: 445, endPoint y: 112, distance: 21.7
click at [445, 112] on button "Publicar menús" at bounding box center [427, 104] width 79 height 17
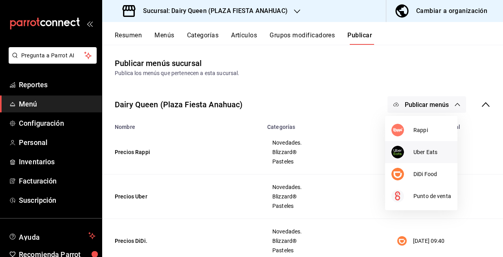
click at [418, 157] on li "Uber Eats" at bounding box center [421, 152] width 72 height 22
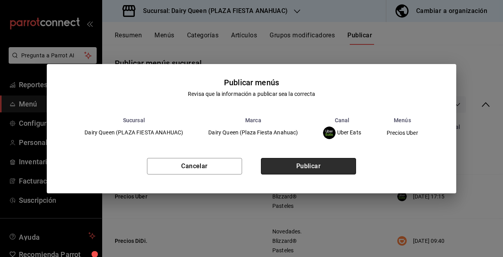
click at [343, 173] on button "Publicar" at bounding box center [308, 166] width 95 height 17
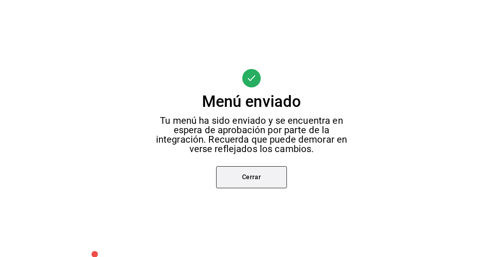
click at [274, 174] on button "Cerrar" at bounding box center [251, 177] width 71 height 22
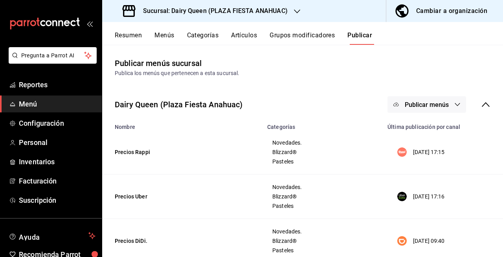
click at [426, 103] on span "Publicar menús" at bounding box center [427, 104] width 44 height 7
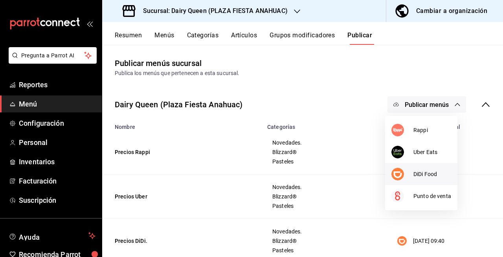
click at [412, 178] on div at bounding box center [402, 174] width 22 height 13
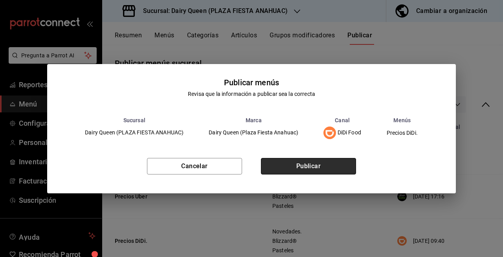
click at [325, 168] on button "Publicar" at bounding box center [308, 166] width 95 height 17
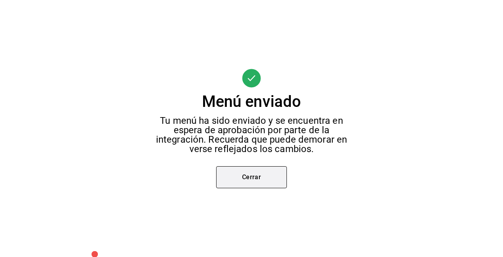
click at [277, 178] on button "Cerrar" at bounding box center [251, 177] width 71 height 22
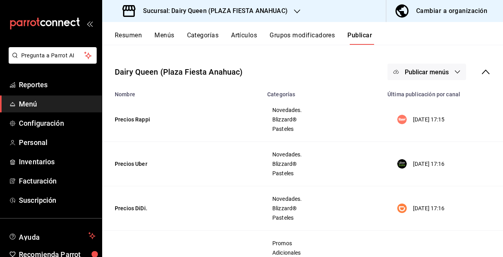
scroll to position [32, 0]
click at [269, 7] on h3 "Sucursal: Dairy Queen (PLAZA FIESTA ANAHUAC)" at bounding box center [212, 10] width 151 height 9
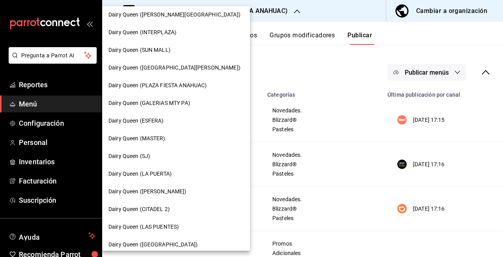
scroll to position [93, 0]
click at [189, 105] on span "Dairy Queen (GALERIAS MTY PA)" at bounding box center [149, 102] width 82 height 8
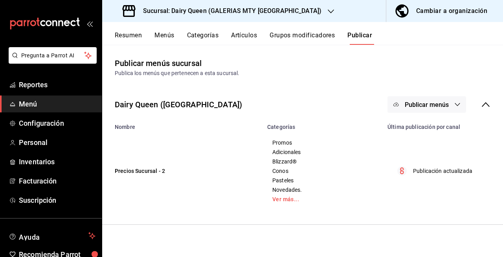
click at [250, 17] on div "Sucursal: Dairy Queen (GALERIAS MTY PA)" at bounding box center [222, 11] width 229 height 22
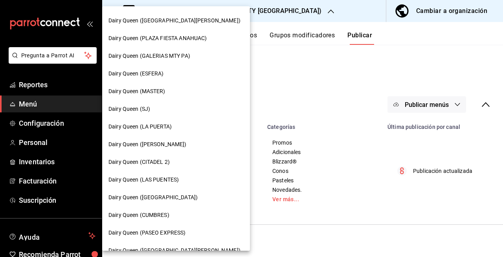
scroll to position [140, 0]
click at [172, 72] on div "Dairy Queen (ESFERA)" at bounding box center [175, 73] width 135 height 8
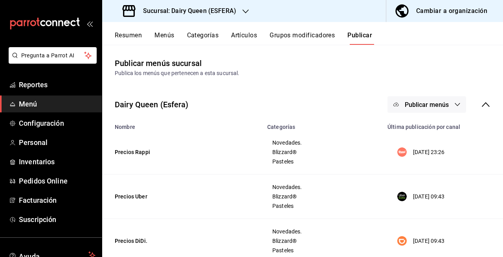
click at [134, 39] on button "Resumen" at bounding box center [128, 37] width 27 height 13
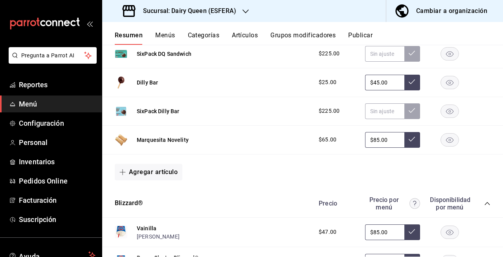
scroll to position [202, 0]
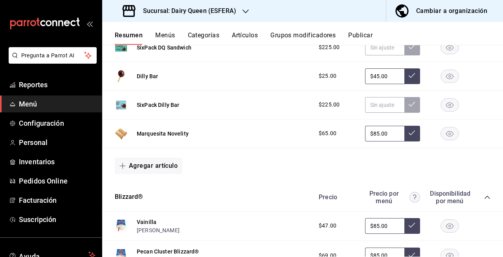
click at [446, 131] on icon "button" at bounding box center [449, 134] width 7 height 6
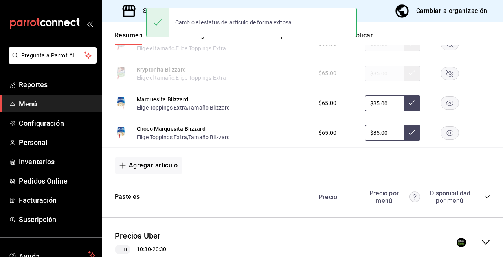
scroll to position [1212, 0]
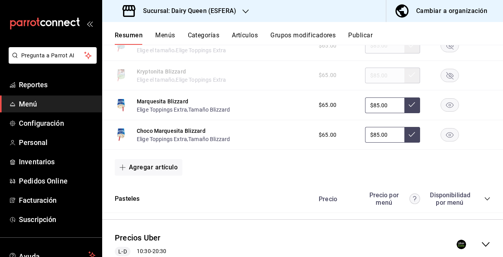
click at [446, 108] on icon "button" at bounding box center [449, 106] width 7 height 6
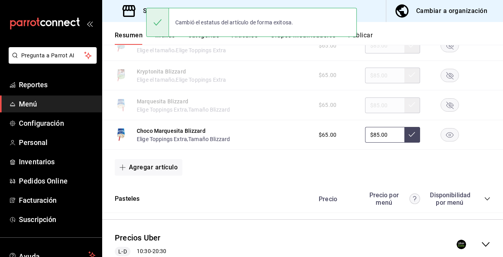
click at [443, 139] on rect "button" at bounding box center [450, 135] width 18 height 13
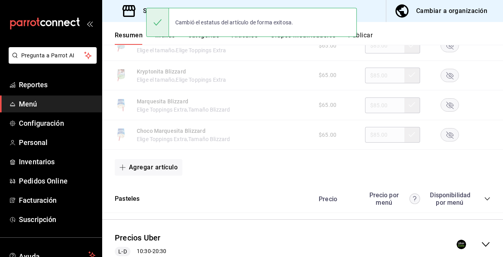
scroll to position [1341, 0]
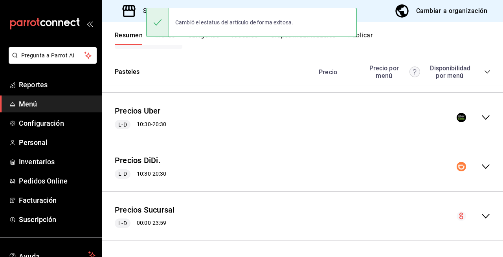
click at [481, 114] on icon "collapse-menu-row" at bounding box center [485, 117] width 9 height 9
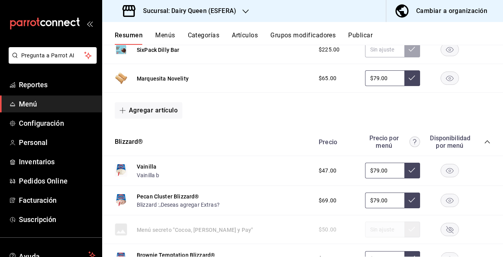
scroll to position [1563, 0]
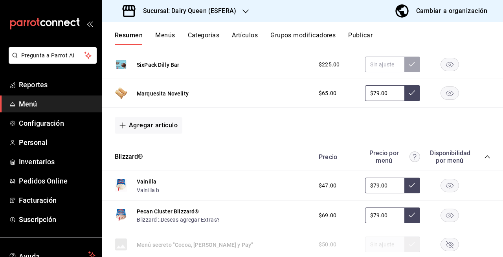
click at [445, 96] on rect "button" at bounding box center [450, 93] width 18 height 13
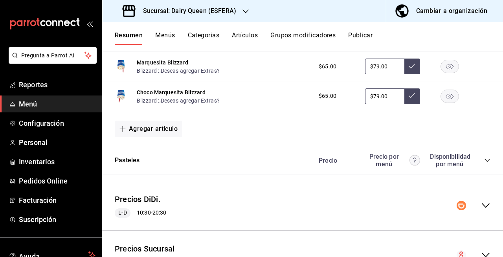
scroll to position [2556, 0]
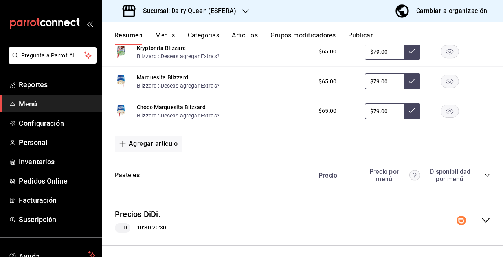
click at [441, 88] on rect "button" at bounding box center [450, 81] width 18 height 13
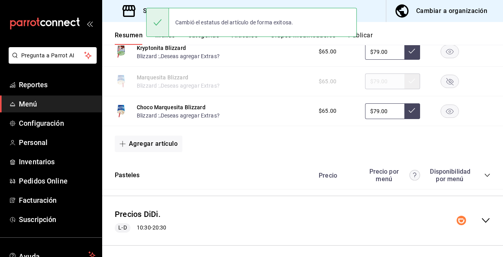
click at [446, 114] on icon "button" at bounding box center [449, 111] width 7 height 6
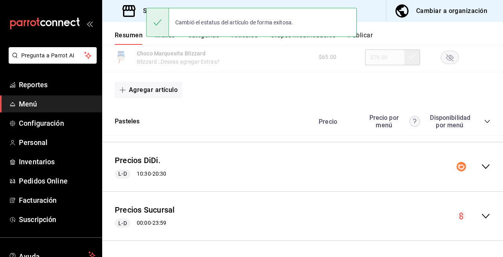
scroll to position [2617, 0]
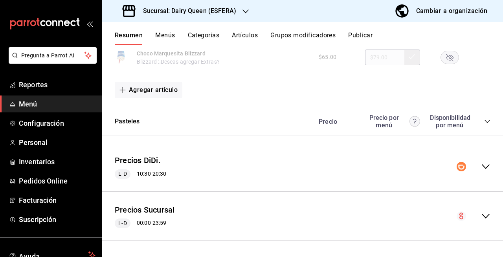
click at [473, 164] on div "collapse-menu-row" at bounding box center [474, 166] width 34 height 9
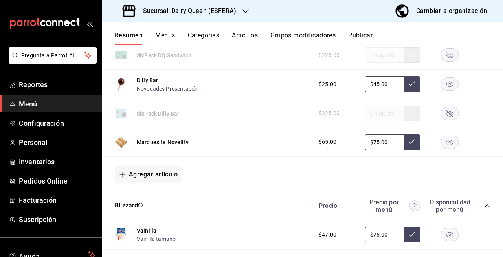
scroll to position [2824, 0]
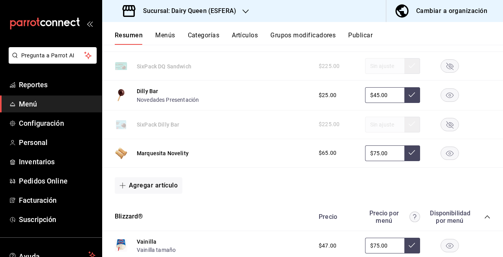
click at [444, 160] on rect "button" at bounding box center [450, 153] width 18 height 13
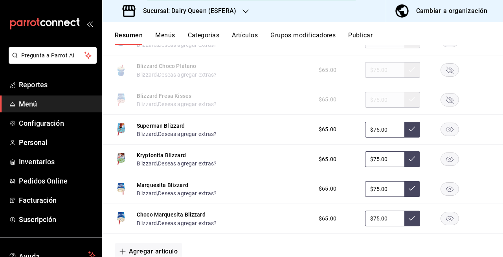
scroll to position [3813, 0]
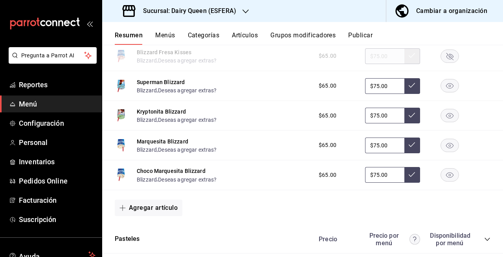
click at [443, 152] on rect "button" at bounding box center [450, 145] width 18 height 13
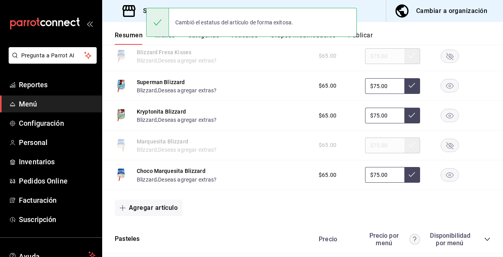
click at [441, 182] on rect "button" at bounding box center [450, 175] width 18 height 13
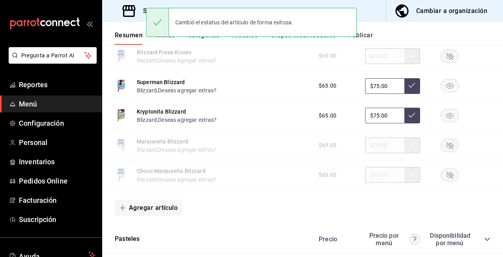
scroll to position [3893, 0]
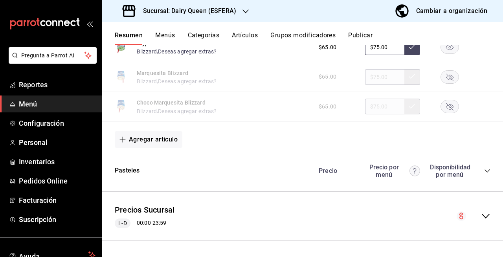
click at [366, 35] on button "Publicar" at bounding box center [360, 37] width 24 height 13
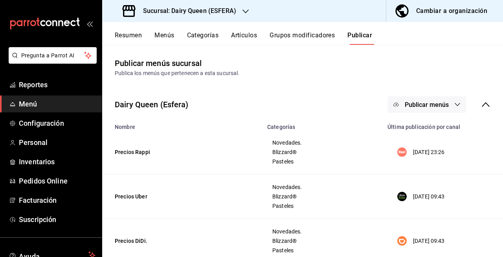
click at [408, 111] on button "Publicar menús" at bounding box center [427, 104] width 79 height 17
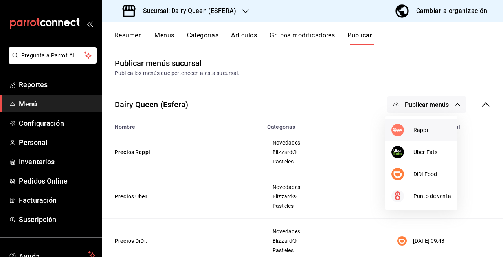
click at [402, 132] on img at bounding box center [397, 130] width 13 height 13
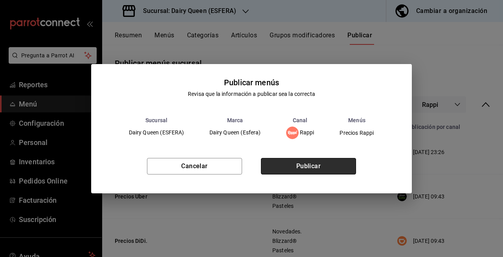
click at [325, 161] on button "Publicar" at bounding box center [308, 166] width 95 height 17
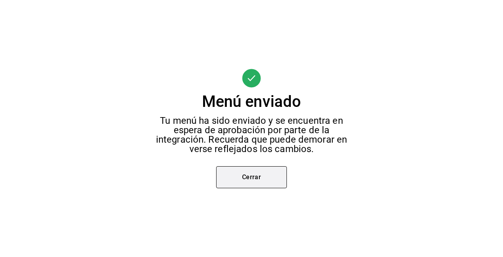
click at [266, 175] on button "Cerrar" at bounding box center [251, 177] width 71 height 22
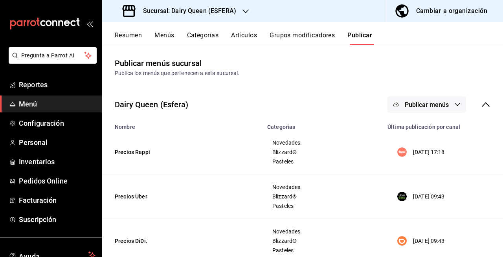
click at [408, 112] on button "Publicar menús" at bounding box center [427, 104] width 79 height 17
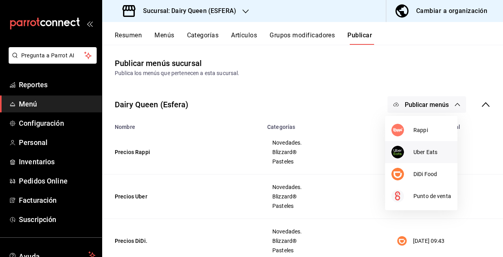
click at [399, 147] on img at bounding box center [397, 152] width 13 height 13
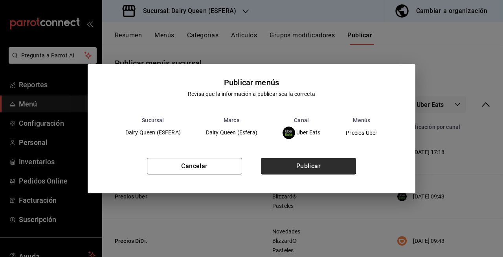
click at [307, 158] on button "Publicar" at bounding box center [308, 166] width 95 height 17
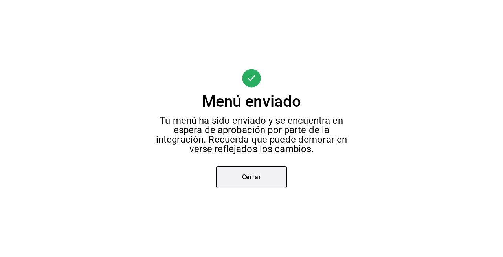
click at [270, 176] on button "Cerrar" at bounding box center [251, 177] width 71 height 22
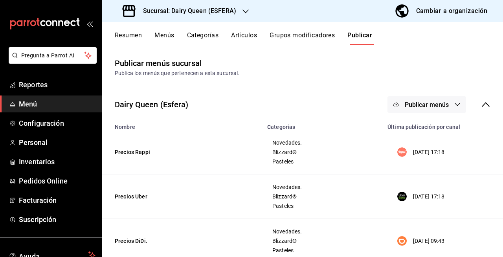
click at [417, 102] on span "Publicar menús" at bounding box center [427, 104] width 44 height 7
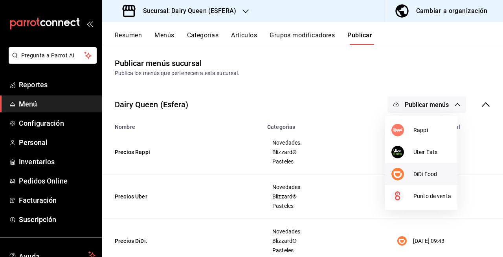
click at [407, 175] on div at bounding box center [402, 174] width 22 height 13
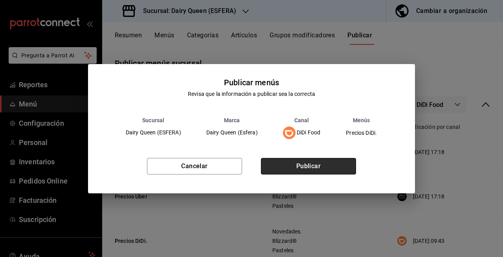
click at [344, 168] on button "Publicar" at bounding box center [308, 166] width 95 height 17
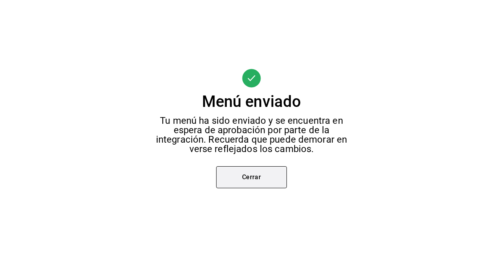
click at [263, 183] on button "Cerrar" at bounding box center [251, 177] width 71 height 22
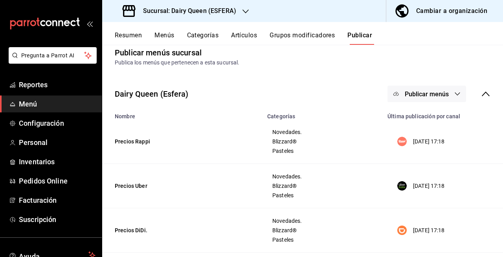
scroll to position [12, 0]
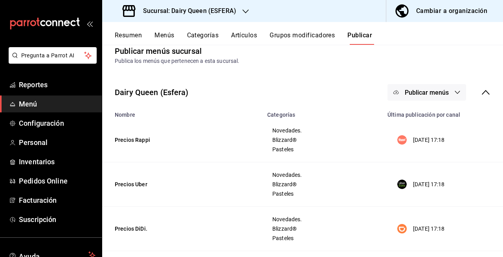
click at [229, 10] on h3 "Sucursal: Dairy Queen (ESFERA)" at bounding box center [186, 10] width 99 height 9
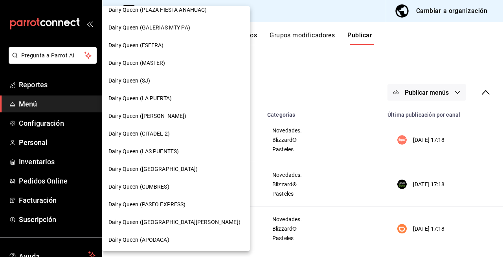
scroll to position [168, 0]
click at [169, 80] on div "Dairy Queen (SJ)" at bounding box center [175, 80] width 135 height 8
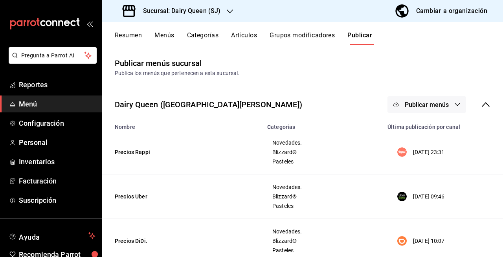
click at [160, 38] on button "Menús" at bounding box center [164, 37] width 20 height 13
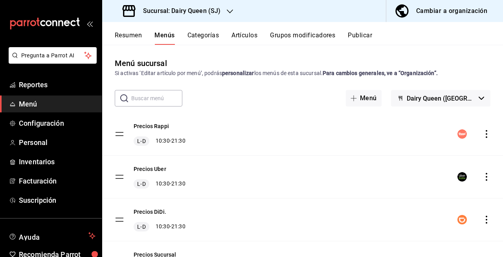
click at [136, 35] on button "Resumen" at bounding box center [128, 37] width 27 height 13
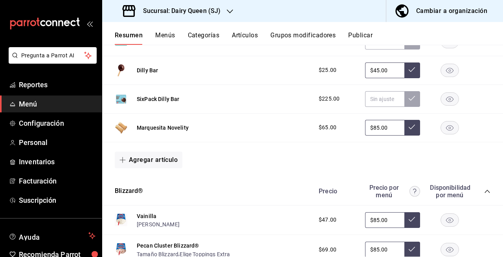
scroll to position [212, 0]
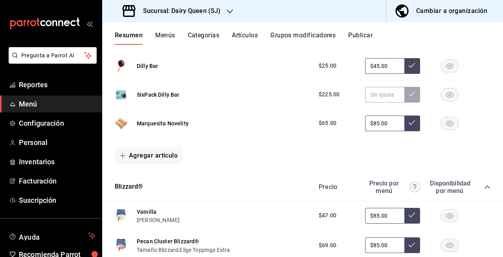
click at [441, 121] on rect "button" at bounding box center [450, 123] width 18 height 13
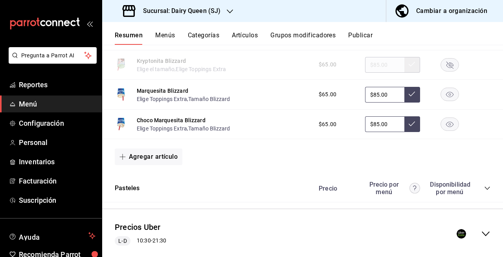
scroll to position [1187, 0]
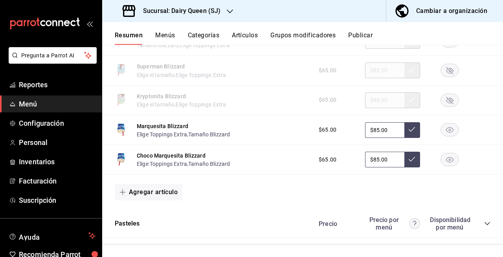
click at [448, 160] on rect "button" at bounding box center [450, 159] width 18 height 13
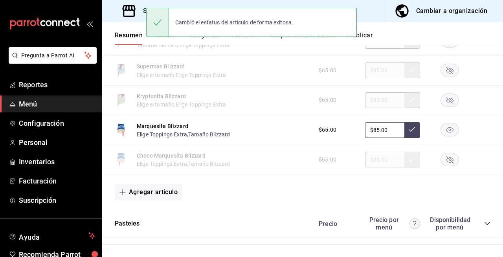
click at [442, 136] on rect "button" at bounding box center [450, 129] width 18 height 13
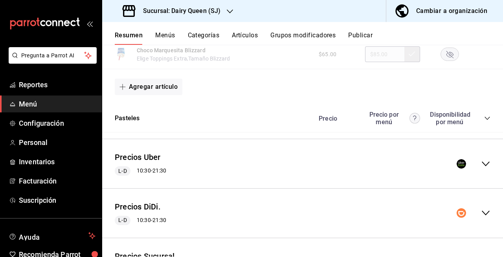
scroll to position [1315, 0]
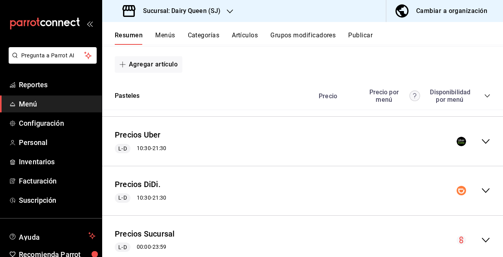
click at [474, 146] on div "collapse-menu-row" at bounding box center [474, 141] width 34 height 9
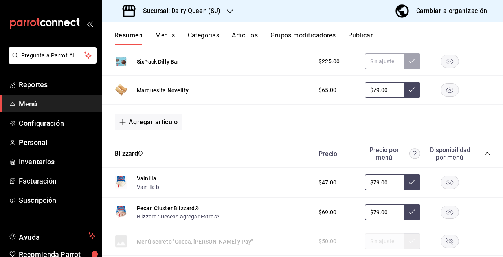
scroll to position [1532, 0]
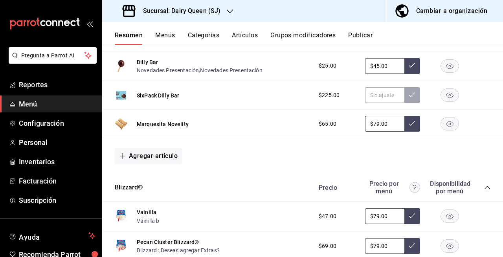
click at [441, 126] on rect "button" at bounding box center [450, 124] width 18 height 13
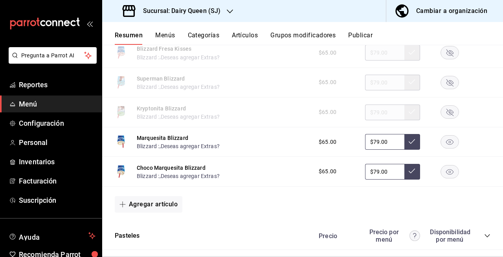
scroll to position [2617, 0]
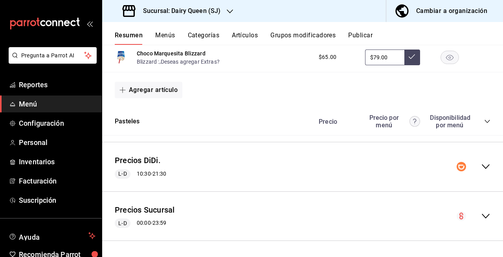
click at [444, 61] on rect "button" at bounding box center [450, 57] width 18 height 13
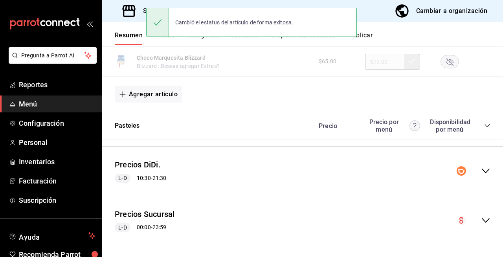
scroll to position [2601, 0]
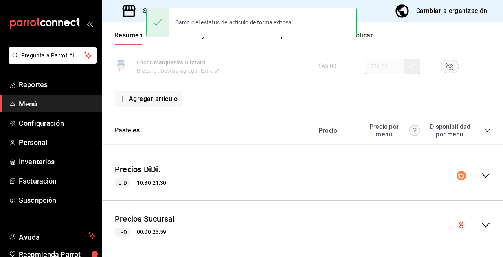
click at [445, 43] on rect "button" at bounding box center [450, 36] width 18 height 13
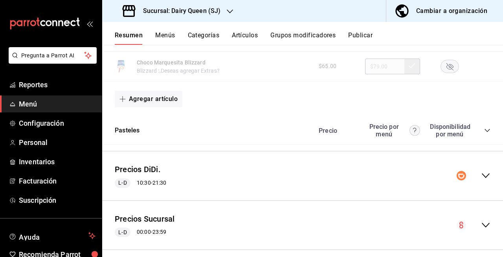
click at [481, 180] on icon "collapse-menu-row" at bounding box center [485, 175] width 9 height 9
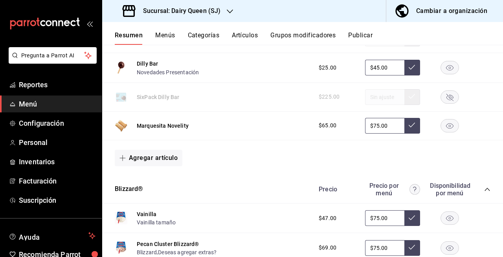
scroll to position [2841, 0]
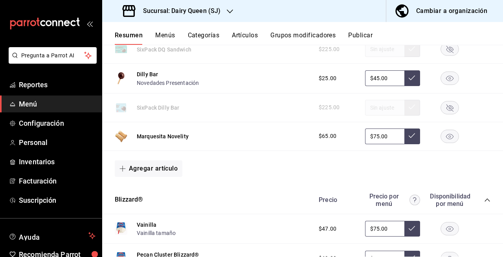
click at [445, 143] on rect "button" at bounding box center [450, 136] width 18 height 13
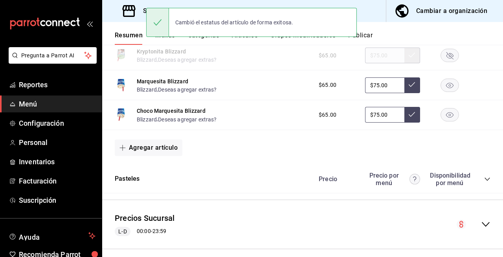
scroll to position [3890, 0]
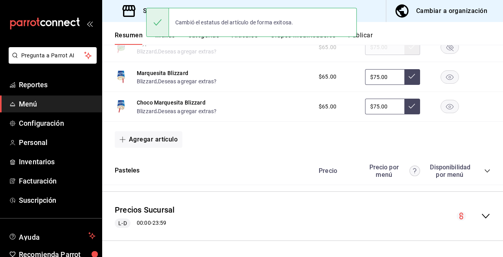
click at [447, 80] on rect "button" at bounding box center [450, 76] width 18 height 13
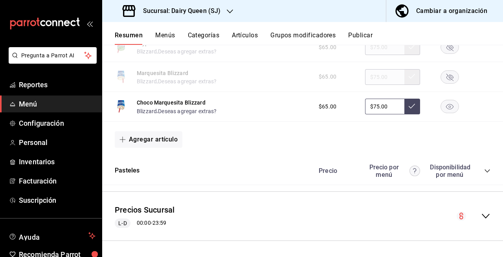
click at [443, 111] on rect "button" at bounding box center [450, 106] width 18 height 13
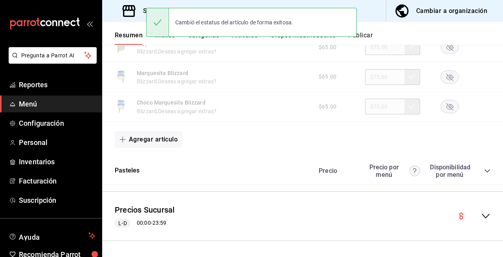
scroll to position [3893, 0]
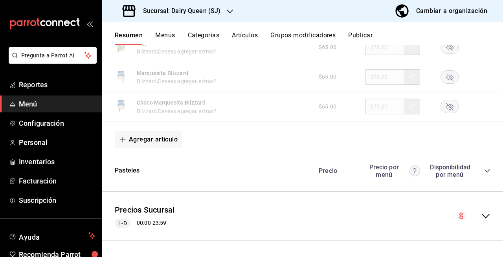
click at [356, 39] on button "Publicar" at bounding box center [360, 37] width 24 height 13
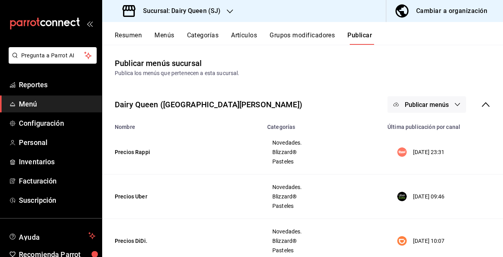
click at [397, 104] on button "Publicar menús" at bounding box center [427, 104] width 79 height 17
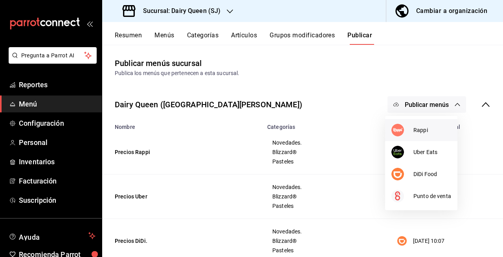
click at [406, 138] on li "Rappi" at bounding box center [421, 130] width 72 height 22
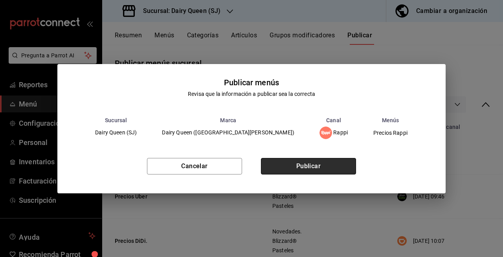
click at [308, 171] on button "Publicar" at bounding box center [308, 166] width 95 height 17
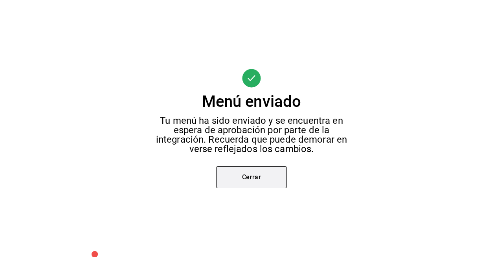
click at [266, 181] on button "Cerrar" at bounding box center [251, 177] width 71 height 22
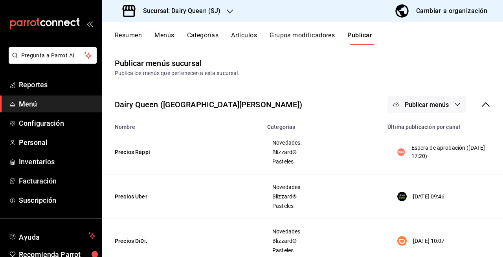
click at [410, 107] on span "Publicar menús" at bounding box center [427, 104] width 44 height 7
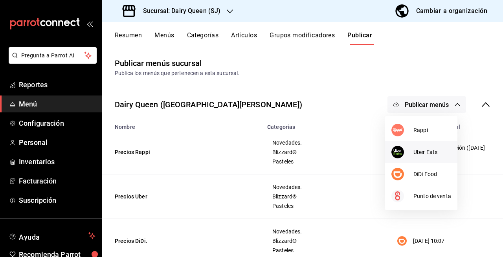
click at [388, 158] on li "Uber Eats" at bounding box center [421, 152] width 72 height 22
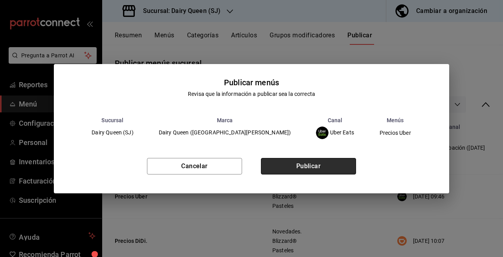
click at [337, 166] on button "Publicar" at bounding box center [308, 166] width 95 height 17
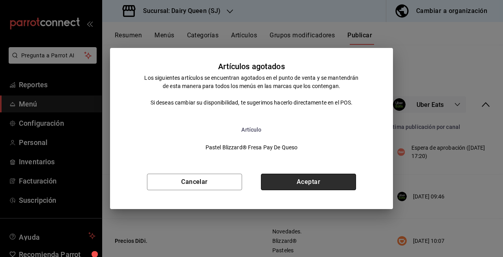
click at [330, 187] on button "Aceptar" at bounding box center [308, 182] width 95 height 17
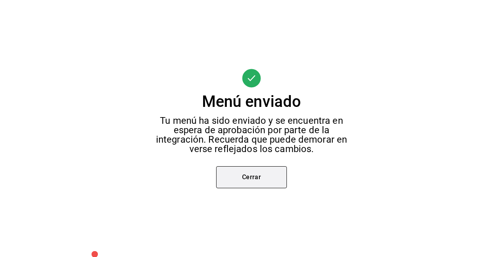
click at [270, 179] on button "Cerrar" at bounding box center [251, 177] width 71 height 22
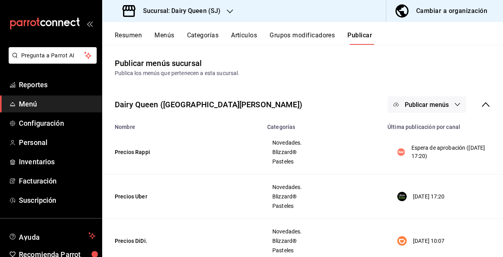
click at [419, 110] on button "Publicar menús" at bounding box center [427, 104] width 79 height 17
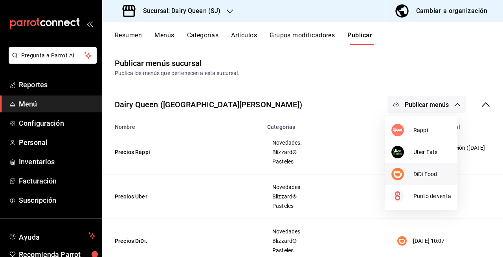
click at [420, 165] on li "DiDi Food" at bounding box center [421, 174] width 72 height 22
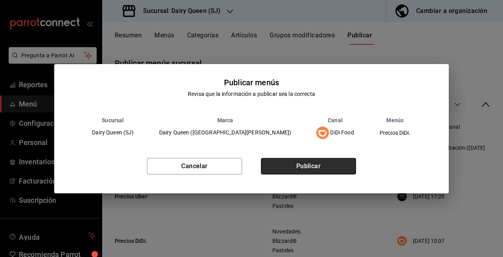
click at [345, 169] on button "Publicar" at bounding box center [308, 166] width 95 height 17
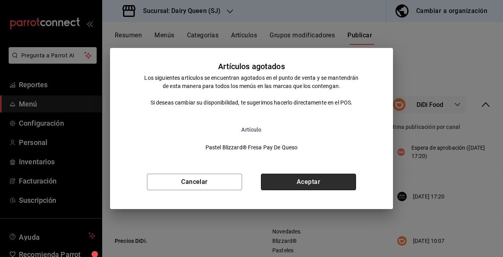
click at [329, 183] on button "Aceptar" at bounding box center [308, 182] width 95 height 17
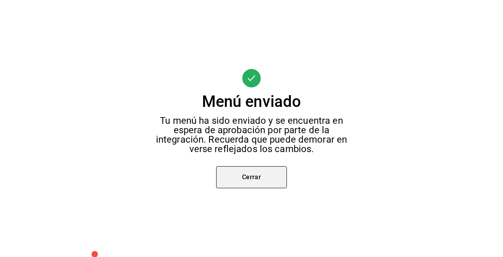
click at [255, 185] on button "Cerrar" at bounding box center [251, 177] width 71 height 22
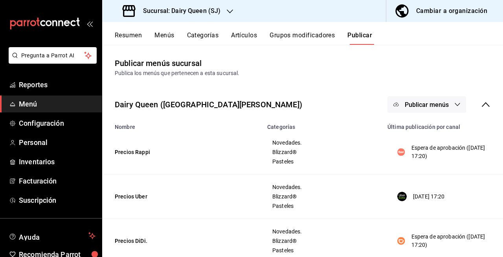
click at [215, 13] on h3 "Sucursal: Dairy Queen (SJ)" at bounding box center [179, 10] width 84 height 9
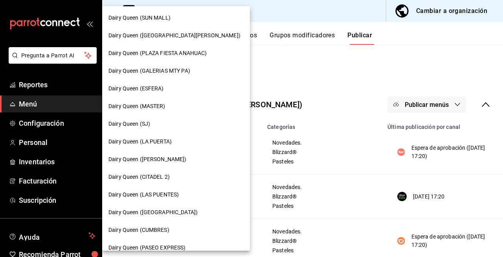
scroll to position [121, 0]
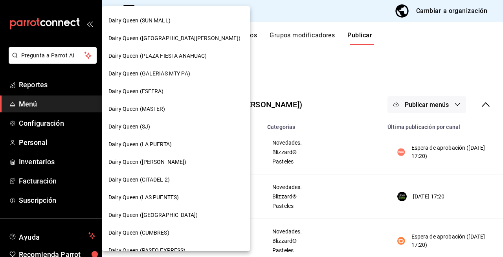
click at [200, 145] on div "Dairy Queen (LA PUERTA)" at bounding box center [175, 144] width 135 height 8
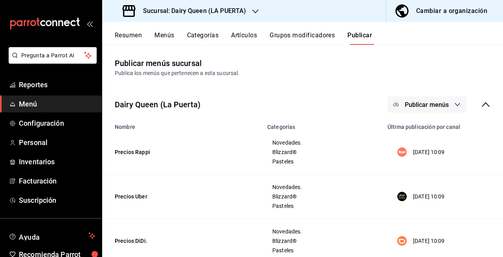
click at [131, 38] on button "Resumen" at bounding box center [128, 37] width 27 height 13
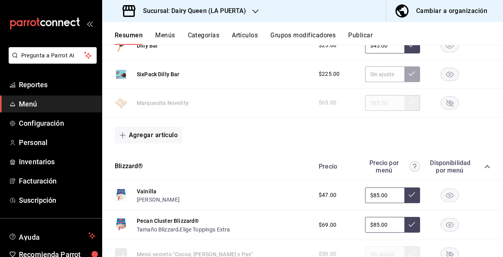
scroll to position [574, 0]
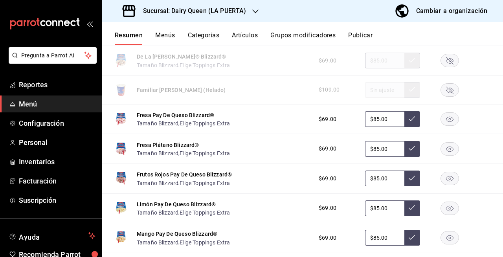
click at [259, 11] on div "Sucursal: Dairy Queen (LA PUERTA)" at bounding box center [184, 11] width 153 height 22
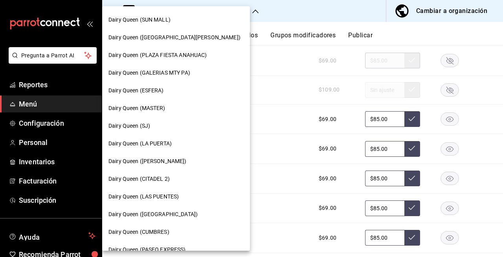
scroll to position [123, 0]
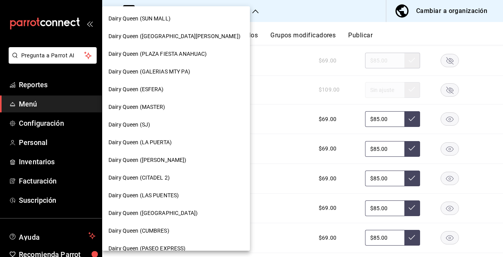
click at [204, 163] on div "Dairy Queen ([PERSON_NAME])" at bounding box center [175, 160] width 135 height 8
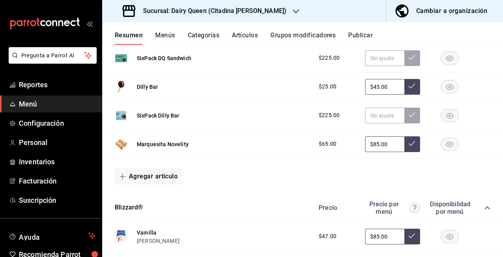
scroll to position [200, 0]
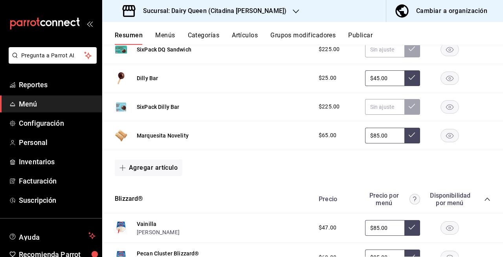
click at [446, 137] on icon "button" at bounding box center [449, 136] width 7 height 6
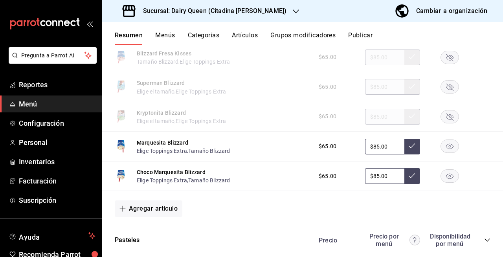
scroll to position [1230, 0]
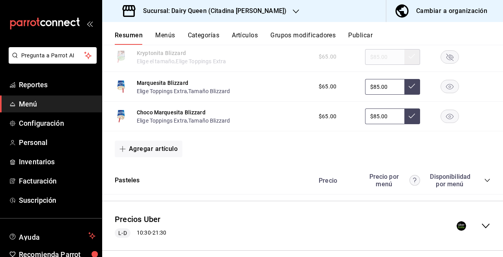
click at [441, 117] on rect "button" at bounding box center [450, 116] width 18 height 13
click at [441, 87] on rect "button" at bounding box center [450, 86] width 18 height 13
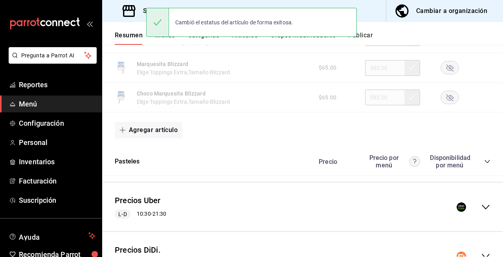
scroll to position [1341, 0]
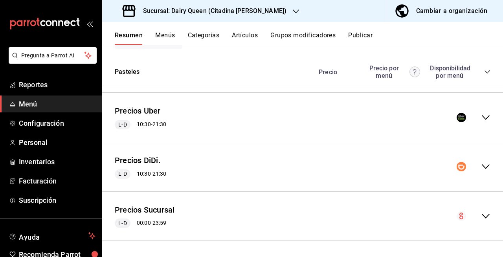
click at [481, 116] on icon "collapse-menu-row" at bounding box center [485, 117] width 9 height 9
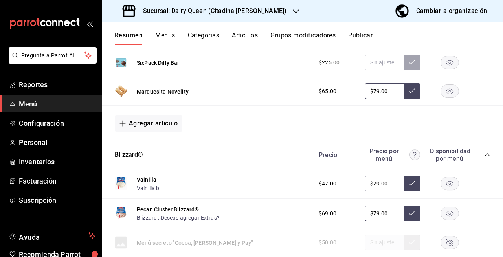
scroll to position [1497, 0]
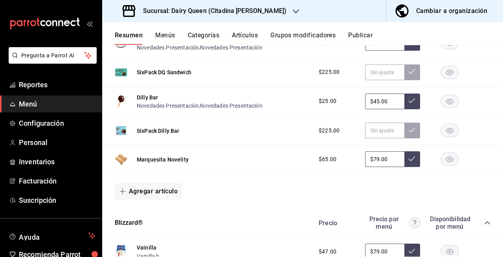
click at [441, 162] on rect "button" at bounding box center [450, 159] width 18 height 13
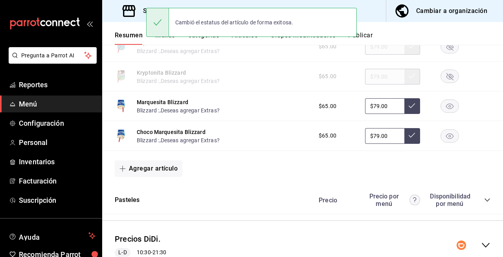
scroll to position [2599, 0]
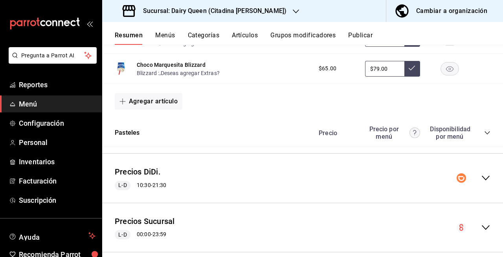
click at [443, 46] on rect "button" at bounding box center [450, 39] width 18 height 13
click at [446, 72] on icon "button" at bounding box center [449, 69] width 7 height 6
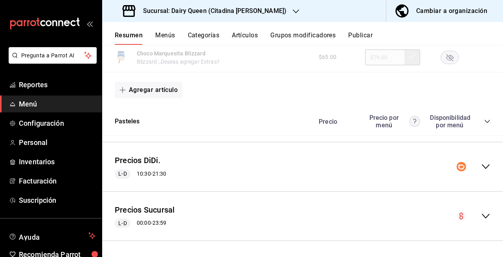
scroll to position [2617, 0]
click at [482, 168] on icon "collapse-menu-row" at bounding box center [485, 166] width 9 height 9
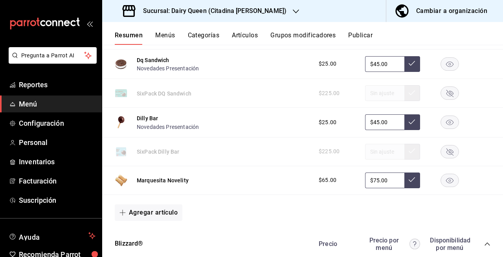
scroll to position [2824, 0]
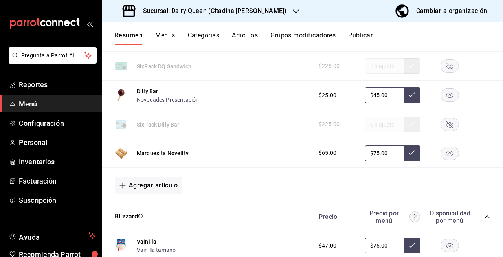
click at [446, 160] on rect "button" at bounding box center [450, 153] width 18 height 13
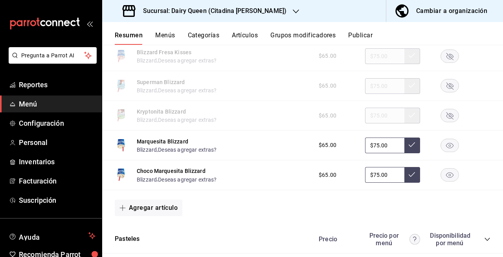
scroll to position [3819, 0]
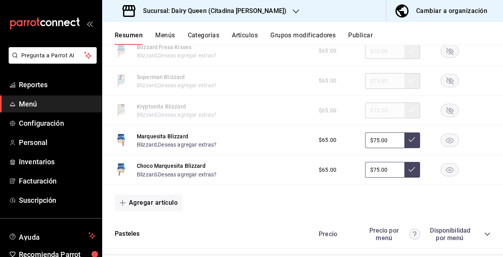
click at [441, 147] on rect "button" at bounding box center [450, 140] width 18 height 13
click at [441, 176] on rect "button" at bounding box center [450, 170] width 18 height 13
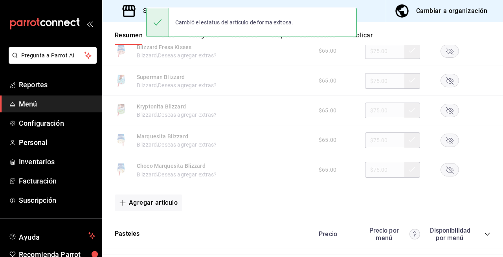
click at [355, 37] on div "Cambió el estatus del artículo de forma exitosa." at bounding box center [251, 23] width 211 height 34
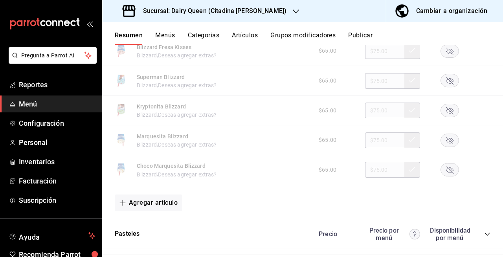
click at [362, 37] on button "Publicar" at bounding box center [360, 37] width 24 height 13
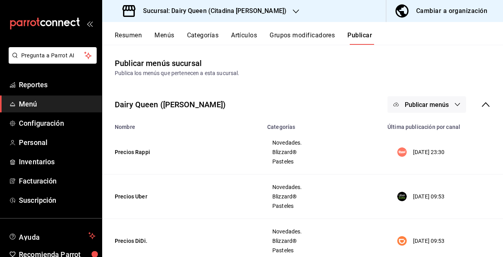
click at [414, 109] on button "Publicar menús" at bounding box center [427, 104] width 79 height 17
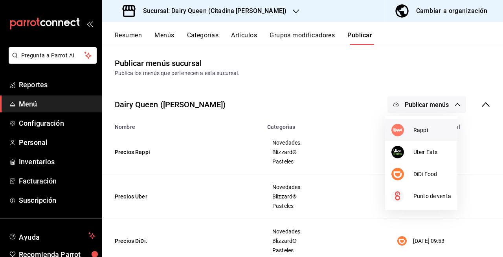
click at [413, 128] on div at bounding box center [402, 130] width 22 height 13
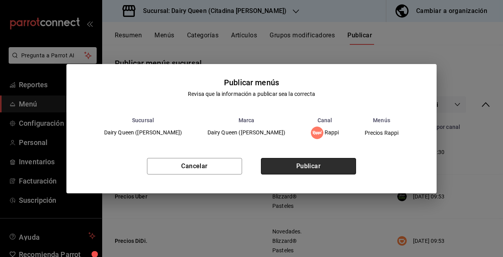
click at [331, 163] on button "Publicar" at bounding box center [308, 166] width 95 height 17
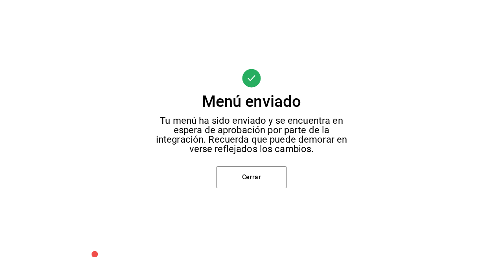
click at [331, 163] on div "Menú enviado Tu menú ha sido enviado y se encuentra en espera de aprobación por…" at bounding box center [251, 128] width 503 height 257
click at [272, 176] on button "Cerrar" at bounding box center [251, 177] width 71 height 22
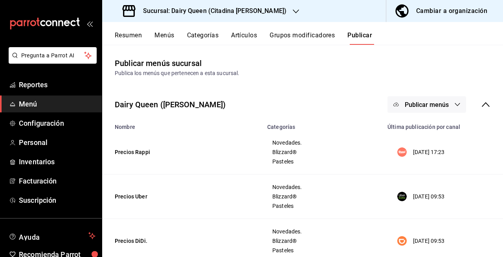
click at [419, 105] on span "Publicar menús" at bounding box center [427, 104] width 44 height 7
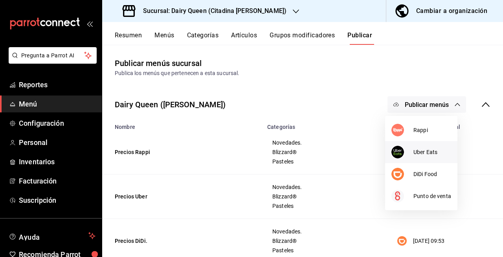
click at [410, 148] on div at bounding box center [402, 152] width 22 height 13
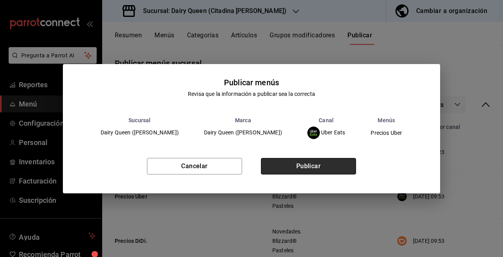
click at [333, 160] on button "Publicar" at bounding box center [308, 166] width 95 height 17
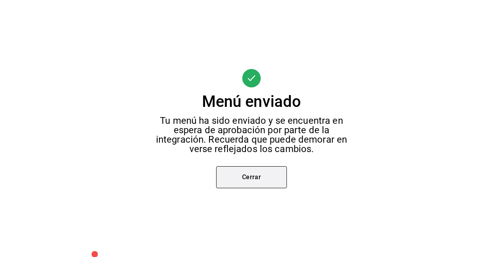
click at [270, 187] on button "Cerrar" at bounding box center [251, 177] width 71 height 22
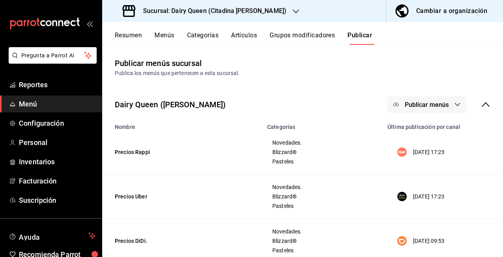
click at [438, 103] on span "Publicar menús" at bounding box center [427, 104] width 44 height 7
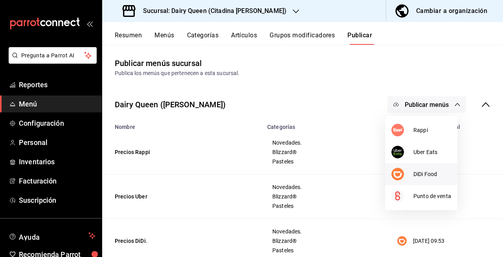
click at [423, 171] on span "DiDi Food" at bounding box center [432, 174] width 38 height 8
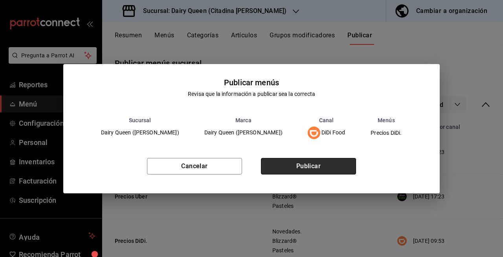
click at [328, 168] on button "Publicar" at bounding box center [308, 166] width 95 height 17
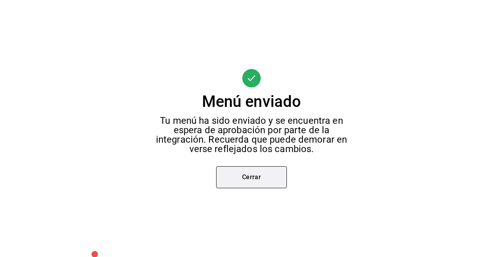
click at [250, 186] on button "Cerrar" at bounding box center [251, 177] width 71 height 22
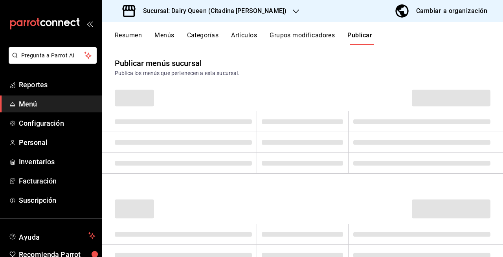
click at [369, 114] on td at bounding box center [425, 121] width 155 height 21
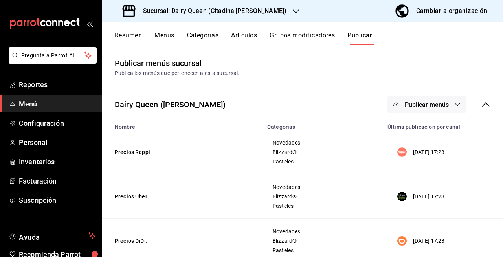
click at [256, 11] on h3 "Sucursal: Dairy Queen (Citadina Escobedo)" at bounding box center [212, 10] width 150 height 9
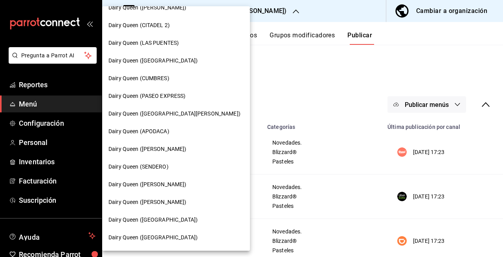
scroll to position [277, 0]
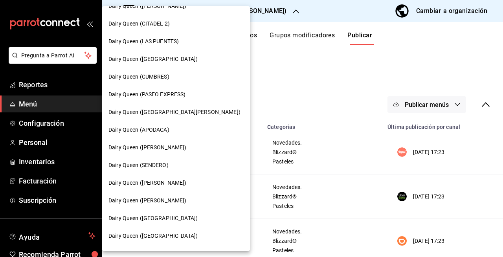
click at [174, 29] on div "Dairy Queen (CITADEL 2)" at bounding box center [176, 24] width 148 height 18
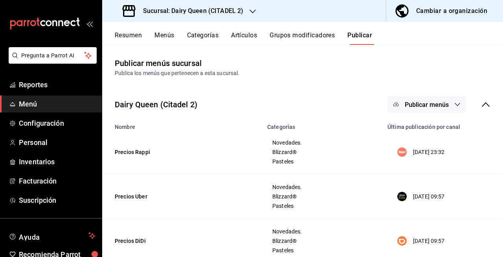
click at [140, 39] on button "Resumen" at bounding box center [128, 37] width 27 height 13
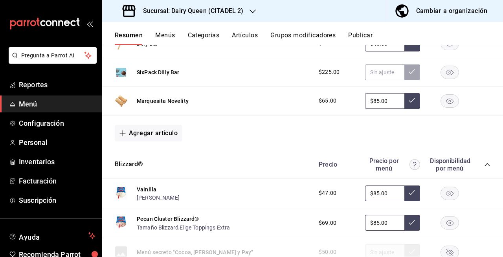
scroll to position [230, 0]
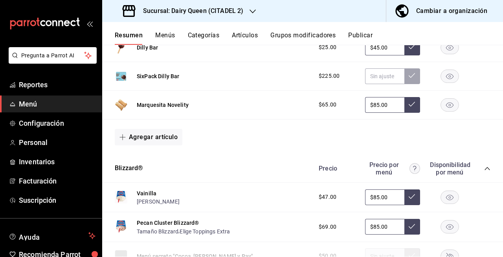
click at [448, 108] on rect "button" at bounding box center [450, 104] width 18 height 13
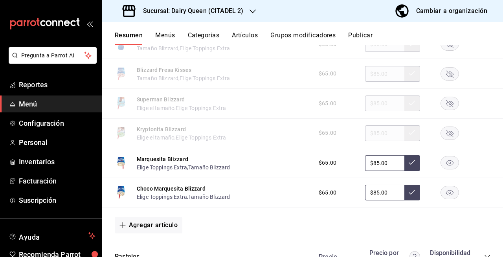
scroll to position [1158, 0]
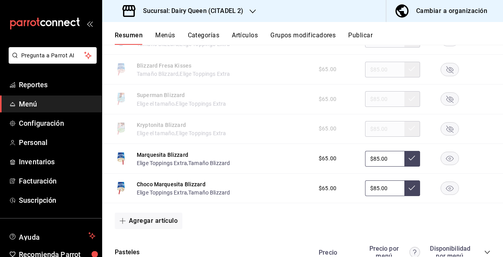
click at [446, 161] on icon "button" at bounding box center [449, 159] width 7 height 6
click at [441, 191] on rect "button" at bounding box center [450, 188] width 18 height 13
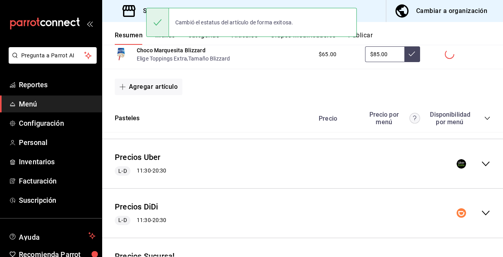
scroll to position [1294, 0]
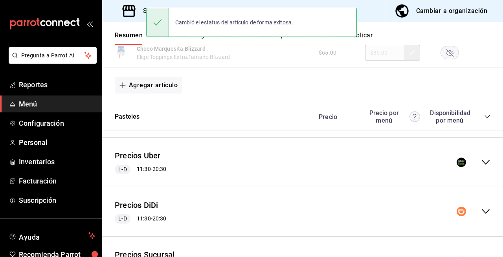
click at [482, 165] on icon "collapse-menu-row" at bounding box center [486, 162] width 8 height 5
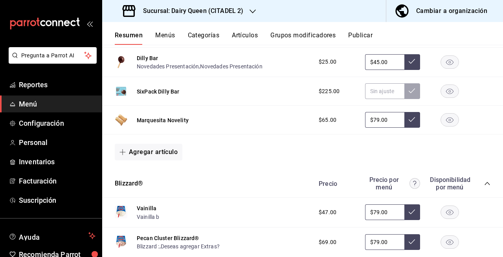
scroll to position [1529, 0]
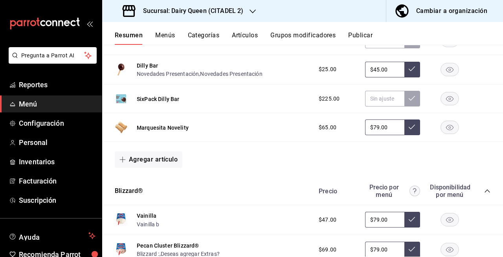
click at [441, 128] on rect "button" at bounding box center [450, 127] width 18 height 13
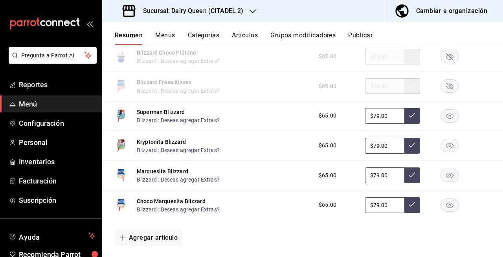
scroll to position [2470, 0]
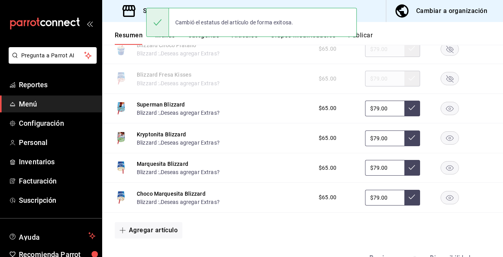
click at [441, 170] on rect "button" at bounding box center [450, 168] width 18 height 13
click at [441, 199] on rect "button" at bounding box center [450, 197] width 18 height 13
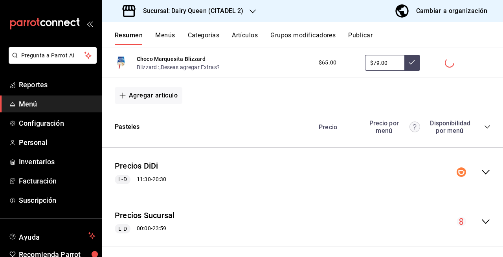
scroll to position [2617, 0]
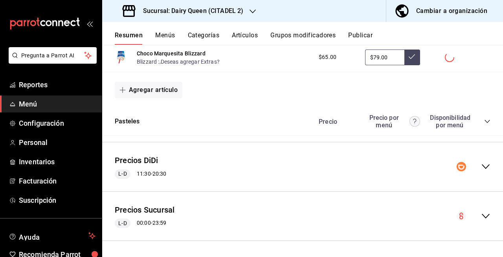
click at [481, 169] on icon "collapse-menu-row" at bounding box center [485, 166] width 9 height 9
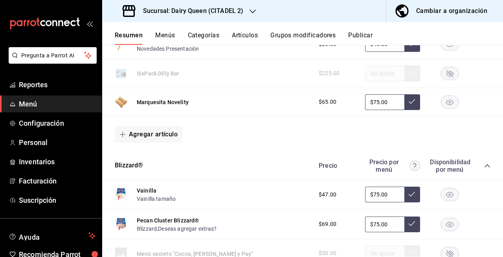
scroll to position [2880, 0]
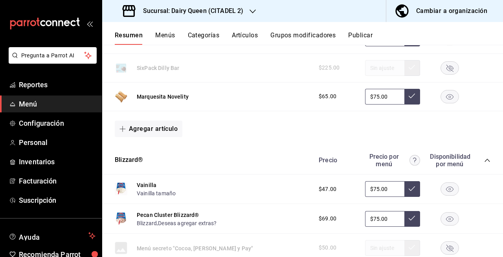
click at [445, 103] on rect "button" at bounding box center [450, 96] width 18 height 13
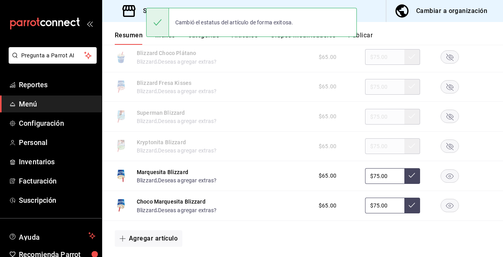
scroll to position [3865, 0]
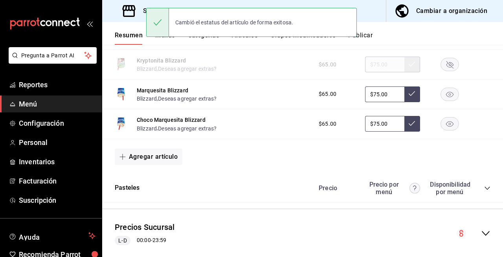
click at [449, 98] on icon "button" at bounding box center [450, 94] width 18 height 13
click at [445, 130] on rect "button" at bounding box center [450, 124] width 18 height 13
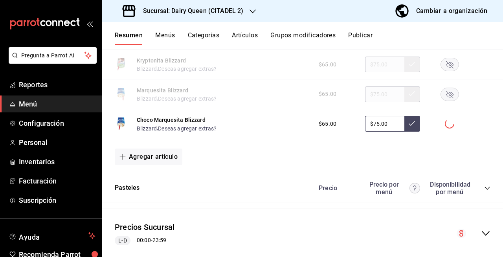
scroll to position [3893, 0]
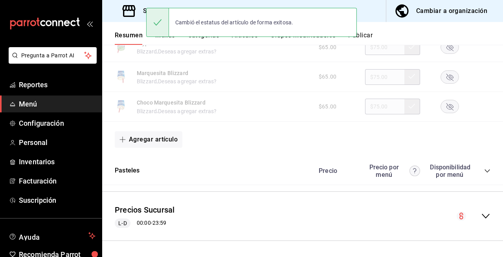
click at [362, 40] on button "Publicar" at bounding box center [360, 37] width 24 height 13
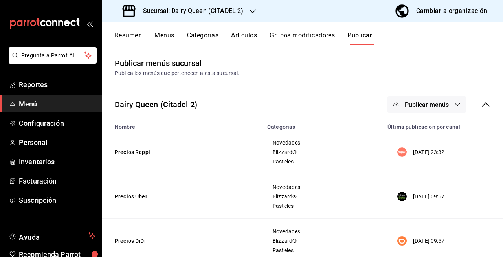
click at [439, 113] on div "Dairy Queen (Citadel 2) Publicar menús" at bounding box center [302, 104] width 401 height 29
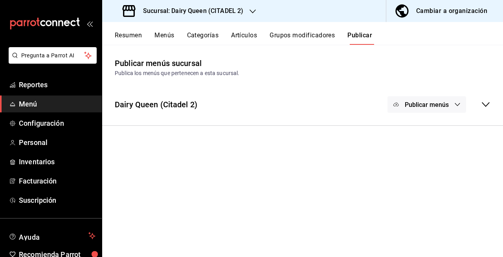
click at [437, 111] on button "Publicar menús" at bounding box center [427, 104] width 79 height 17
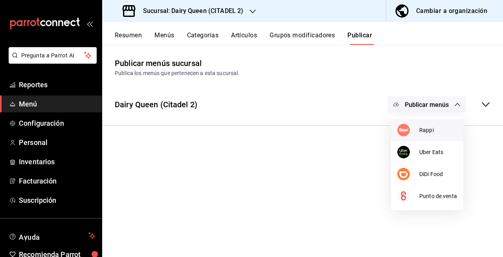
click at [428, 134] on span "Rappi" at bounding box center [438, 130] width 38 height 8
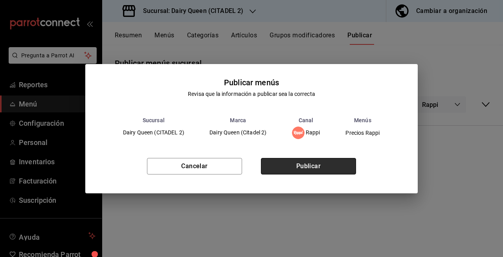
click at [329, 165] on button "Publicar" at bounding box center [308, 166] width 95 height 17
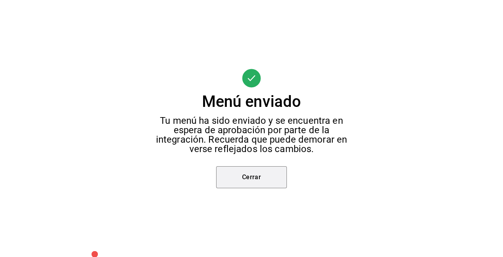
click at [226, 171] on button "Cerrar" at bounding box center [251, 177] width 71 height 22
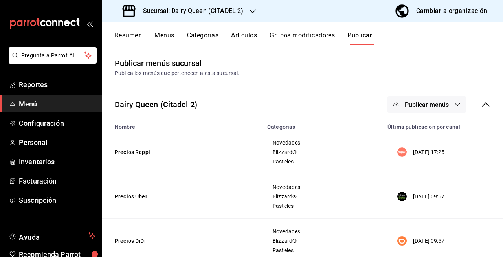
click at [435, 103] on span "Publicar menús" at bounding box center [427, 104] width 44 height 7
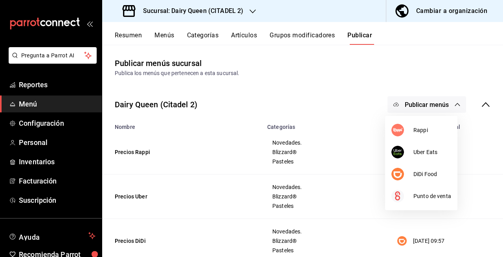
click at [478, 104] on div at bounding box center [251, 128] width 503 height 257
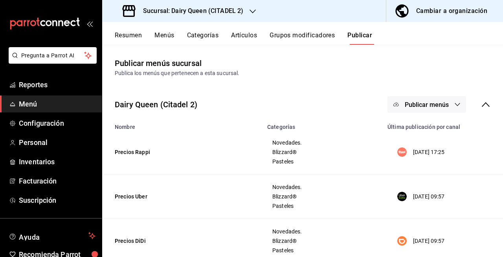
click at [446, 108] on button "Publicar menús" at bounding box center [427, 104] width 79 height 17
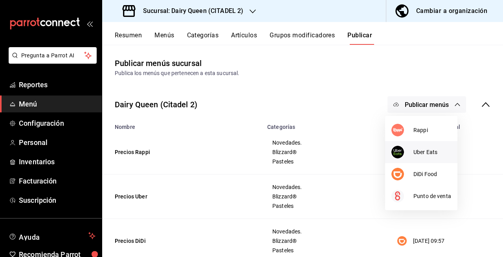
click at [450, 158] on li "Uber Eats" at bounding box center [421, 152] width 72 height 22
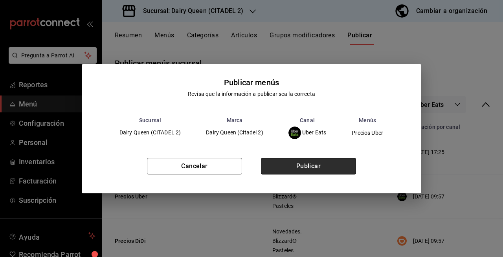
click at [343, 166] on button "Publicar" at bounding box center [308, 166] width 95 height 17
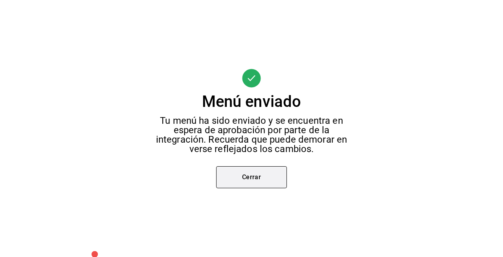
click at [276, 178] on button "Cerrar" at bounding box center [251, 177] width 71 height 22
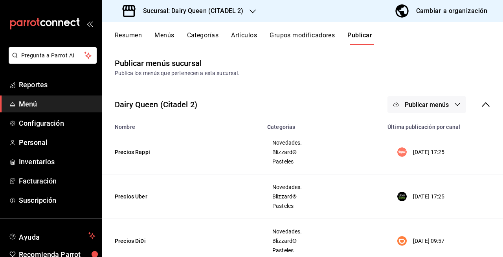
click at [439, 109] on button "Publicar menús" at bounding box center [427, 104] width 79 height 17
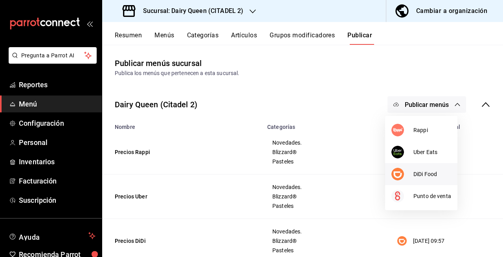
click at [413, 185] on li "Punto de venta" at bounding box center [421, 196] width 72 height 22
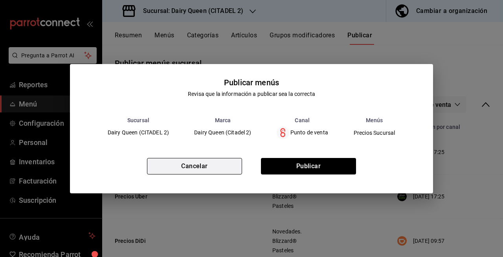
click at [211, 168] on button "Cancelar" at bounding box center [194, 166] width 95 height 17
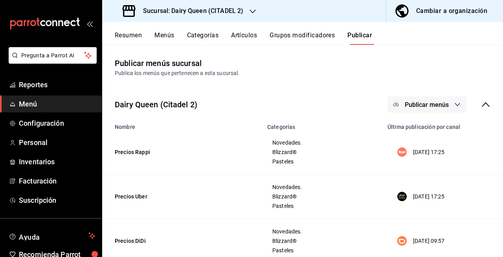
click at [420, 106] on span "Publicar menús" at bounding box center [427, 104] width 44 height 7
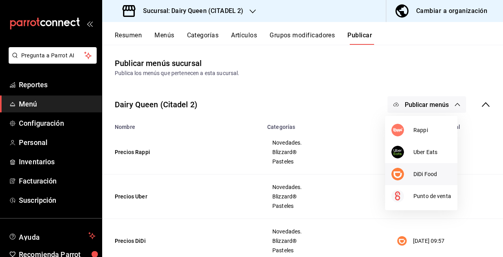
click at [399, 165] on li "DiDi Food" at bounding box center [421, 174] width 72 height 22
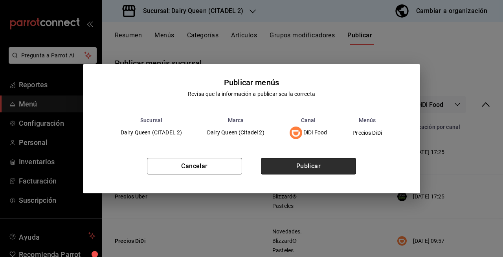
click at [340, 168] on button "Publicar" at bounding box center [308, 166] width 95 height 17
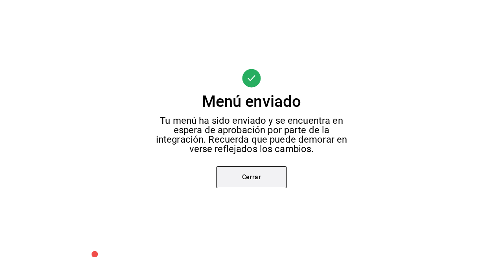
click at [270, 182] on button "Cerrar" at bounding box center [251, 177] width 71 height 22
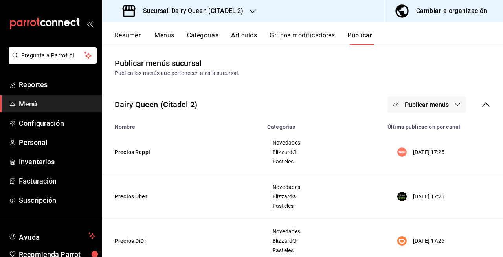
click at [406, 79] on main "Publicar menús sucursal Publica los menús que pertenecen a esta sucursal. Dairy…" at bounding box center [302, 201] width 401 height 313
click at [239, 15] on h3 "Sucursal: Dairy Queen (CITADEL 2)" at bounding box center [190, 10] width 107 height 9
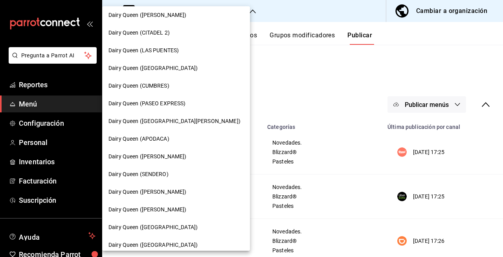
scroll to position [269, 0]
click at [153, 46] on span "Dairy Queen (LAS PUENTES)" at bounding box center [143, 50] width 70 height 8
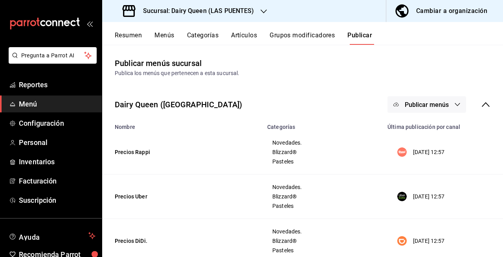
drag, startPoint x: 221, startPoint y: 7, endPoint x: 202, endPoint y: 12, distance: 18.9
click at [202, 12] on h3 "Sucursal: Dairy Queen (LAS PUENTES)" at bounding box center [196, 10] width 118 height 9
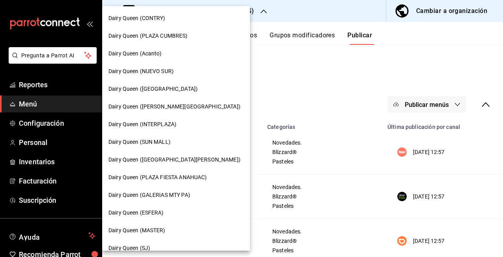
scroll to position [310, 0]
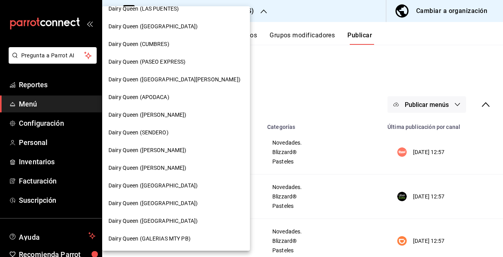
click at [163, 48] on span "Dairy Queen (CUMBRES)" at bounding box center [138, 44] width 61 height 8
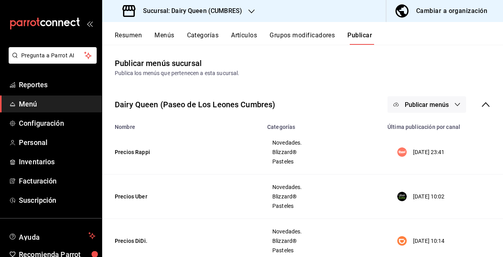
click at [141, 37] on button "Resumen" at bounding box center [128, 37] width 27 height 13
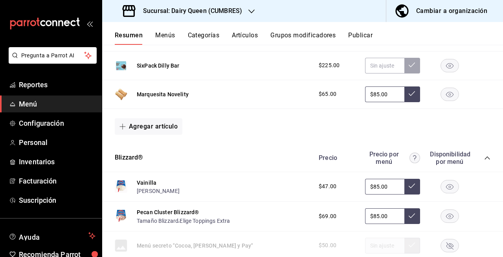
scroll to position [239, 0]
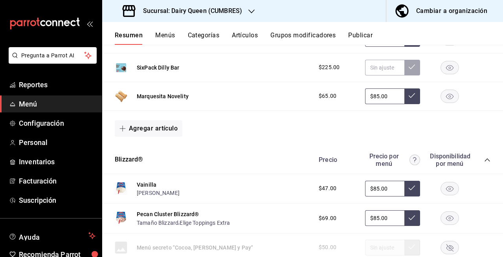
click at [441, 101] on rect "button" at bounding box center [450, 96] width 18 height 13
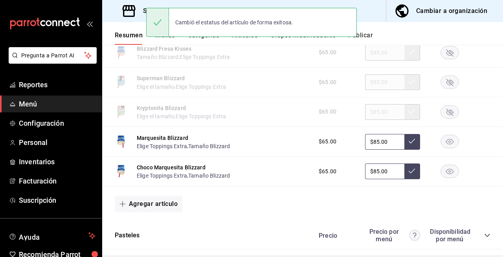
scroll to position [1183, 0]
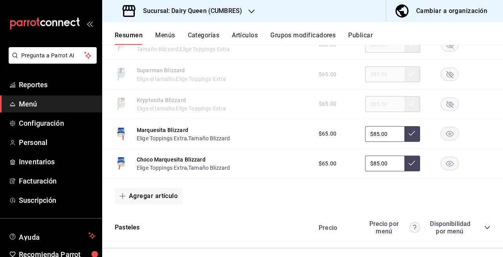
click at [443, 162] on rect "button" at bounding box center [450, 163] width 18 height 13
click at [441, 136] on rect "button" at bounding box center [450, 133] width 18 height 13
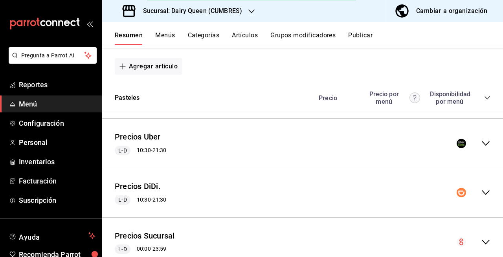
scroll to position [1317, 0]
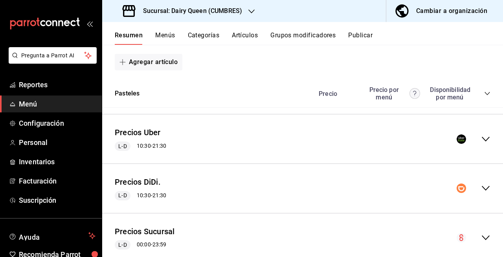
click at [481, 141] on icon "collapse-menu-row" at bounding box center [485, 138] width 9 height 9
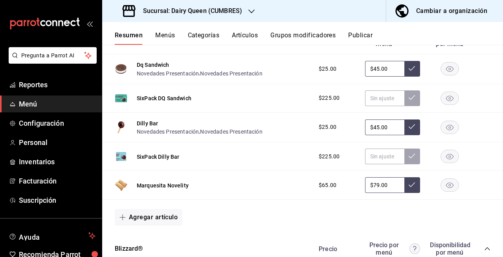
scroll to position [1478, 0]
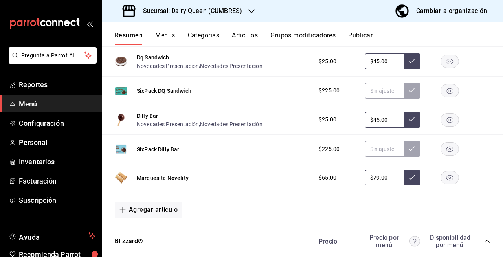
click at [444, 180] on rect "button" at bounding box center [450, 177] width 18 height 13
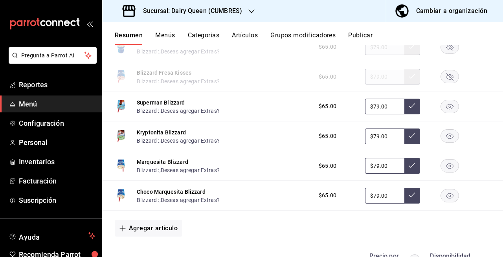
scroll to position [2468, 0]
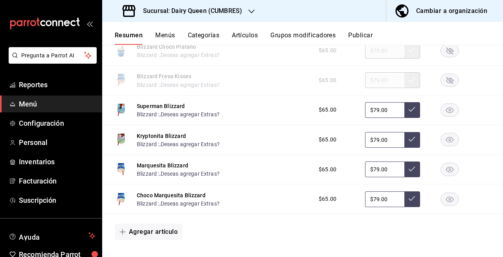
click at [442, 175] on rect "button" at bounding box center [450, 169] width 18 height 13
click at [441, 204] on rect "button" at bounding box center [450, 199] width 18 height 13
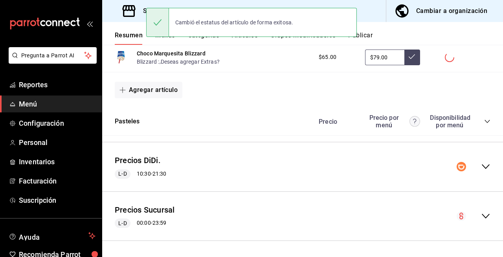
scroll to position [2617, 0]
click at [475, 165] on div "collapse-menu-row" at bounding box center [474, 166] width 34 height 9
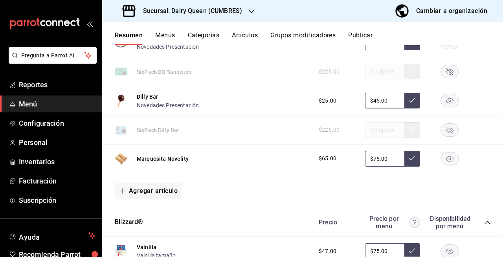
scroll to position [2824, 0]
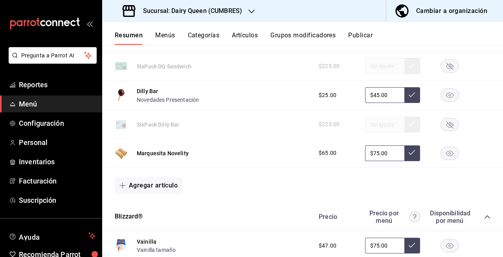
click at [447, 160] on rect "button" at bounding box center [450, 153] width 18 height 13
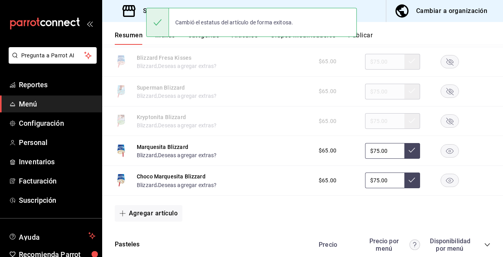
scroll to position [3835, 0]
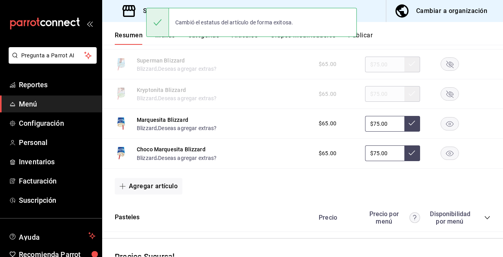
click at [448, 130] on rect "button" at bounding box center [450, 123] width 18 height 13
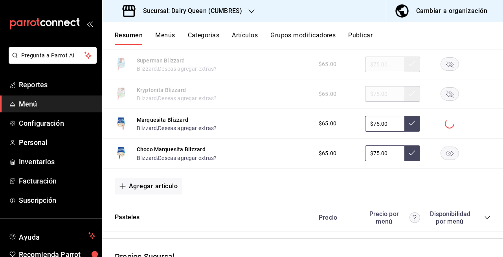
click at [448, 160] on rect "button" at bounding box center [450, 153] width 18 height 13
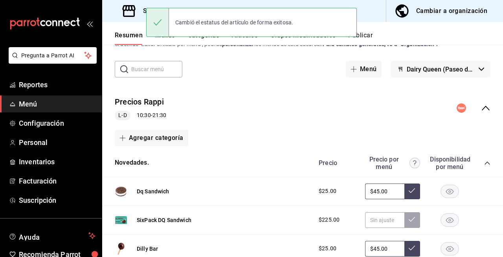
scroll to position [2, 0]
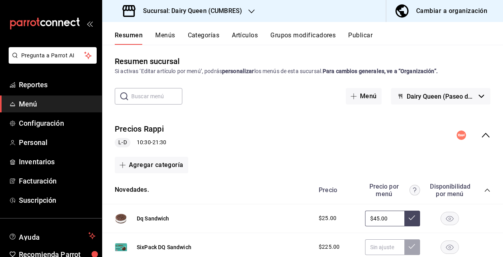
click at [363, 38] on button "Publicar" at bounding box center [360, 37] width 24 height 13
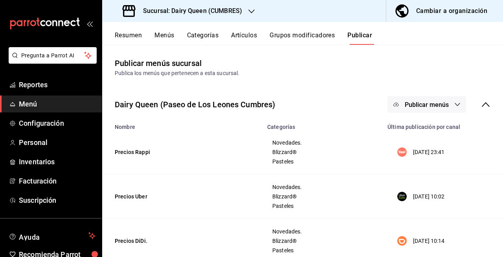
click at [419, 104] on span "Publicar menús" at bounding box center [427, 104] width 44 height 7
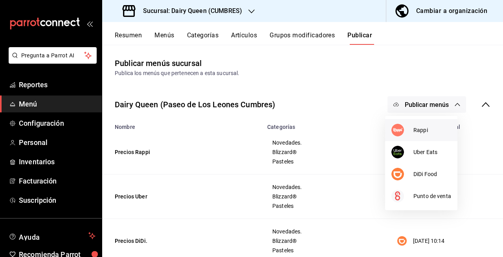
click at [422, 132] on span "Rappi" at bounding box center [432, 130] width 38 height 8
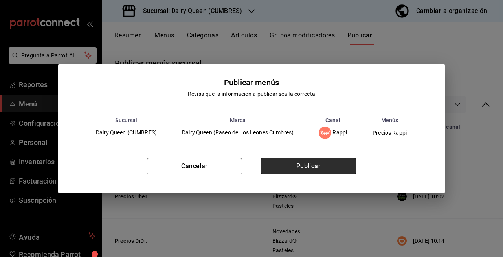
click at [347, 164] on button "Publicar" at bounding box center [308, 166] width 95 height 17
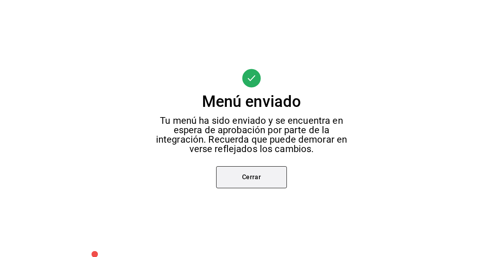
click at [252, 182] on button "Cerrar" at bounding box center [251, 177] width 71 height 22
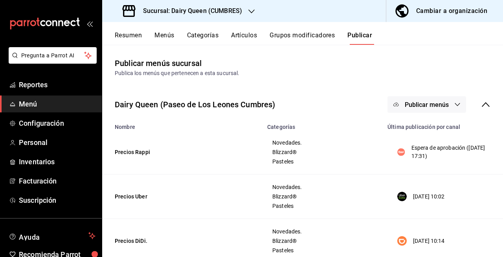
click at [402, 110] on button "Publicar menús" at bounding box center [427, 104] width 79 height 17
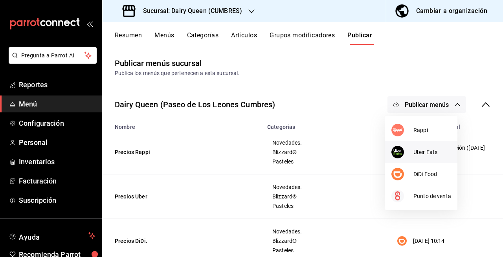
click at [394, 144] on li "Uber Eats" at bounding box center [421, 152] width 72 height 22
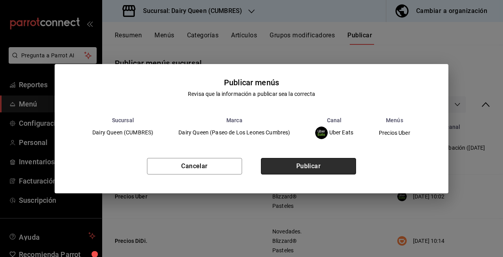
click at [326, 171] on button "Publicar" at bounding box center [308, 166] width 95 height 17
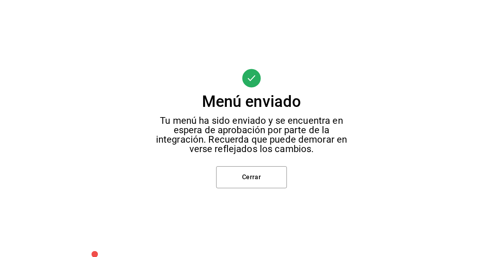
click at [279, 189] on div "Menú enviado Tu menú ha sido enviado y se encuentra en espera de aprobación por…" at bounding box center [251, 128] width 503 height 257
click at [278, 185] on button "Cerrar" at bounding box center [251, 177] width 71 height 22
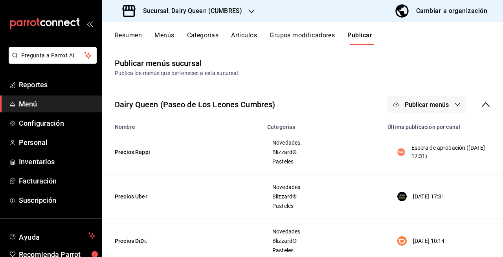
click at [424, 108] on button "Publicar menús" at bounding box center [427, 104] width 79 height 17
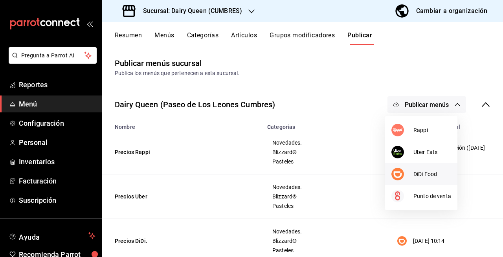
click at [404, 171] on div at bounding box center [402, 174] width 22 height 13
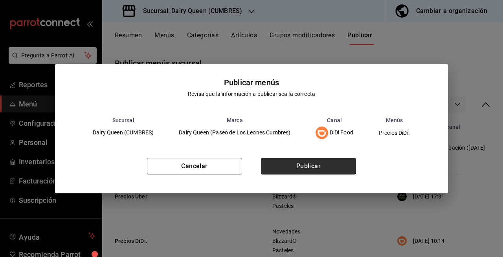
click at [340, 164] on button "Publicar" at bounding box center [308, 166] width 95 height 17
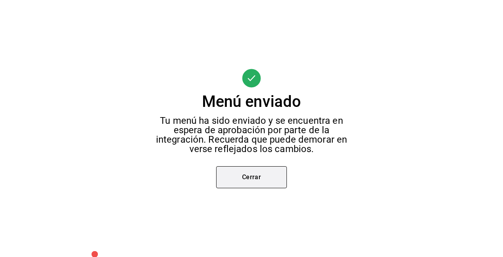
click at [269, 181] on button "Cerrar" at bounding box center [251, 177] width 71 height 22
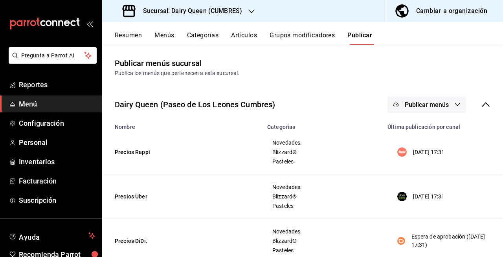
click at [251, 19] on div "Sucursal: Dairy Queen (CUMBRES)" at bounding box center [182, 11] width 149 height 22
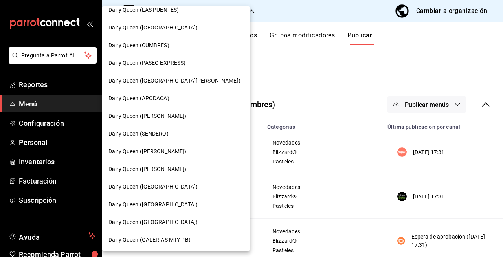
scroll to position [310, 0]
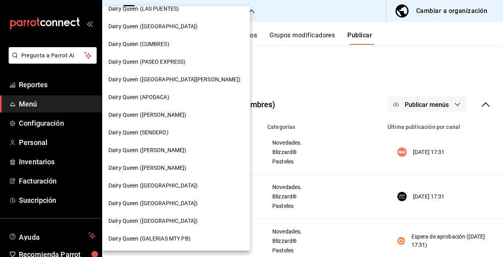
click at [155, 79] on span "Dairy Queen ([GEOGRAPHIC_DATA][PERSON_NAME])" at bounding box center [174, 79] width 132 height 8
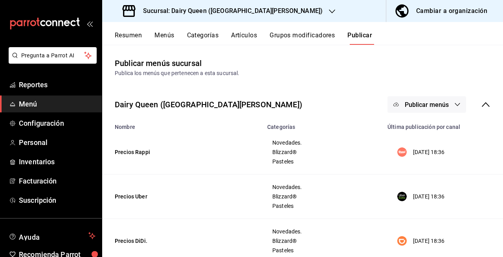
click at [120, 35] on button "Resumen" at bounding box center [128, 37] width 27 height 13
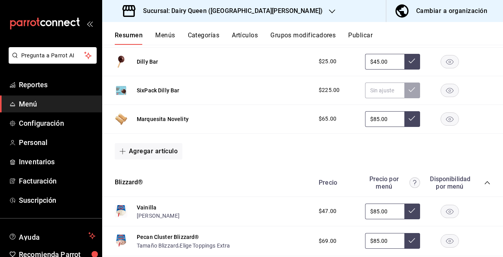
scroll to position [210, 0]
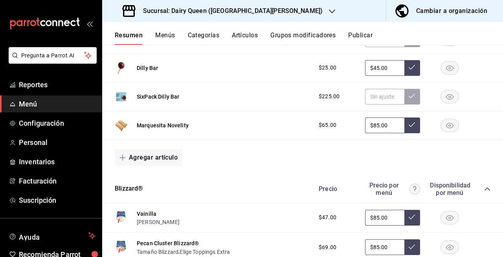
click at [446, 125] on icon "button" at bounding box center [449, 126] width 7 height 6
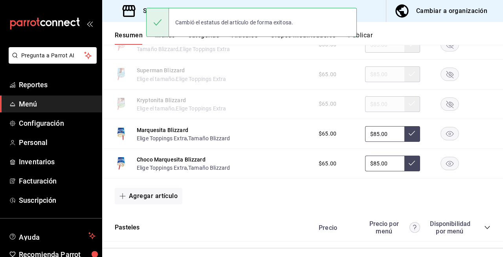
scroll to position [1204, 0]
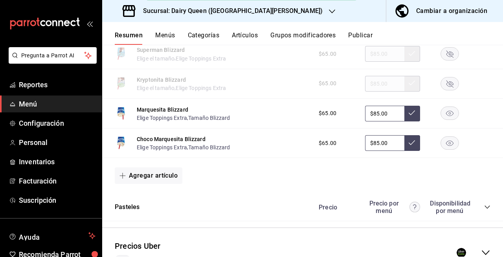
click at [441, 119] on rect "button" at bounding box center [450, 113] width 18 height 13
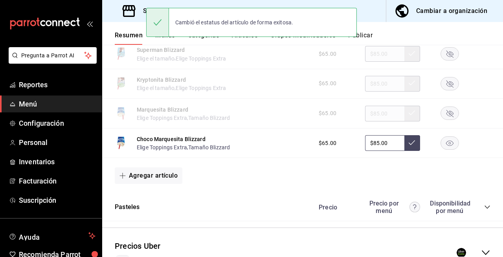
click at [441, 143] on rect "button" at bounding box center [450, 143] width 18 height 13
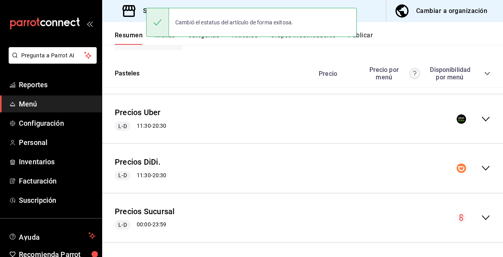
scroll to position [1341, 0]
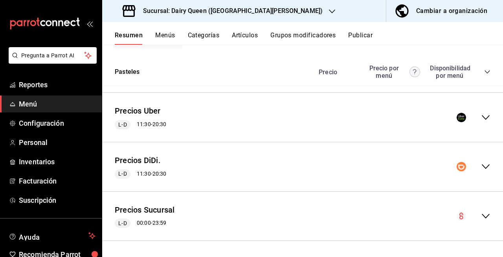
click at [481, 119] on icon "collapse-menu-row" at bounding box center [485, 117] width 9 height 9
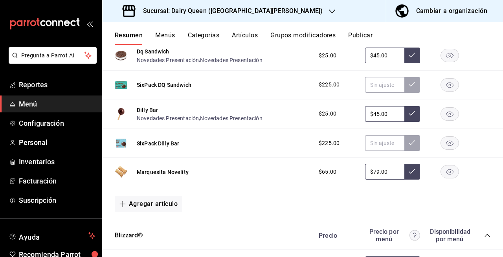
scroll to position [1488, 0]
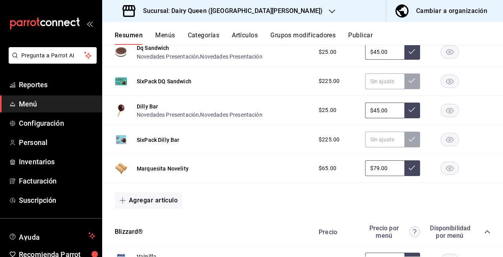
click at [441, 171] on rect "button" at bounding box center [450, 168] width 18 height 13
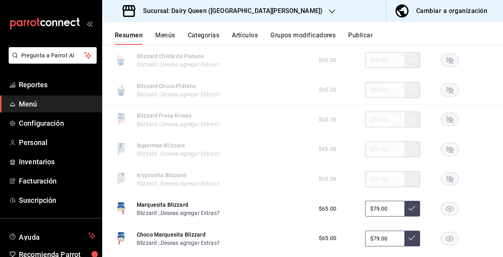
scroll to position [2530, 0]
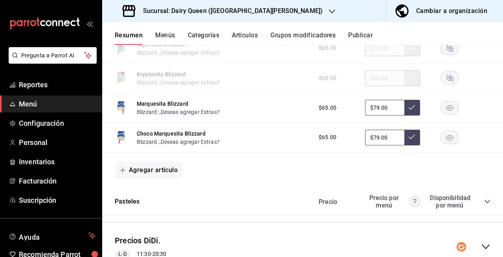
click at [445, 114] on rect "button" at bounding box center [450, 107] width 18 height 13
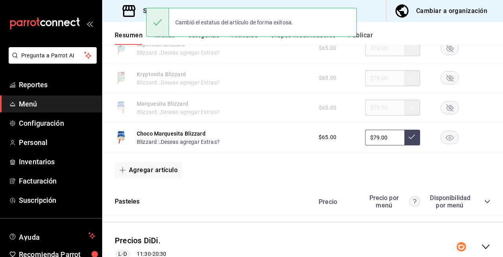
click at [444, 144] on rect "button" at bounding box center [450, 137] width 18 height 13
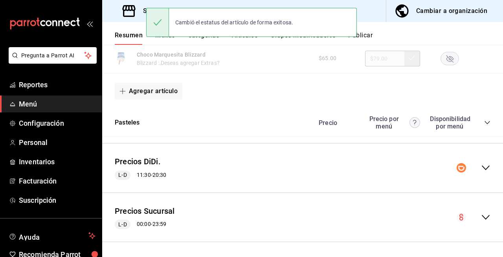
scroll to position [2617, 0]
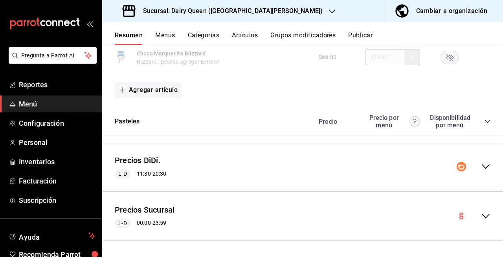
click at [481, 168] on icon "collapse-menu-row" at bounding box center [485, 166] width 9 height 9
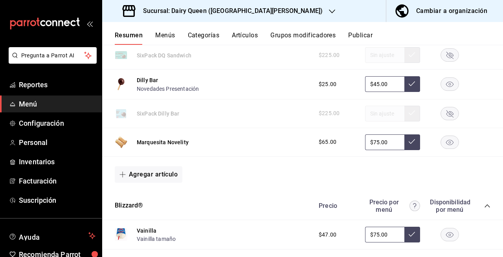
scroll to position [2851, 0]
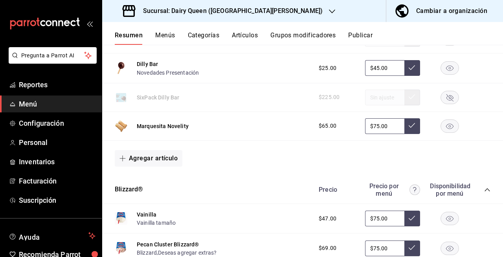
click at [441, 131] on rect "button" at bounding box center [450, 125] width 18 height 13
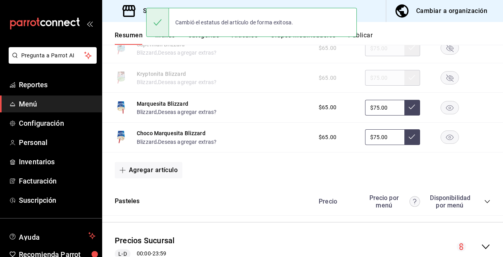
scroll to position [3862, 0]
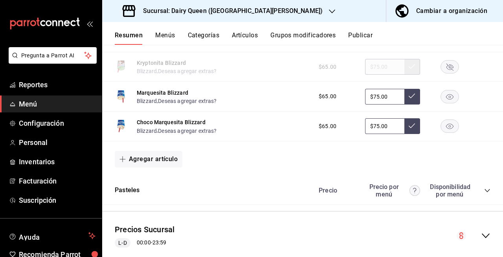
click at [441, 103] on rect "button" at bounding box center [450, 96] width 18 height 13
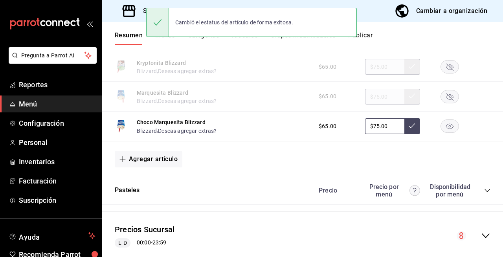
click at [442, 133] on rect "button" at bounding box center [450, 126] width 18 height 13
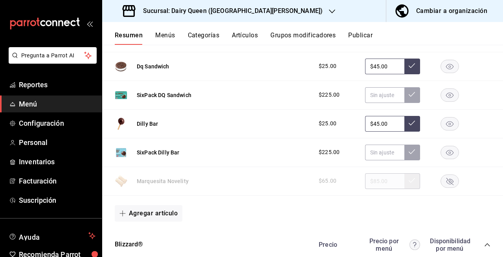
scroll to position [0, 0]
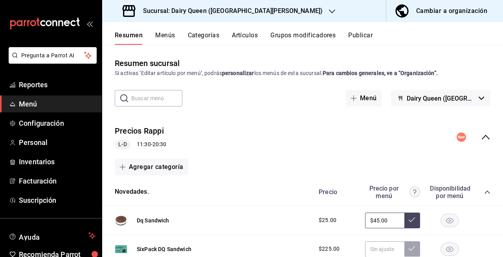
click at [364, 36] on button "Publicar" at bounding box center [360, 37] width 24 height 13
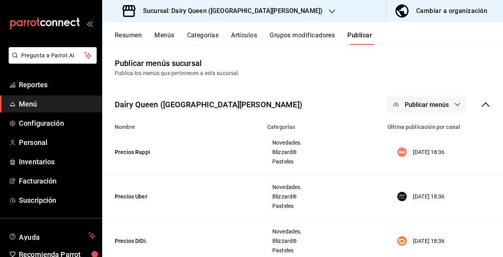
click at [426, 116] on div "Dairy Queen (Galerias Valle Oriente) Publicar menús" at bounding box center [302, 104] width 401 height 29
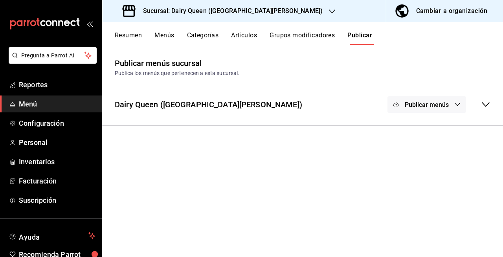
click at [424, 112] on button "Publicar menús" at bounding box center [427, 104] width 79 height 17
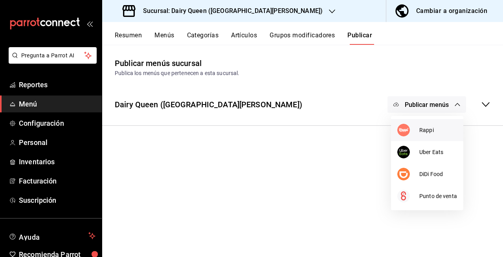
click at [436, 130] on span "Rappi" at bounding box center [438, 130] width 38 height 8
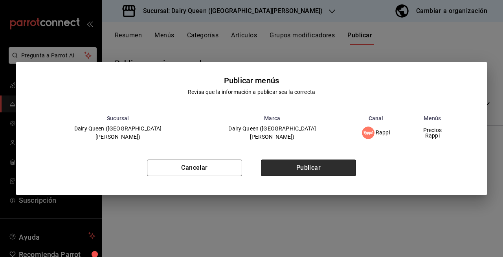
click at [347, 166] on button "Publicar" at bounding box center [308, 168] width 95 height 17
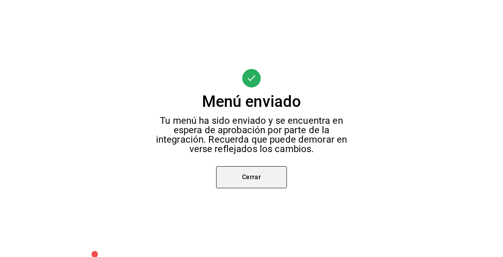
click at [269, 182] on button "Cerrar" at bounding box center [251, 177] width 71 height 22
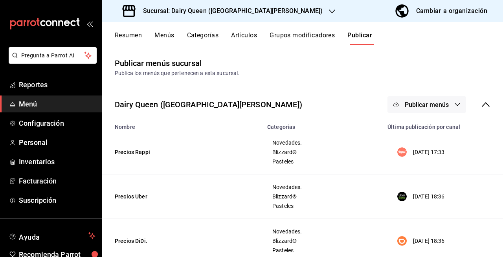
click at [393, 107] on icon "button" at bounding box center [396, 104] width 6 height 6
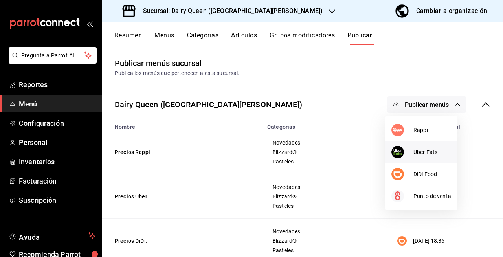
click at [419, 157] on li "Uber Eats" at bounding box center [421, 152] width 72 height 22
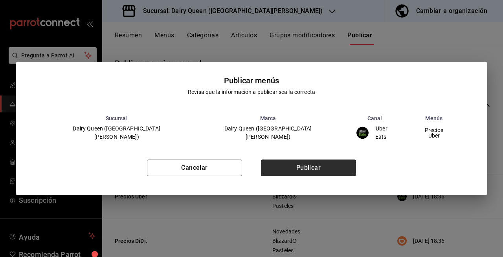
click at [322, 160] on button "Publicar" at bounding box center [308, 168] width 95 height 17
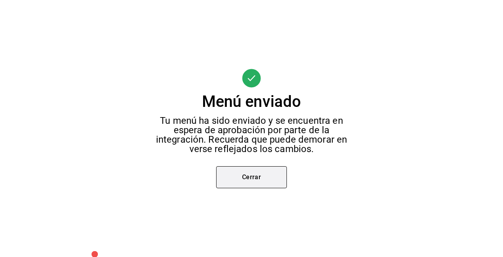
click at [269, 176] on button "Cerrar" at bounding box center [251, 177] width 71 height 22
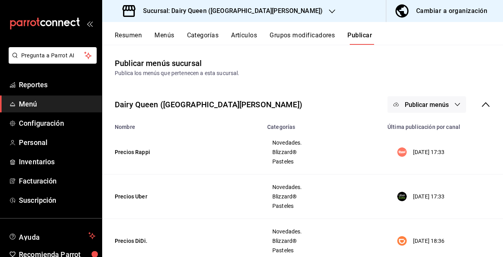
click at [410, 105] on span "Publicar menús" at bounding box center [427, 104] width 44 height 7
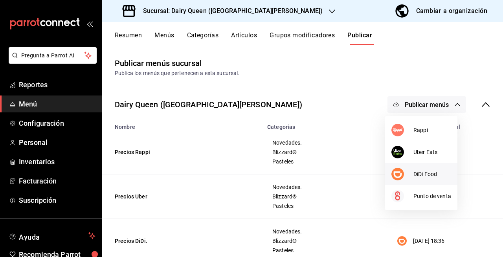
click at [400, 165] on li "DiDi Food" at bounding box center [421, 174] width 72 height 22
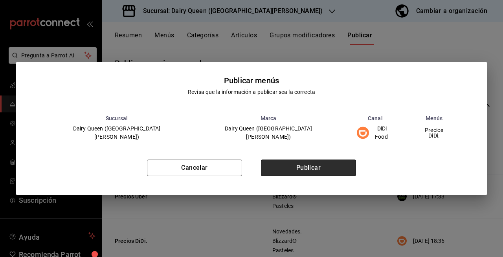
click at [336, 161] on button "Publicar" at bounding box center [308, 168] width 95 height 17
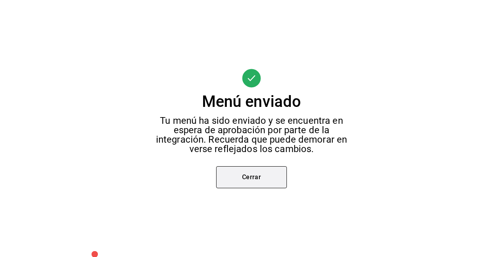
click at [271, 185] on button "Cerrar" at bounding box center [251, 177] width 71 height 22
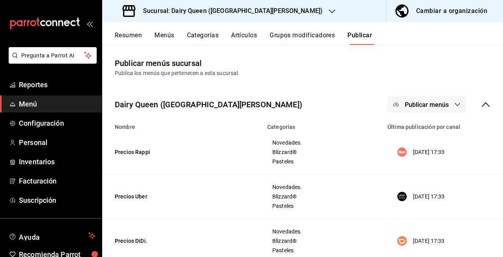
click at [277, 3] on div "Sucursal: Dairy Queen (GALERIAS VALLE ORIENTE)" at bounding box center [223, 11] width 230 height 22
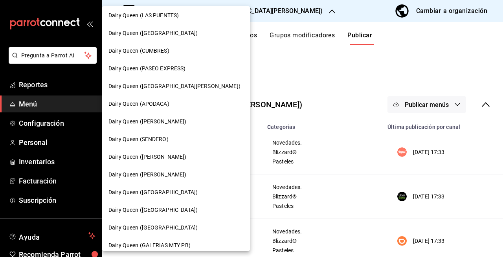
scroll to position [310, 0]
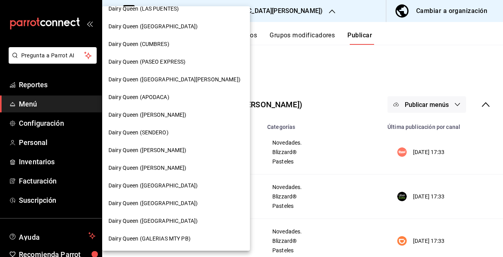
click at [165, 114] on span "Dairy Queen ([PERSON_NAME])" at bounding box center [147, 115] width 78 height 8
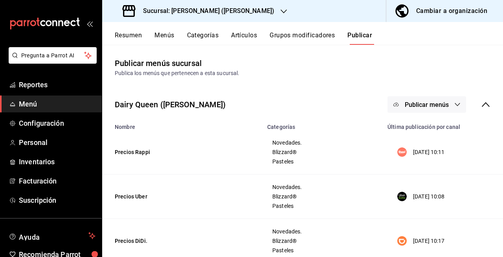
click at [122, 44] on button "Resumen" at bounding box center [128, 37] width 27 height 13
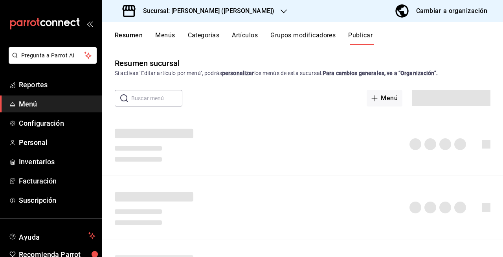
click at [125, 34] on button "Resumen" at bounding box center [129, 37] width 28 height 13
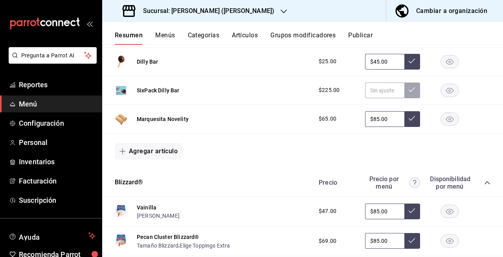
scroll to position [218, 0]
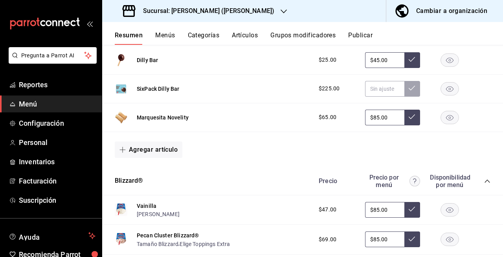
click at [441, 118] on rect "button" at bounding box center [450, 117] width 18 height 13
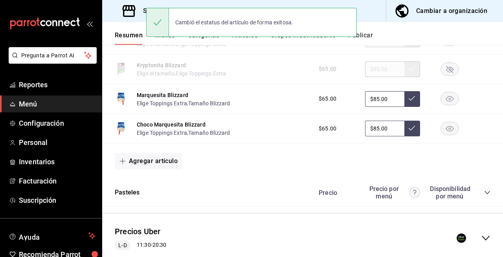
scroll to position [1224, 0]
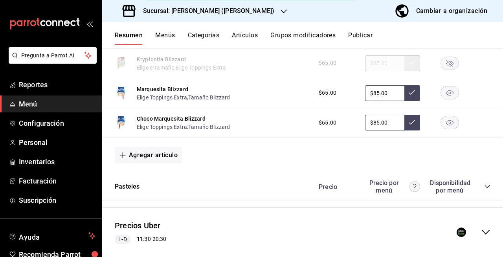
click at [450, 98] on rect "button" at bounding box center [450, 92] width 18 height 13
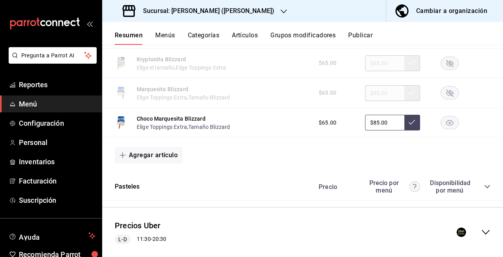
click at [445, 127] on rect "button" at bounding box center [450, 122] width 18 height 13
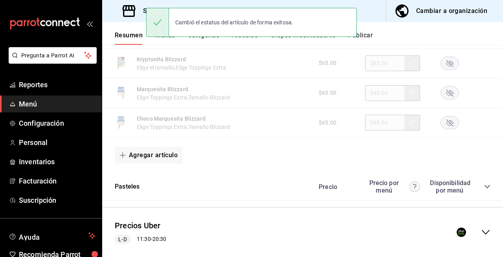
scroll to position [1341, 0]
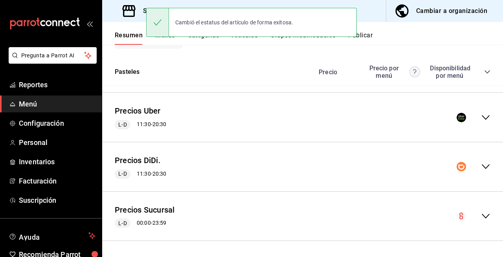
click at [481, 113] on icon "collapse-menu-row" at bounding box center [485, 117] width 9 height 9
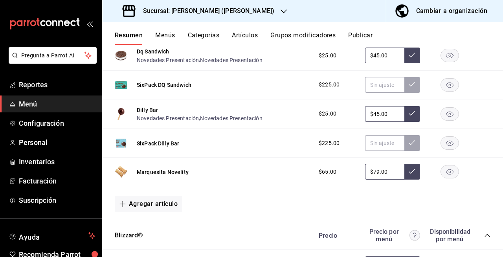
scroll to position [1495, 0]
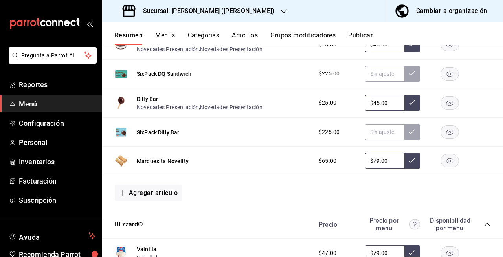
click at [446, 164] on rect "button" at bounding box center [450, 160] width 18 height 13
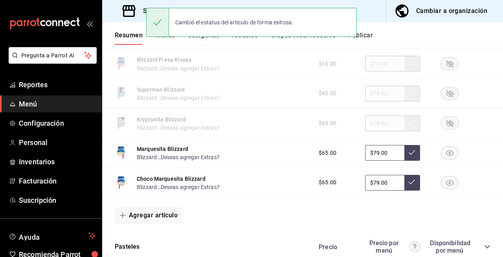
scroll to position [2575, 0]
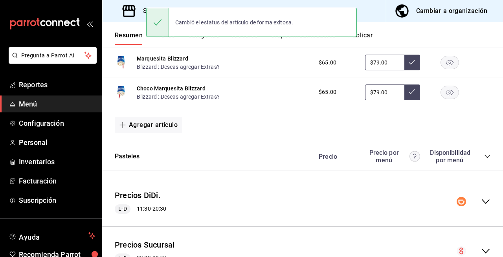
click at [449, 69] on rect "button" at bounding box center [450, 62] width 18 height 13
click at [446, 94] on rect "button" at bounding box center [450, 92] width 18 height 13
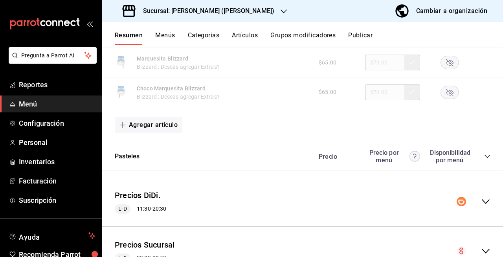
scroll to position [2582, 0]
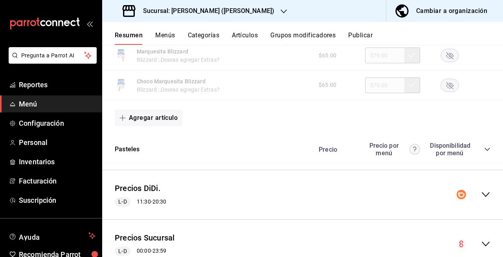
click at [481, 199] on icon "collapse-menu-row" at bounding box center [485, 194] width 9 height 9
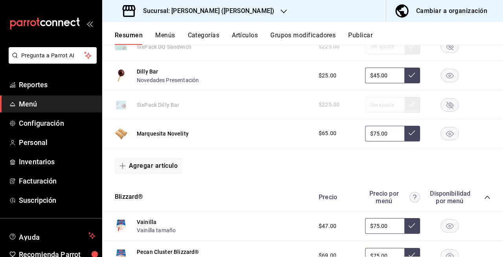
scroll to position [2849, 0]
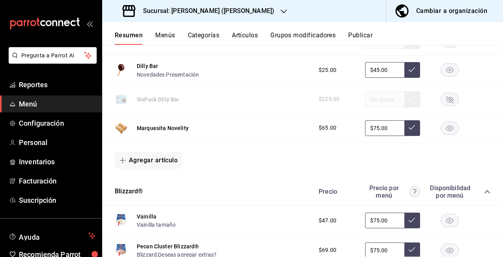
click at [446, 131] on icon "button" at bounding box center [449, 128] width 7 height 6
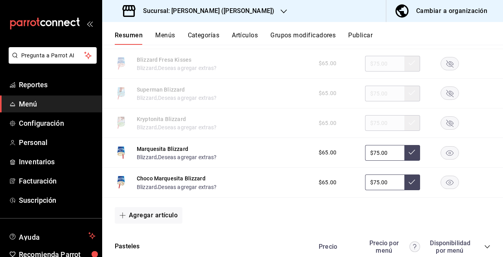
scroll to position [3822, 0]
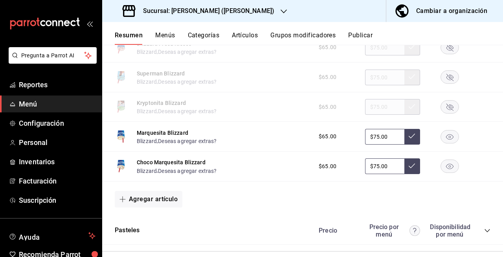
click at [441, 143] on rect "button" at bounding box center [450, 136] width 18 height 13
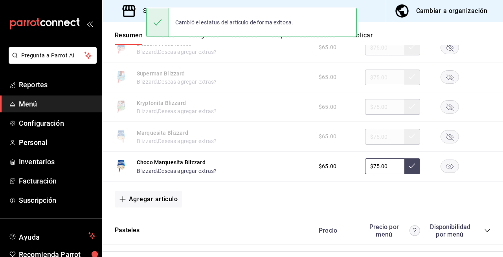
click at [445, 173] on rect "button" at bounding box center [450, 166] width 18 height 13
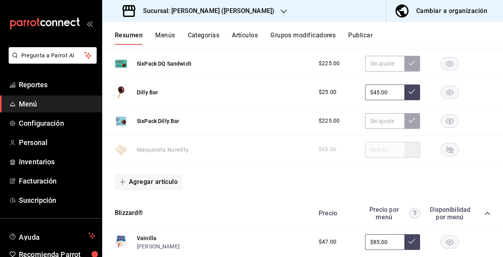
scroll to position [0, 0]
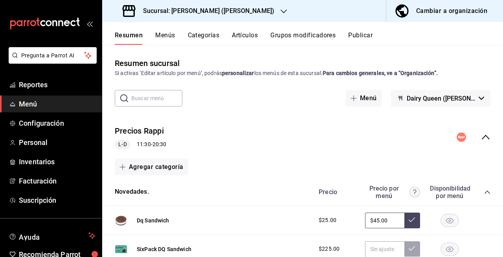
click at [352, 39] on button "Publicar" at bounding box center [360, 37] width 24 height 13
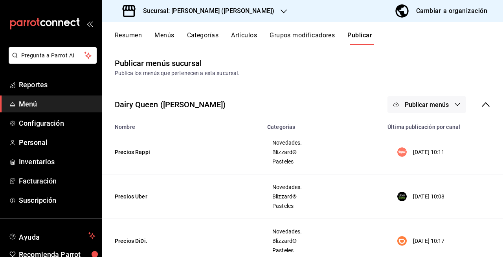
click at [413, 105] on span "Publicar menús" at bounding box center [427, 104] width 44 height 7
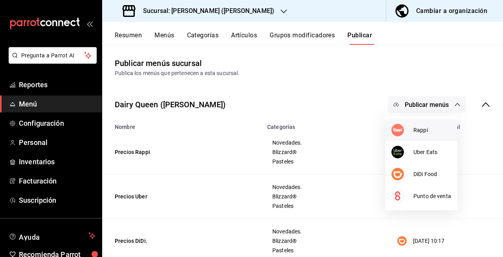
click at [405, 133] on div at bounding box center [402, 130] width 22 height 13
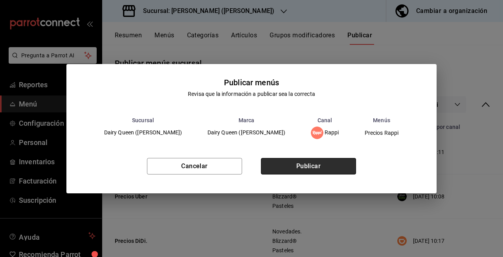
click at [342, 166] on button "Publicar" at bounding box center [308, 166] width 95 height 17
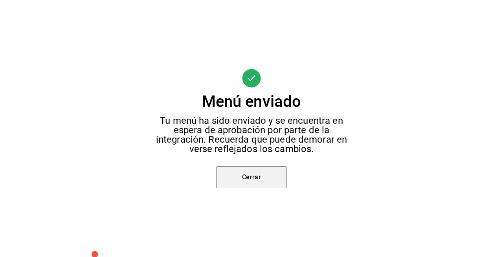
click at [262, 180] on button "Cerrar" at bounding box center [251, 177] width 71 height 22
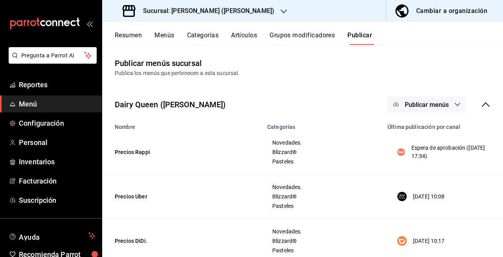
click at [412, 107] on span "Publicar menús" at bounding box center [427, 104] width 44 height 7
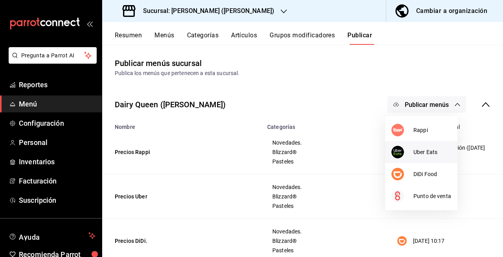
click at [422, 156] on li "Uber Eats" at bounding box center [421, 152] width 72 height 22
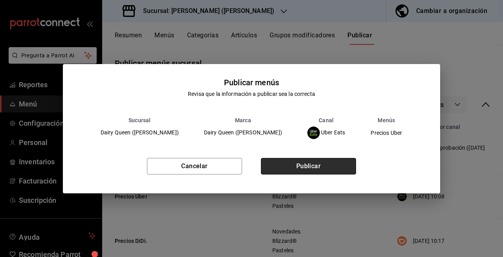
click at [337, 167] on button "Publicar" at bounding box center [308, 166] width 95 height 17
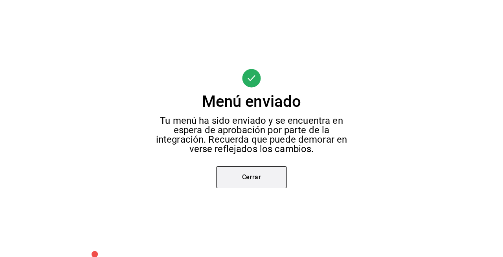
click at [267, 175] on button "Cerrar" at bounding box center [251, 177] width 71 height 22
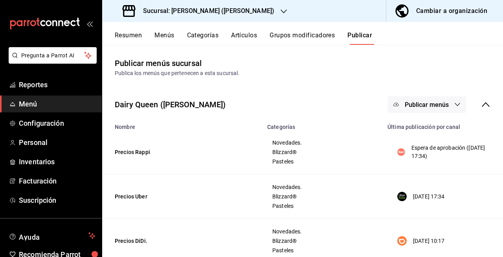
click at [418, 106] on span "Publicar menús" at bounding box center [427, 104] width 44 height 7
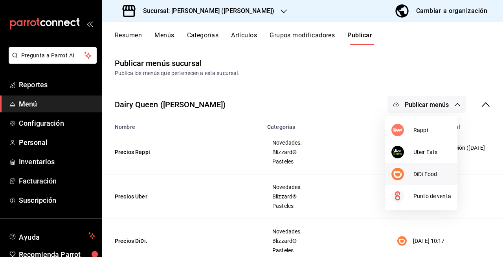
click at [423, 175] on span "DiDi Food" at bounding box center [432, 174] width 38 height 8
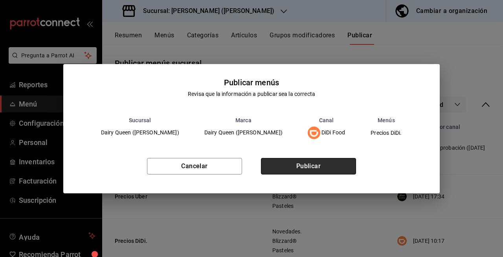
click at [340, 171] on button "Publicar" at bounding box center [308, 166] width 95 height 17
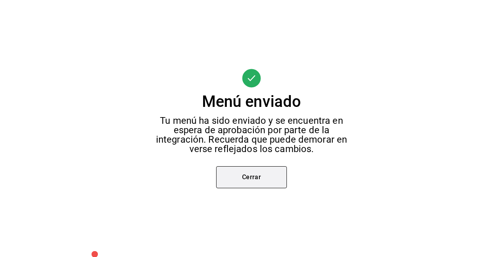
click at [267, 185] on button "Cerrar" at bounding box center [251, 177] width 71 height 22
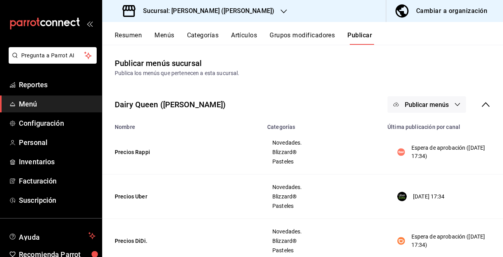
click at [241, 7] on h3 "Sucursal: Dairy Queen (HUMBERTO)" at bounding box center [206, 10] width 138 height 9
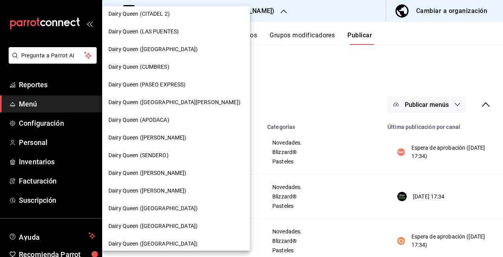
scroll to position [310, 0]
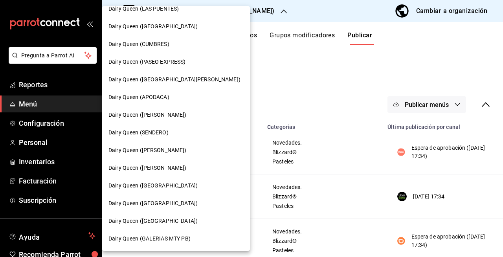
click at [174, 136] on div "Dairy Queen (SENDERO)" at bounding box center [175, 133] width 135 height 8
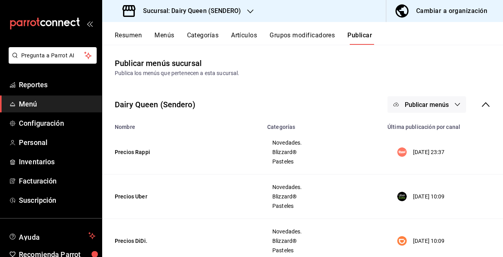
click at [124, 36] on button "Resumen" at bounding box center [128, 37] width 27 height 13
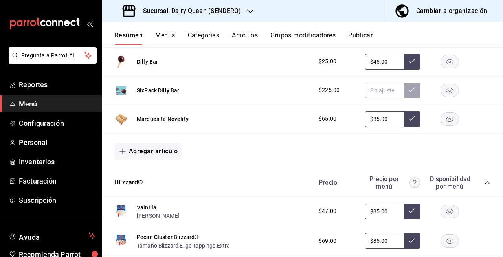
scroll to position [218, 0]
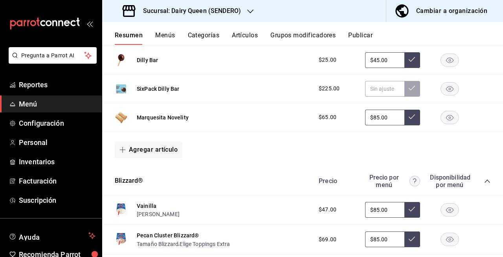
click at [450, 120] on rect "button" at bounding box center [450, 117] width 18 height 13
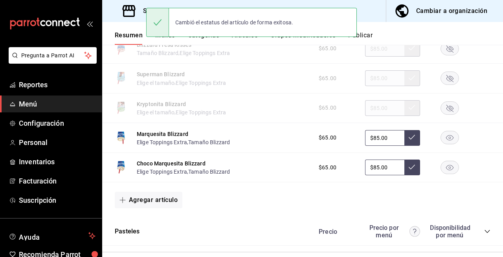
scroll to position [1187, 0]
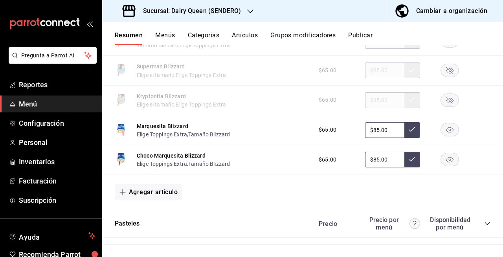
click at [442, 133] on rect "button" at bounding box center [450, 129] width 18 height 13
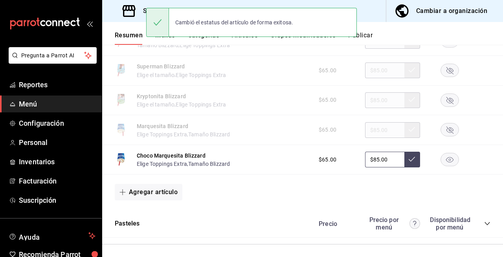
click at [445, 163] on rect "button" at bounding box center [450, 159] width 18 height 13
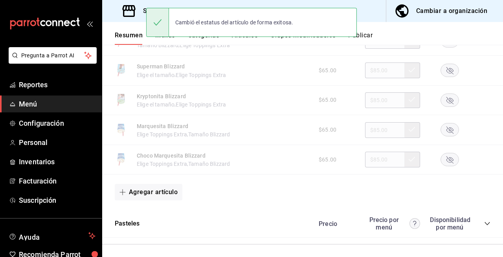
scroll to position [1341, 0]
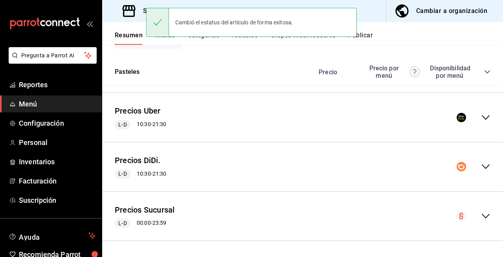
click at [481, 120] on icon "collapse-menu-row" at bounding box center [485, 117] width 9 height 9
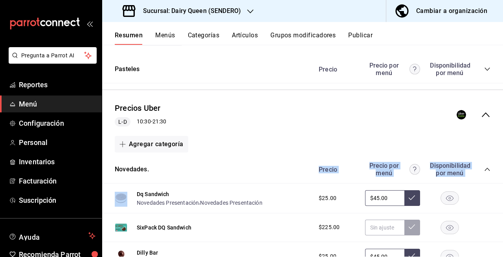
drag, startPoint x: 497, startPoint y: 152, endPoint x: 494, endPoint y: 159, distance: 7.5
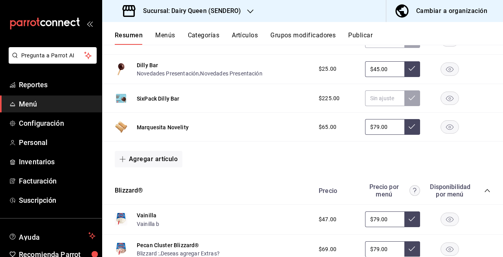
scroll to position [1533, 0]
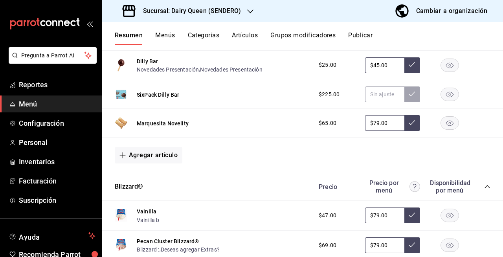
click at [443, 123] on rect "button" at bounding box center [450, 123] width 18 height 13
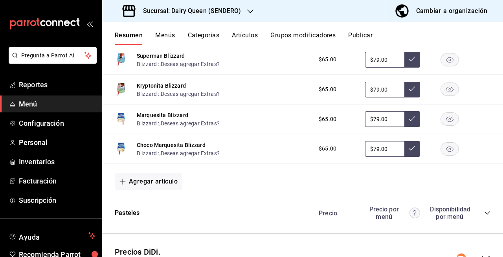
scroll to position [2523, 0]
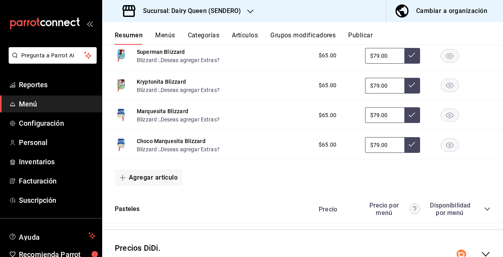
click at [445, 121] on rect "button" at bounding box center [450, 115] width 18 height 13
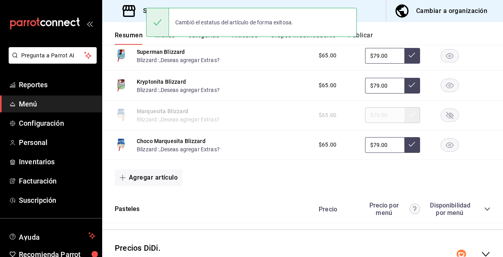
click at [445, 151] on rect "button" at bounding box center [450, 144] width 18 height 13
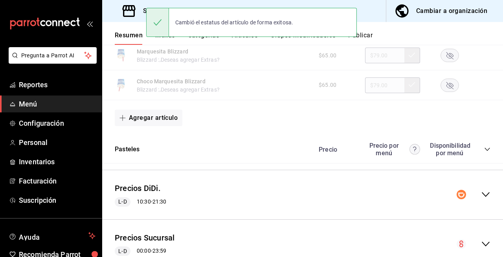
scroll to position [2617, 0]
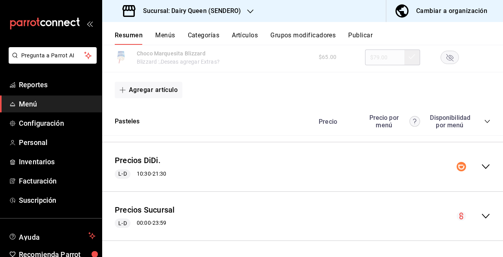
click at [481, 165] on icon "collapse-menu-row" at bounding box center [485, 166] width 9 height 9
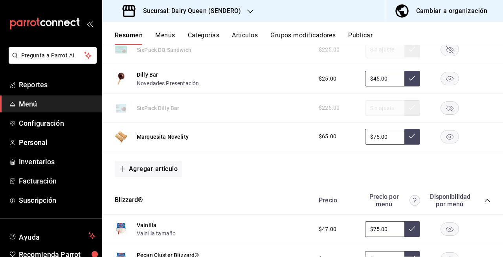
scroll to position [2862, 0]
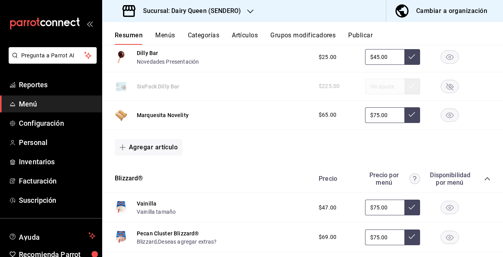
click at [449, 121] on rect "button" at bounding box center [450, 114] width 18 height 13
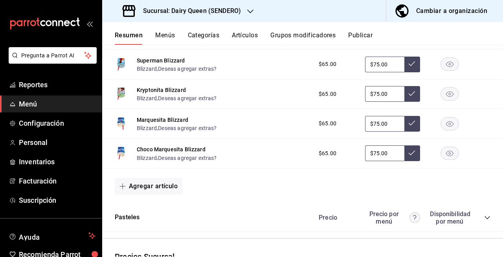
scroll to position [3846, 0]
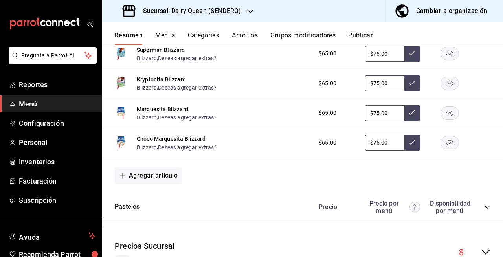
click at [441, 119] on rect "button" at bounding box center [450, 113] width 18 height 13
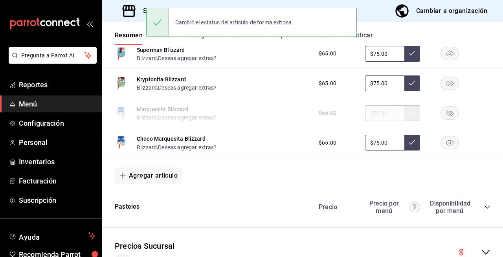
click at [443, 149] on rect "button" at bounding box center [450, 142] width 18 height 13
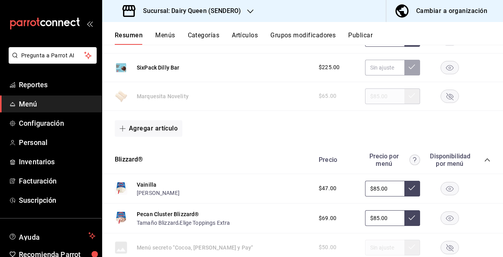
scroll to position [250, 0]
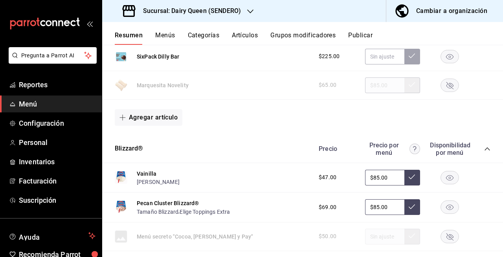
click at [365, 38] on button "Publicar" at bounding box center [360, 37] width 24 height 13
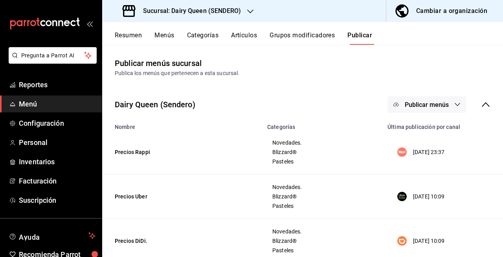
click at [430, 106] on span "Publicar menús" at bounding box center [427, 104] width 44 height 7
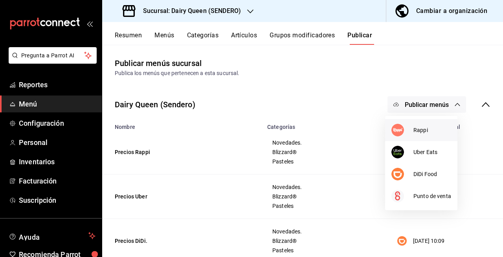
click at [399, 138] on li "Rappi" at bounding box center [421, 130] width 72 height 22
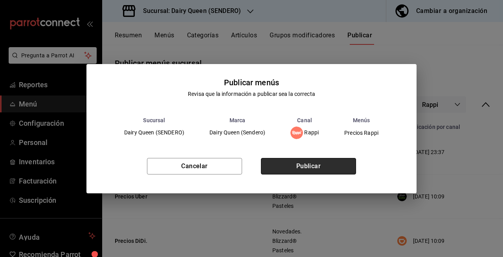
click at [331, 165] on button "Publicar" at bounding box center [308, 166] width 95 height 17
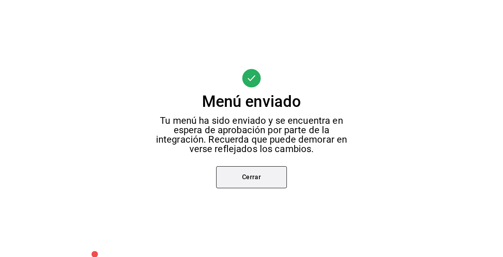
click at [260, 178] on button "Cerrar" at bounding box center [251, 177] width 71 height 22
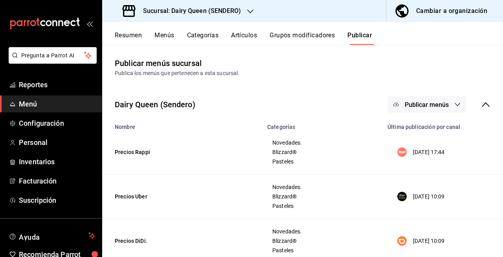
click at [416, 111] on button "Publicar menús" at bounding box center [427, 104] width 79 height 17
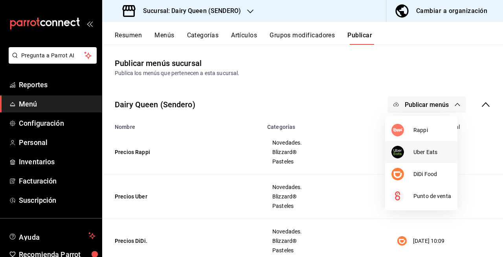
click at [403, 159] on li "Uber Eats" at bounding box center [421, 152] width 72 height 22
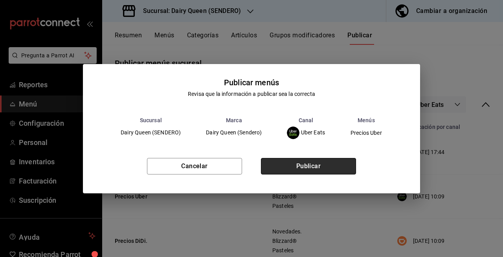
click at [344, 171] on button "Publicar" at bounding box center [308, 166] width 95 height 17
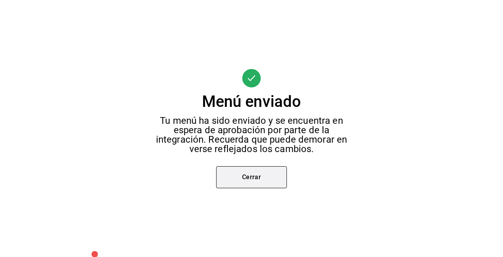
click at [270, 176] on button "Cerrar" at bounding box center [251, 177] width 71 height 22
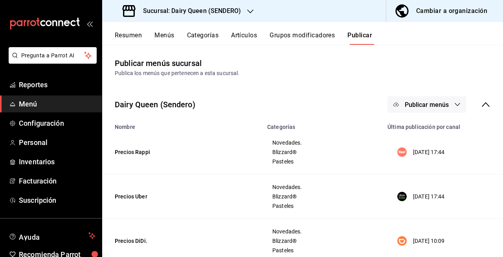
click at [430, 108] on span "Publicar menús" at bounding box center [427, 104] width 44 height 7
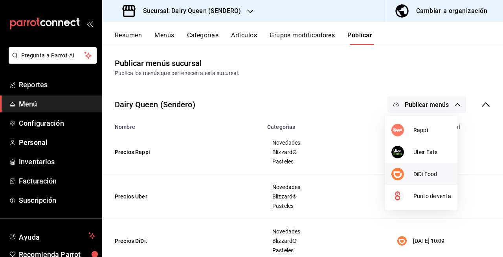
click at [423, 169] on li "DiDi Food" at bounding box center [421, 174] width 72 height 22
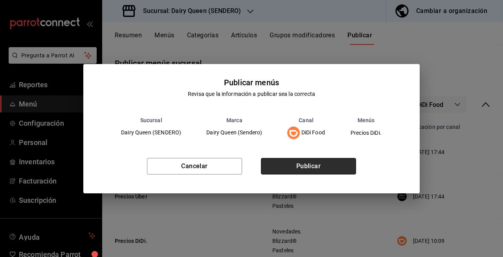
click at [348, 168] on button "Publicar" at bounding box center [308, 166] width 95 height 17
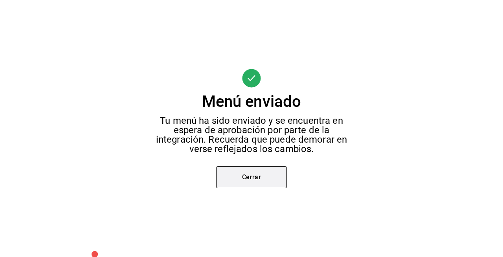
click at [266, 182] on button "Cerrar" at bounding box center [251, 177] width 71 height 22
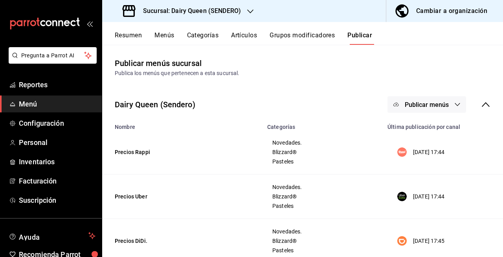
click at [218, 17] on div "Sucursal: Dairy Queen (SENDERO)" at bounding box center [182, 11] width 148 height 22
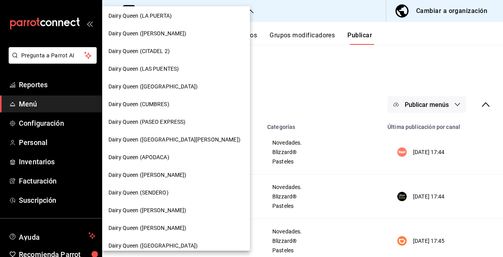
scroll to position [310, 0]
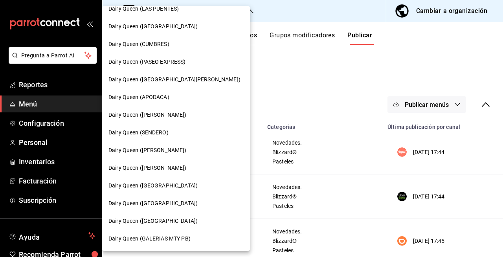
click at [307, 86] on div at bounding box center [251, 128] width 503 height 257
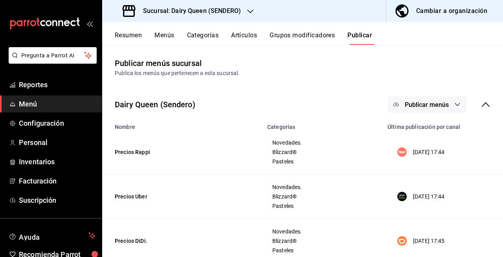
click at [230, 9] on h3 "Sucursal: Dairy Queen (SENDERO)" at bounding box center [189, 10] width 104 height 9
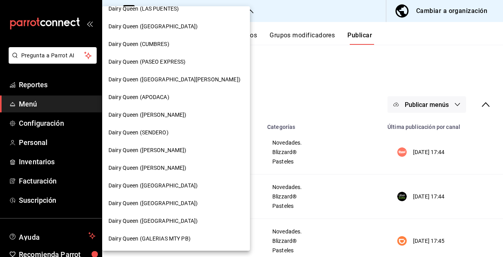
click at [176, 151] on span "Dairy Queen ([PERSON_NAME])" at bounding box center [147, 150] width 78 height 8
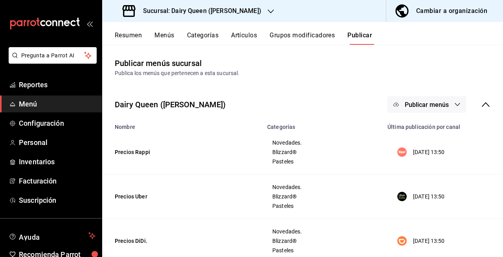
click at [132, 37] on button "Resumen" at bounding box center [128, 37] width 27 height 13
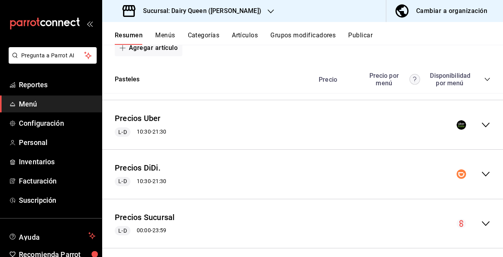
scroll to position [1341, 0]
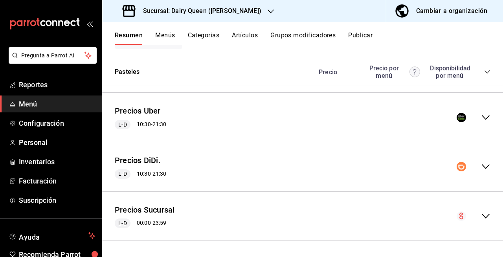
click at [483, 115] on icon "collapse-menu-row" at bounding box center [485, 117] width 9 height 9
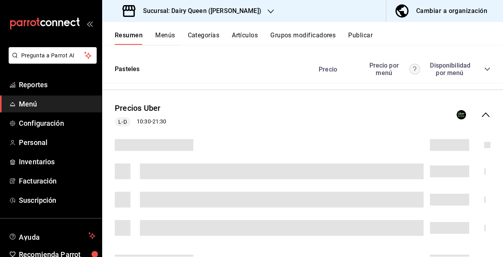
click at [268, 9] on icon "button" at bounding box center [271, 11] width 6 height 6
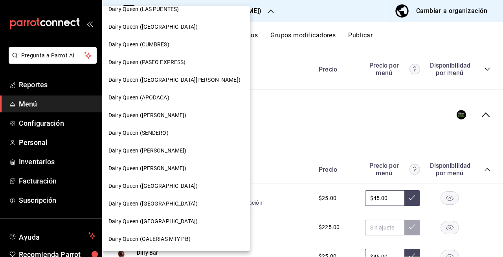
scroll to position [310, 0]
click at [151, 172] on div "Dairy Queen ([PERSON_NAME])" at bounding box center [176, 168] width 148 height 18
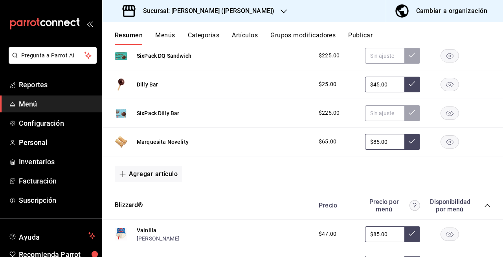
scroll to position [210, 0]
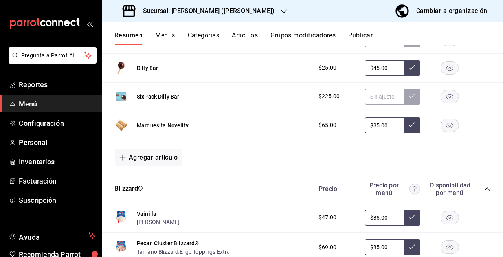
click at [445, 124] on rect "button" at bounding box center [450, 125] width 18 height 13
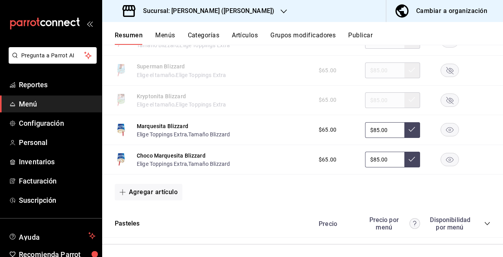
scroll to position [1214, 0]
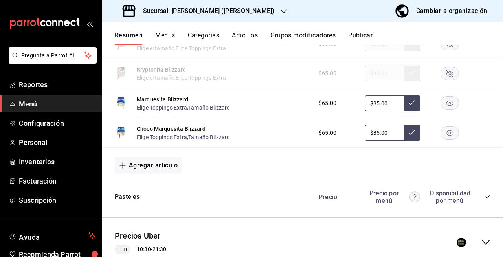
click at [447, 138] on rect "button" at bounding box center [450, 133] width 18 height 13
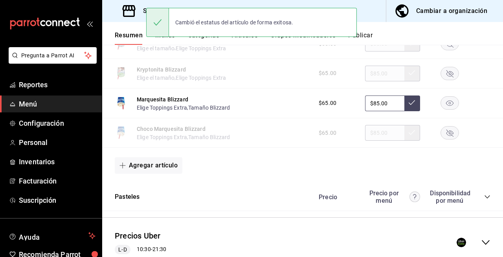
click at [443, 110] on rect "button" at bounding box center [450, 103] width 18 height 13
click at [443, 111] on div "$65.00 $85.00" at bounding box center [401, 104] width 180 height 16
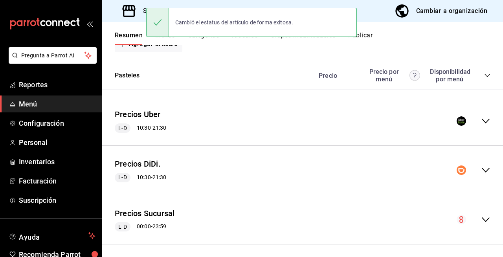
scroll to position [1313, 0]
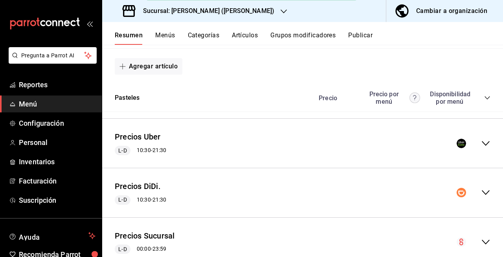
click at [481, 148] on icon "collapse-menu-row" at bounding box center [485, 143] width 9 height 9
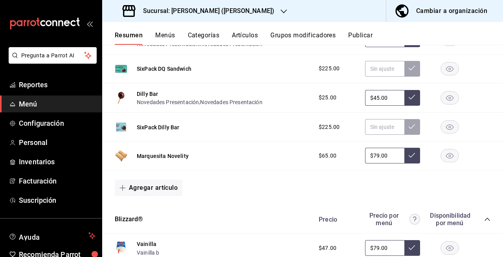
scroll to position [1504, 0]
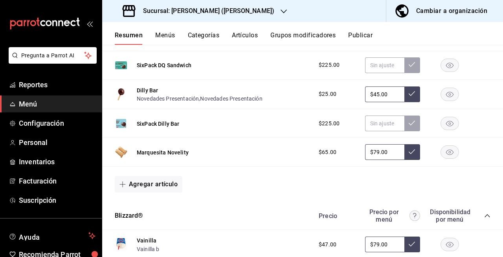
click at [441, 153] on rect "button" at bounding box center [450, 152] width 18 height 13
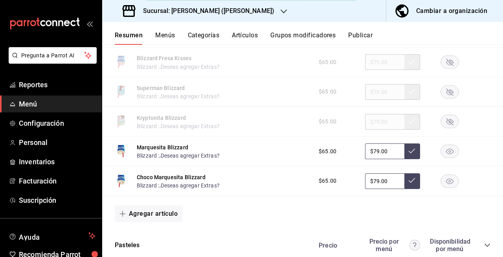
scroll to position [2546, 0]
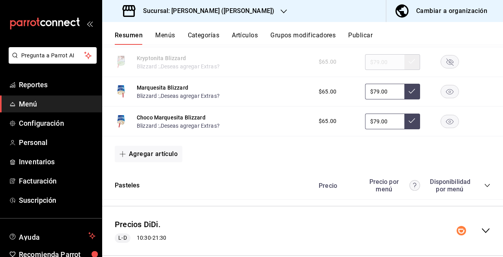
click at [442, 96] on rect "button" at bounding box center [450, 91] width 18 height 13
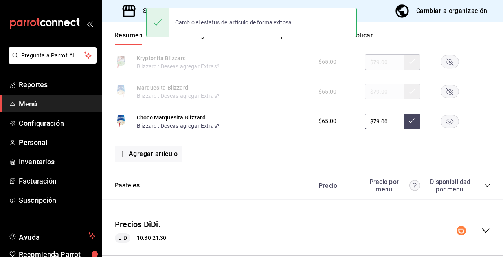
click at [441, 128] on rect "button" at bounding box center [450, 121] width 18 height 13
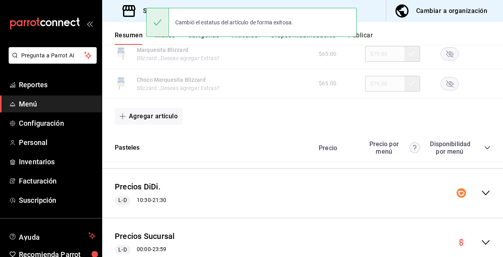
scroll to position [2617, 0]
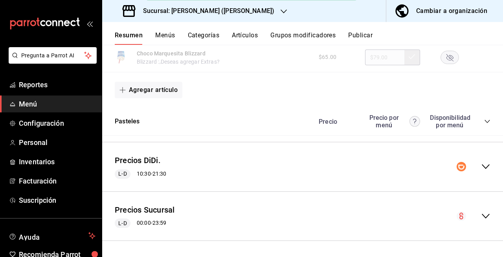
click at [482, 168] on icon "collapse-menu-row" at bounding box center [486, 166] width 8 height 5
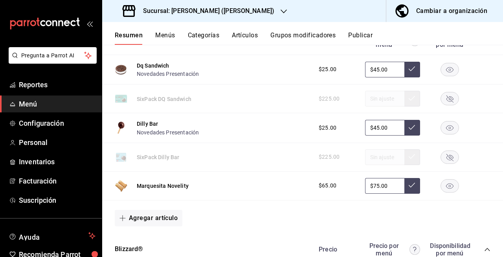
scroll to position [2797, 0]
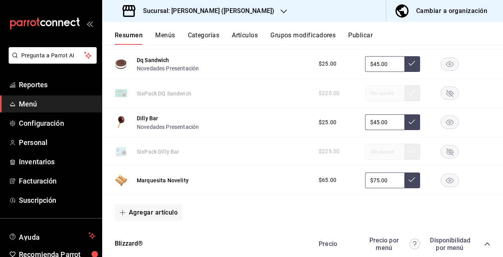
click at [441, 187] on rect "button" at bounding box center [450, 180] width 18 height 13
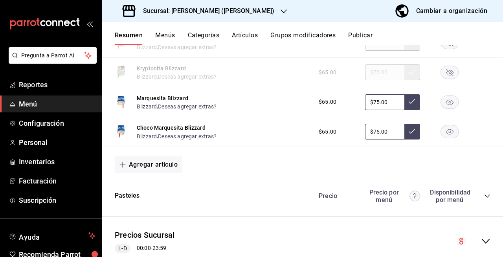
scroll to position [3893, 0]
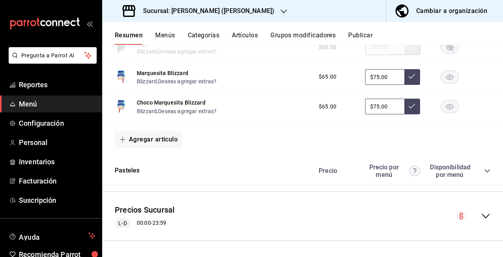
click at [446, 76] on icon "button" at bounding box center [449, 77] width 7 height 6
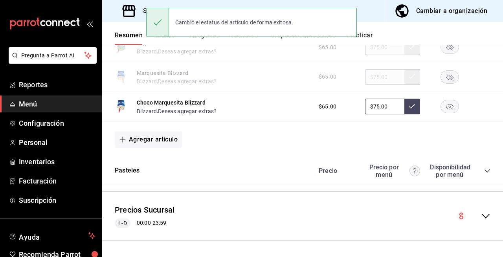
click at [441, 106] on rect "button" at bounding box center [450, 106] width 18 height 13
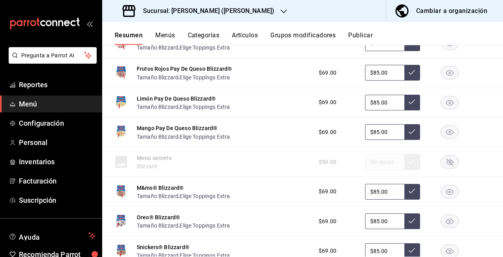
scroll to position [0, 0]
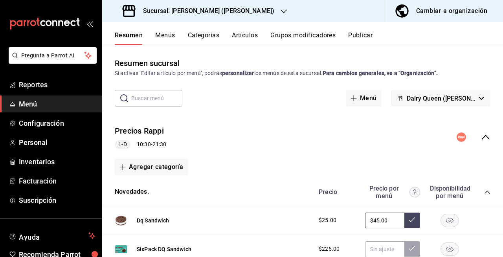
click at [236, 9] on div "Sucursal: Dairy Queen (GARCIA)" at bounding box center [199, 11] width 182 height 22
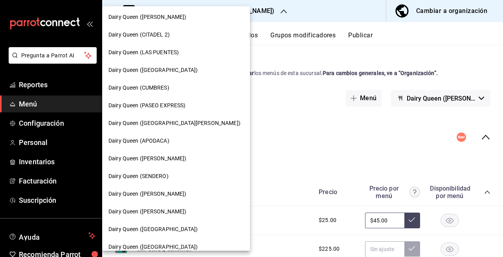
scroll to position [310, 0]
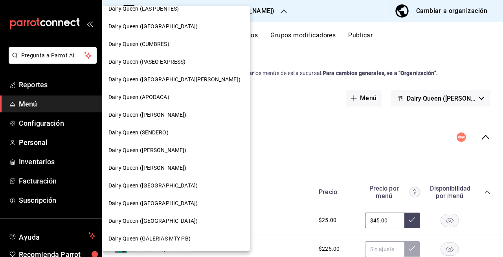
click at [167, 187] on span "Dairy Queen ([GEOGRAPHIC_DATA])" at bounding box center [152, 186] width 89 height 8
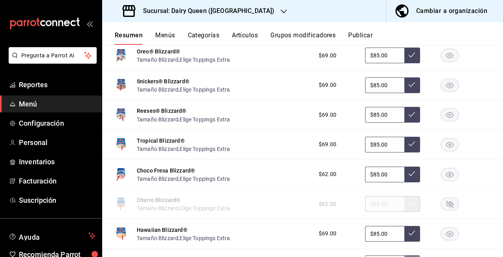
scroll to position [975, 0]
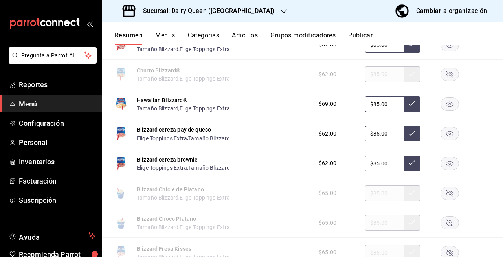
click at [244, 9] on h3 "Sucursal: Dairy Queen (Plaza Paraíso)" at bounding box center [206, 10] width 138 height 9
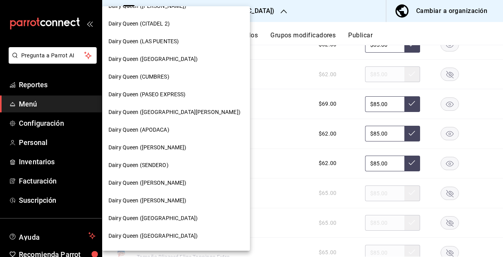
scroll to position [310, 0]
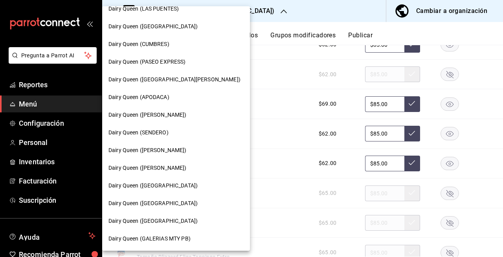
click at [182, 206] on div "Dairy Queen ([GEOGRAPHIC_DATA])" at bounding box center [175, 203] width 135 height 8
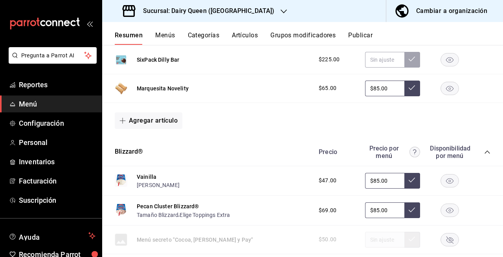
scroll to position [249, 0]
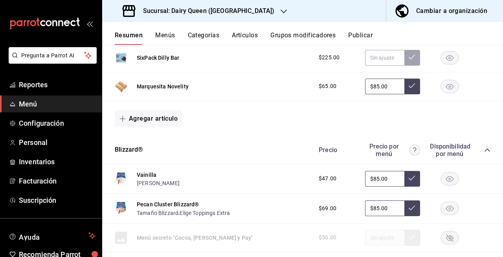
click at [446, 85] on rect "button" at bounding box center [450, 86] width 18 height 13
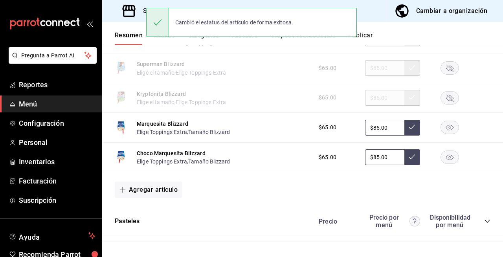
scroll to position [1191, 0]
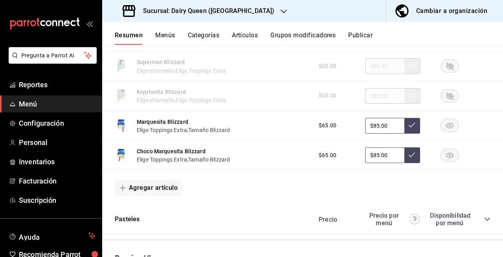
click at [443, 127] on rect "button" at bounding box center [450, 125] width 18 height 13
click at [441, 158] on rect "button" at bounding box center [450, 155] width 18 height 13
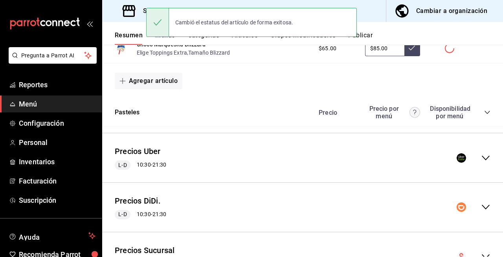
scroll to position [1341, 0]
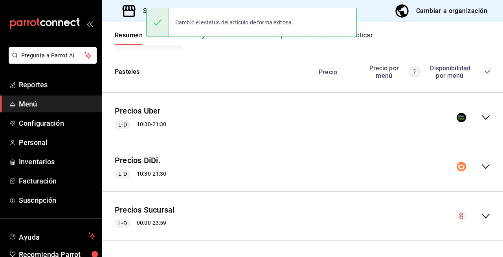
click at [481, 118] on icon "collapse-menu-row" at bounding box center [485, 117] width 9 height 9
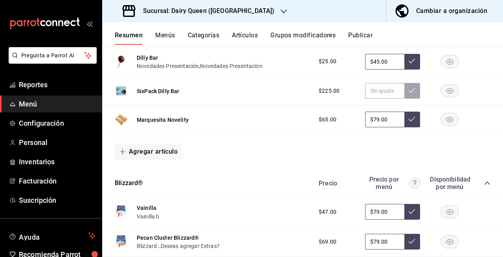
scroll to position [1551, 0]
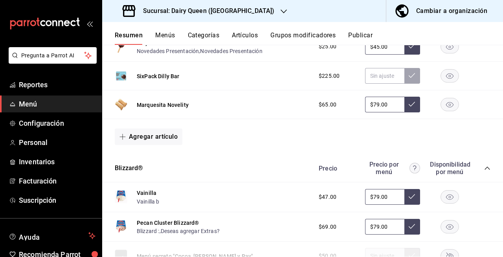
click at [444, 107] on rect "button" at bounding box center [450, 104] width 18 height 13
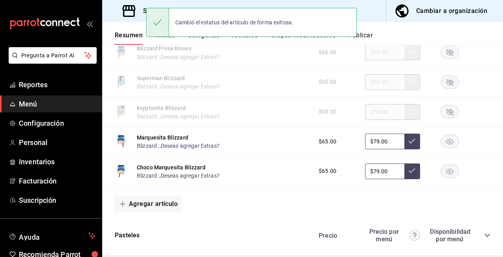
scroll to position [2500, 0]
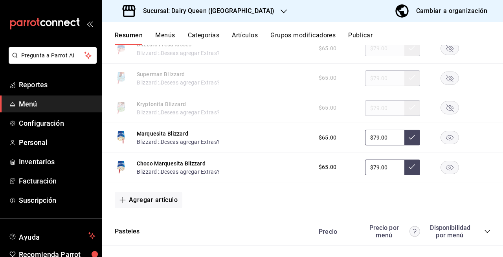
click at [441, 170] on rect "button" at bounding box center [450, 167] width 18 height 13
click at [441, 144] on rect "button" at bounding box center [450, 137] width 18 height 13
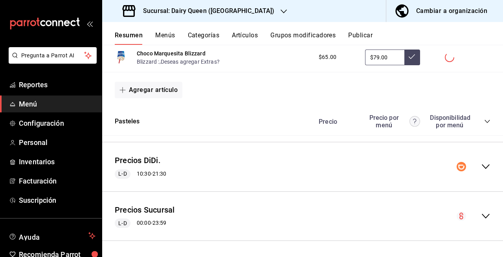
scroll to position [2617, 0]
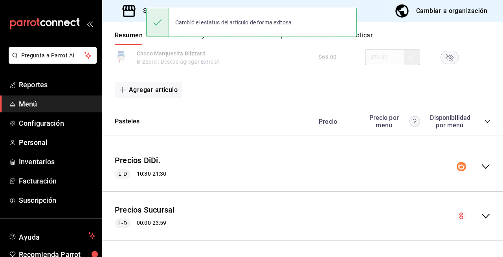
click at [481, 167] on icon "collapse-menu-row" at bounding box center [485, 166] width 9 height 9
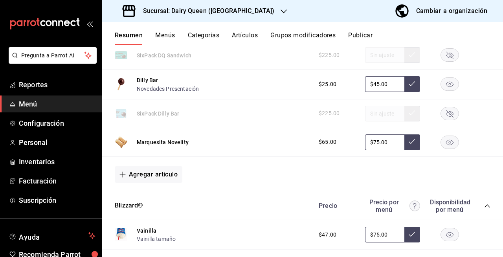
scroll to position [2845, 0]
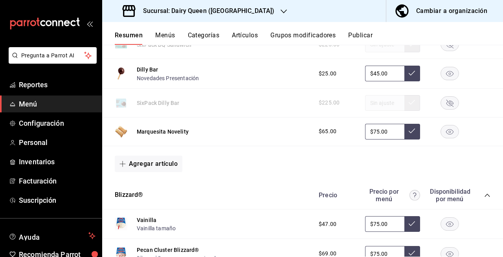
click at [445, 136] on rect "button" at bounding box center [450, 131] width 18 height 13
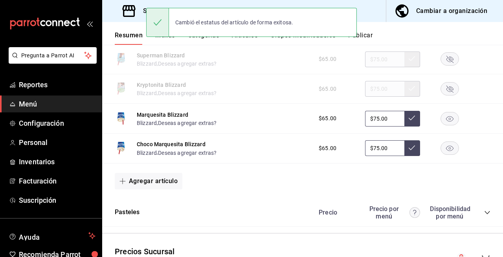
scroll to position [3846, 0]
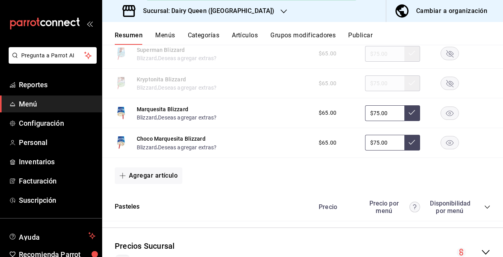
click at [445, 119] on rect "button" at bounding box center [450, 113] width 18 height 13
click at [439, 158] on div "Choco Marquesita Blizzard Blizzard , Deseas agregar extras? $65.00 $75.00" at bounding box center [302, 143] width 401 height 30
click at [443, 149] on rect "button" at bounding box center [450, 142] width 18 height 13
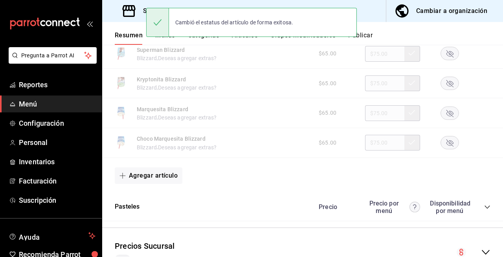
click at [359, 42] on button "Publicar" at bounding box center [360, 37] width 24 height 13
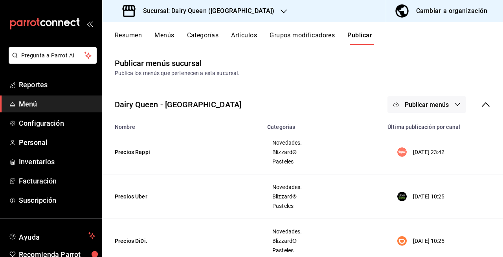
click at [425, 104] on span "Publicar menús" at bounding box center [427, 104] width 44 height 7
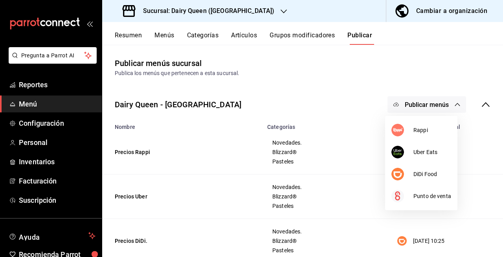
click at [424, 47] on div at bounding box center [251, 128] width 503 height 257
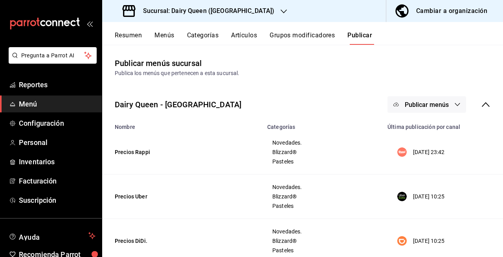
click at [422, 96] on button "Publicar menús" at bounding box center [427, 104] width 79 height 17
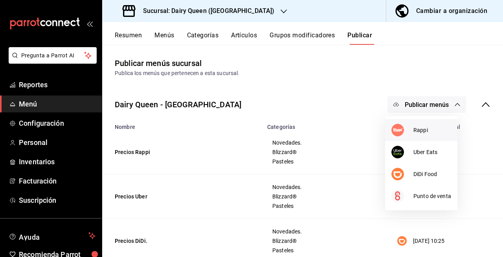
click at [413, 123] on li "Rappi" at bounding box center [421, 130] width 72 height 22
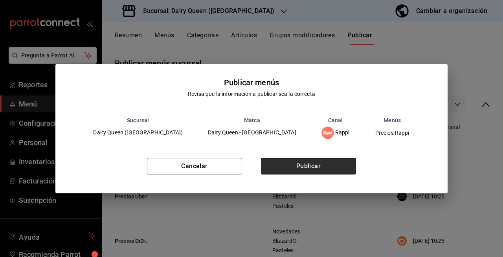
click at [336, 168] on button "Publicar" at bounding box center [308, 166] width 95 height 17
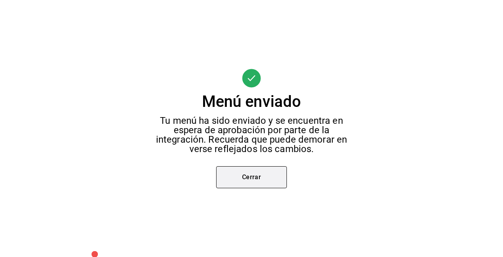
click at [265, 166] on button "Cerrar" at bounding box center [251, 177] width 71 height 22
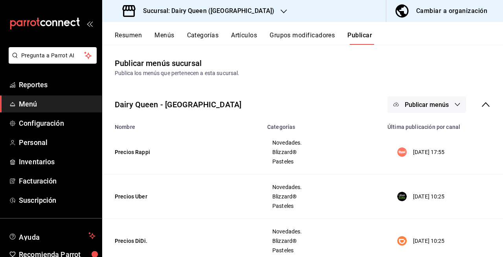
click at [237, 13] on h3 "Sucursal: Dairy Queen (Riviera del sol)" at bounding box center [206, 10] width 138 height 9
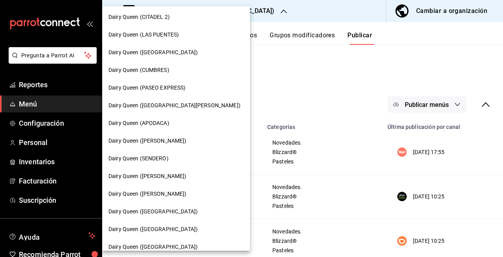
scroll to position [310, 0]
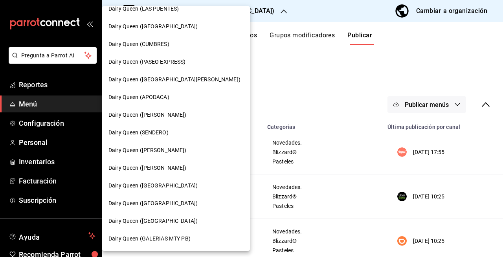
click at [304, 96] on div at bounding box center [251, 128] width 503 height 257
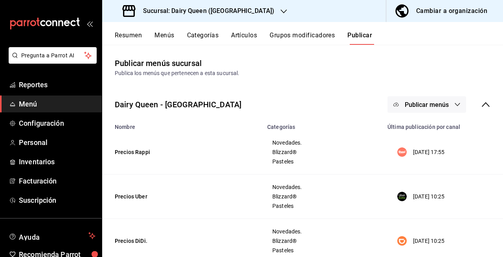
click at [248, 17] on div "Sucursal: Dairy Queen (Riviera del sol)" at bounding box center [199, 11] width 182 height 22
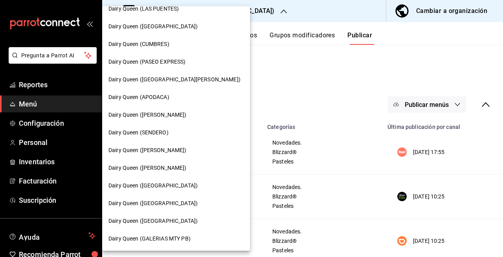
click at [167, 244] on div "Dairy Queen (GALERIAS MTY PB)" at bounding box center [176, 239] width 148 height 18
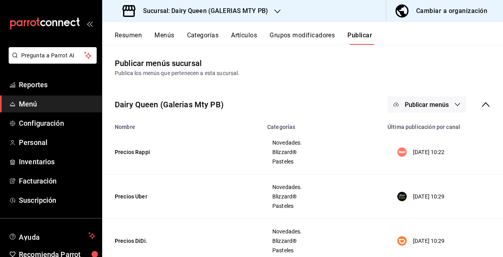
click at [127, 36] on button "Resumen" at bounding box center [128, 37] width 27 height 13
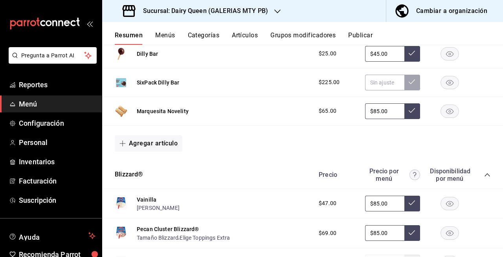
scroll to position [232, 0]
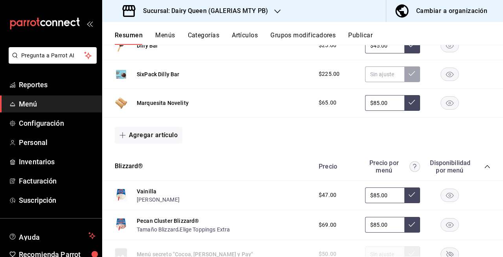
click at [442, 103] on rect "button" at bounding box center [450, 102] width 18 height 13
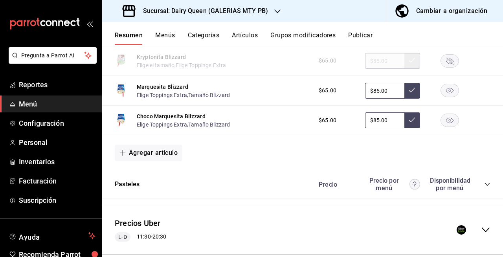
scroll to position [1228, 0]
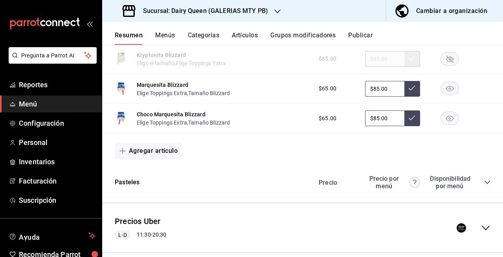
drag, startPoint x: 441, startPoint y: 94, endPoint x: 441, endPoint y: 106, distance: 11.8
click at [441, 104] on div "Marquesita Blizzard Elige Toppings Extra , Tamaño Blizzard $65.00 $85.00" at bounding box center [302, 89] width 401 height 30
click at [441, 122] on rect "button" at bounding box center [450, 118] width 18 height 13
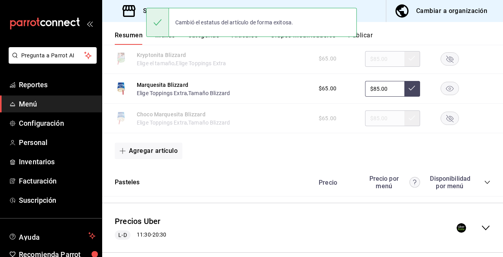
click at [441, 94] on rect "button" at bounding box center [450, 88] width 18 height 13
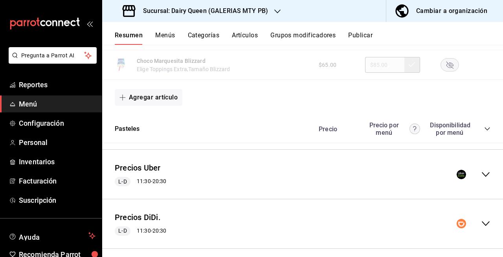
scroll to position [1280, 0]
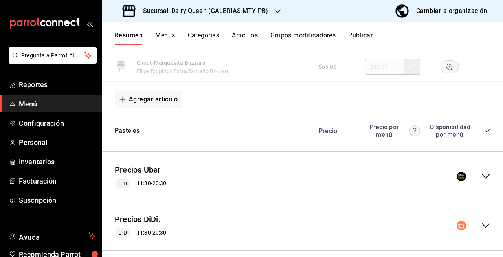
click at [481, 175] on icon "collapse-menu-row" at bounding box center [485, 176] width 9 height 9
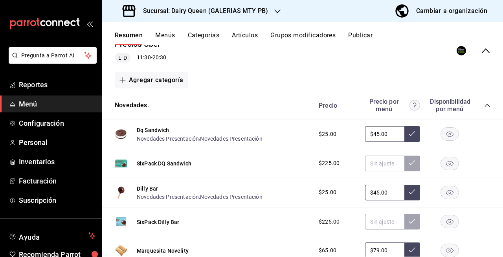
scroll to position [1492, 0]
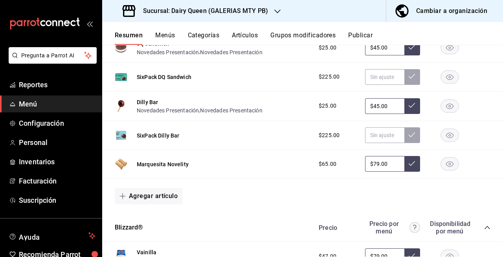
click at [443, 165] on rect "button" at bounding box center [450, 164] width 18 height 13
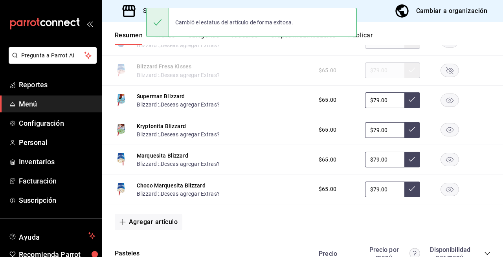
scroll to position [2490, 0]
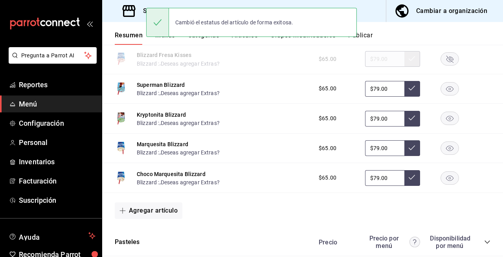
click at [447, 184] on rect "button" at bounding box center [450, 177] width 18 height 13
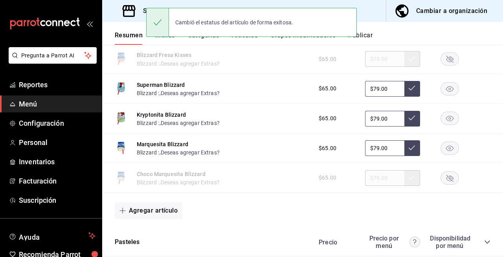
click at [447, 155] on rect "button" at bounding box center [450, 148] width 18 height 13
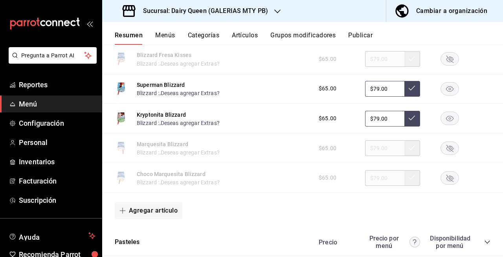
scroll to position [2617, 0]
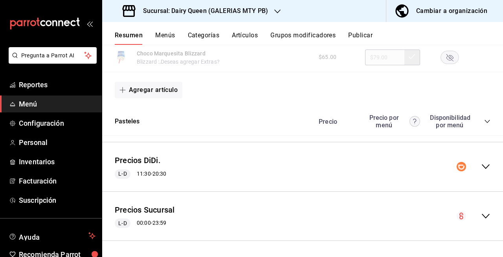
click at [481, 170] on icon "collapse-menu-row" at bounding box center [485, 166] width 9 height 9
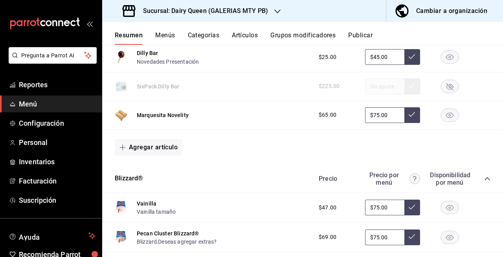
scroll to position [2845, 0]
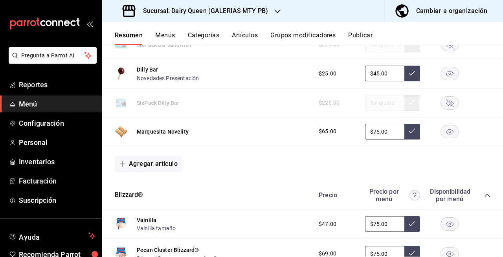
click at [443, 138] on rect "button" at bounding box center [450, 131] width 18 height 13
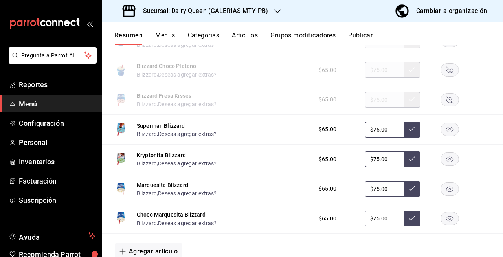
scroll to position [3775, 0]
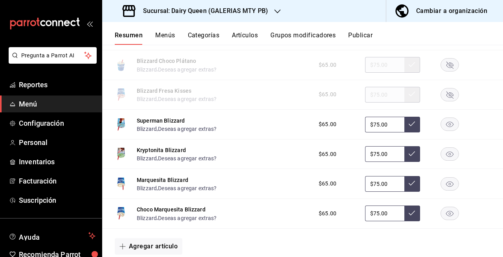
drag, startPoint x: 447, startPoint y: 222, endPoint x: 447, endPoint y: 216, distance: 6.3
click at [447, 220] on rect "button" at bounding box center [450, 213] width 18 height 13
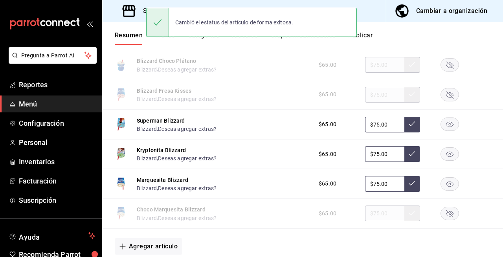
click at [445, 190] on rect "button" at bounding box center [450, 183] width 18 height 13
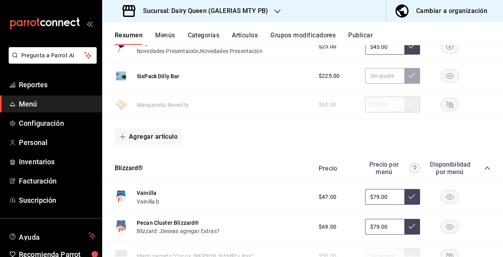
scroll to position [823, 0]
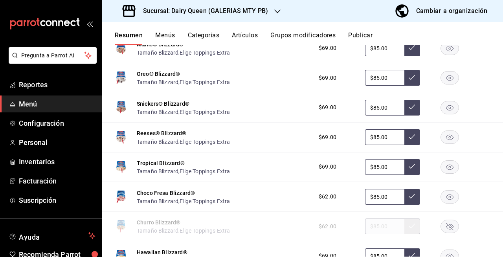
click at [363, 35] on button "Publicar" at bounding box center [360, 37] width 24 height 13
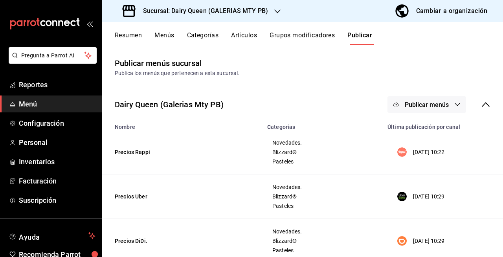
drag, startPoint x: 406, startPoint y: 103, endPoint x: 444, endPoint y: 99, distance: 38.3
click at [444, 99] on button "Publicar menús" at bounding box center [427, 104] width 79 height 17
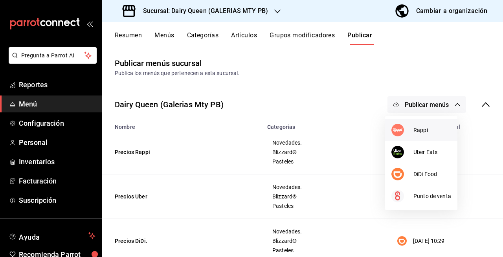
click at [431, 126] on span "Rappi" at bounding box center [432, 130] width 38 height 8
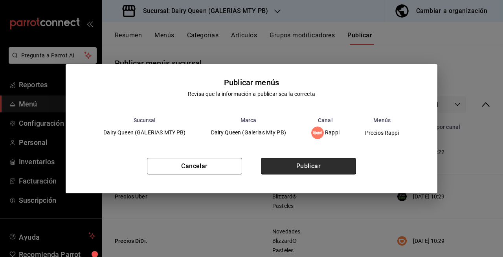
click at [333, 164] on button "Publicar" at bounding box center [308, 166] width 95 height 17
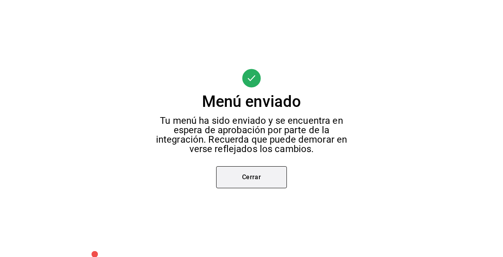
click at [258, 179] on button "Cerrar" at bounding box center [251, 177] width 71 height 22
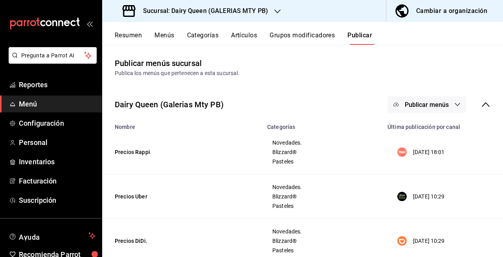
click at [421, 108] on span "Publicar menús" at bounding box center [427, 104] width 44 height 7
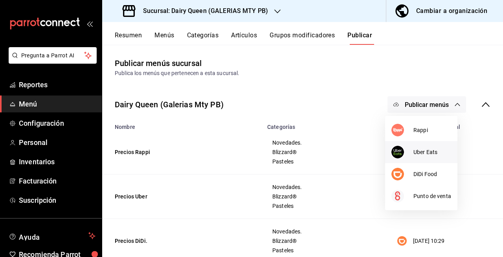
click at [402, 162] on li "Uber Eats" at bounding box center [421, 152] width 72 height 22
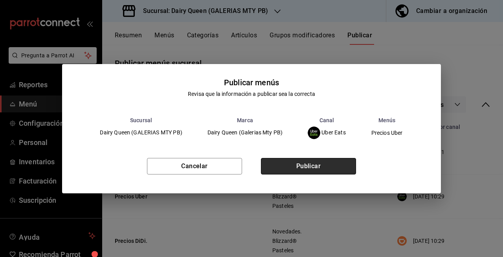
click at [323, 168] on button "Publicar" at bounding box center [308, 166] width 95 height 17
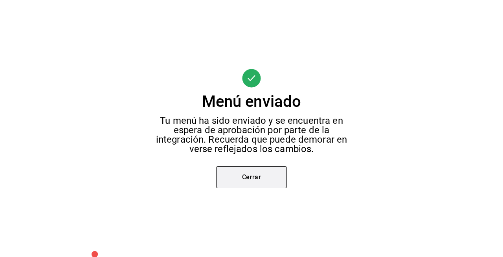
click at [276, 179] on button "Cerrar" at bounding box center [251, 177] width 71 height 22
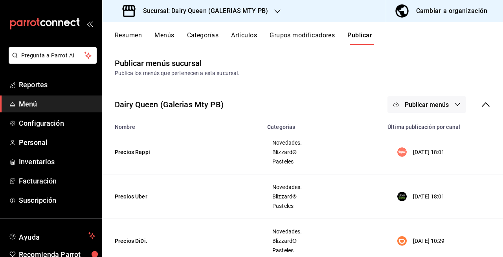
click at [441, 101] on span "Publicar menús" at bounding box center [427, 104] width 44 height 7
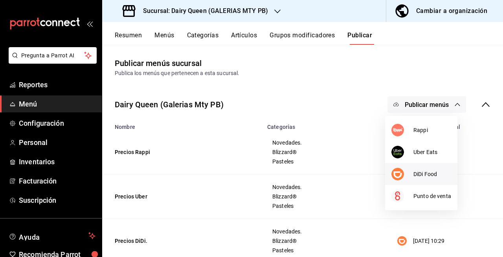
click at [436, 176] on span "DiDi Food" at bounding box center [432, 174] width 38 height 8
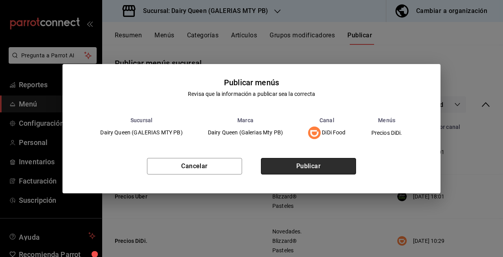
click at [345, 170] on button "Publicar" at bounding box center [308, 166] width 95 height 17
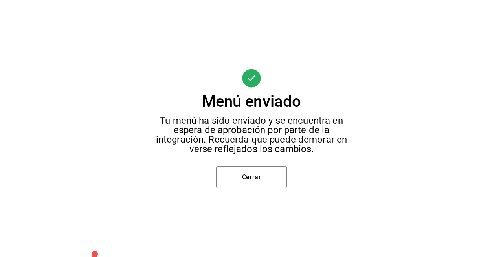
click at [345, 170] on div "Menú enviado Tu menú ha sido enviado y se encuentra en espera de aprobación por…" at bounding box center [251, 128] width 503 height 257
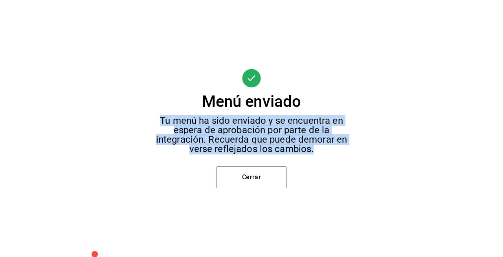
click at [345, 170] on div "Menú enviado Tu menú ha sido enviado y se encuentra en espera de aprobación por…" at bounding box center [251, 128] width 503 height 257
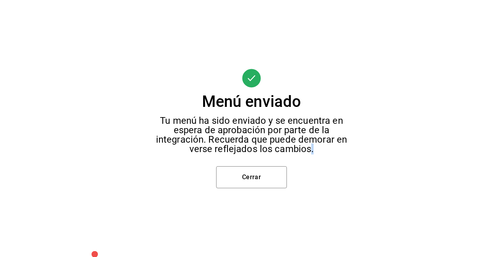
click at [345, 170] on div "Menú enviado Tu menú ha sido enviado y se encuentra en espera de aprobación por…" at bounding box center [251, 128] width 503 height 257
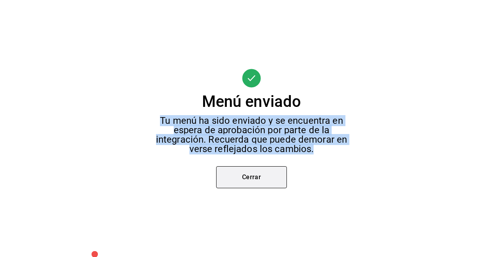
click at [259, 172] on button "Cerrar" at bounding box center [251, 177] width 71 height 22
